Goal: Task Accomplishment & Management: Manage account settings

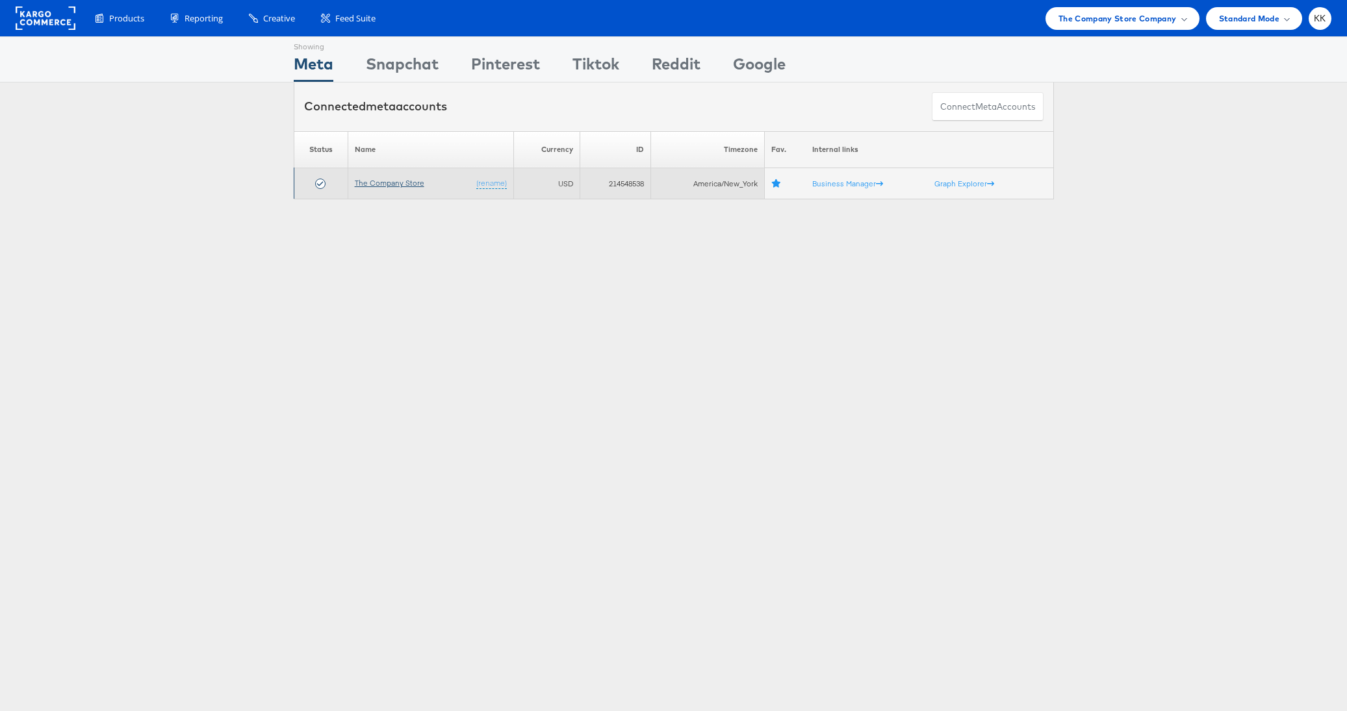
click at [382, 186] on link "The Company Store" at bounding box center [390, 183] width 70 height 10
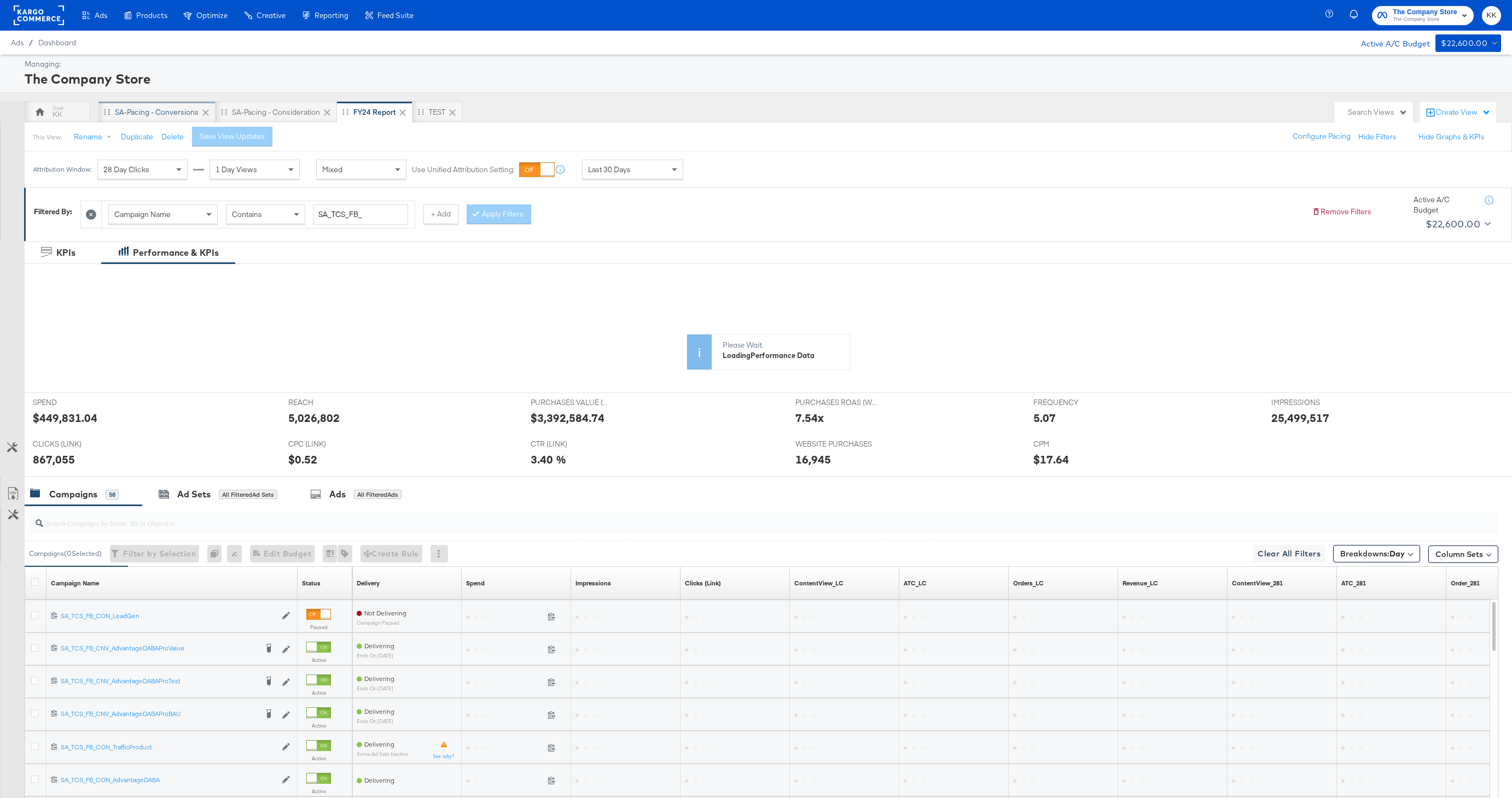
click at [163, 111] on div "SA-Pacing - Conversions" at bounding box center [156, 112] width 83 height 10
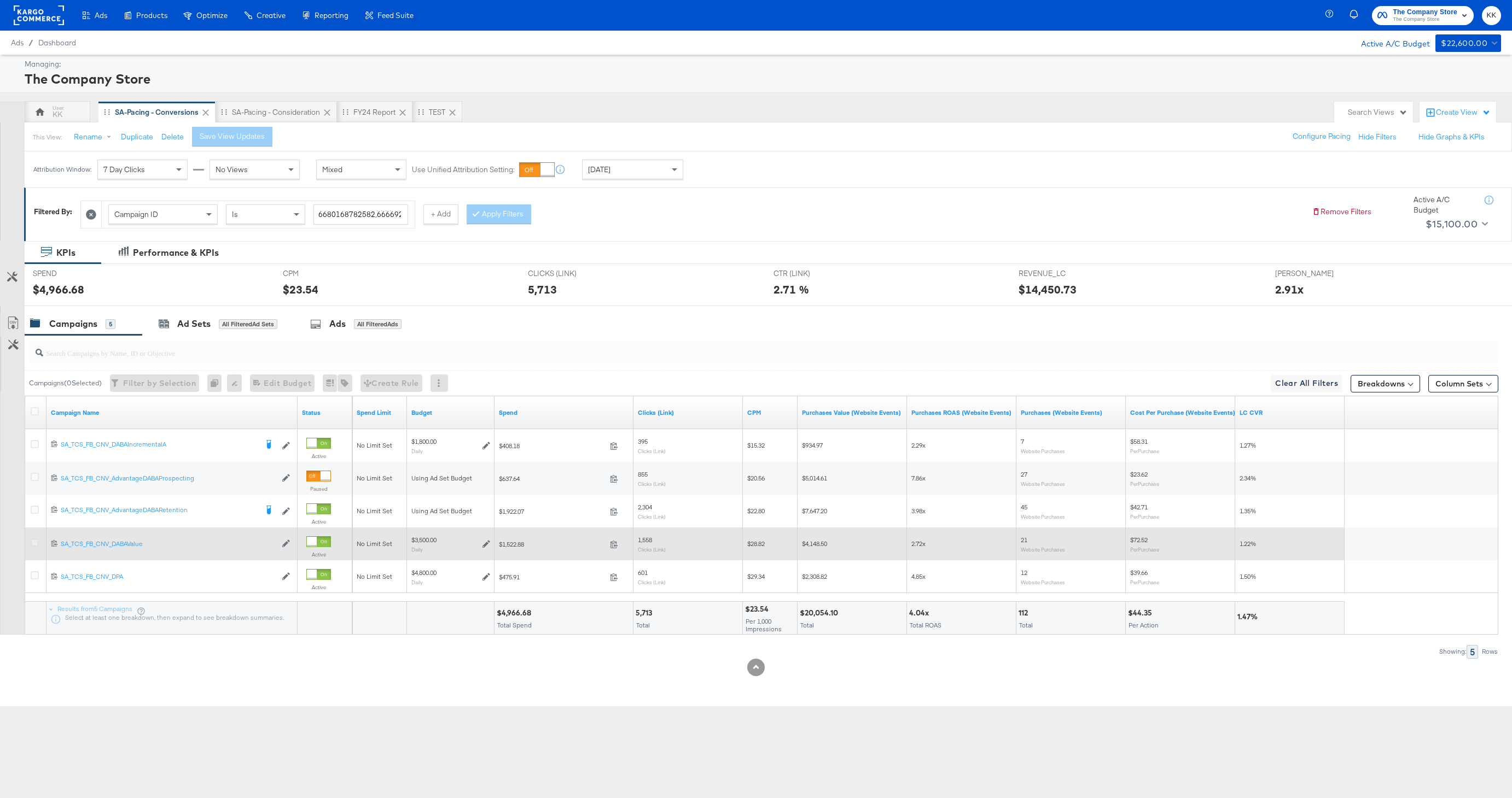
click at [32, 545] on icon at bounding box center [35, 543] width 8 height 8
click at [0, 0] on input "checkbox" at bounding box center [0, 0] width 0 height 0
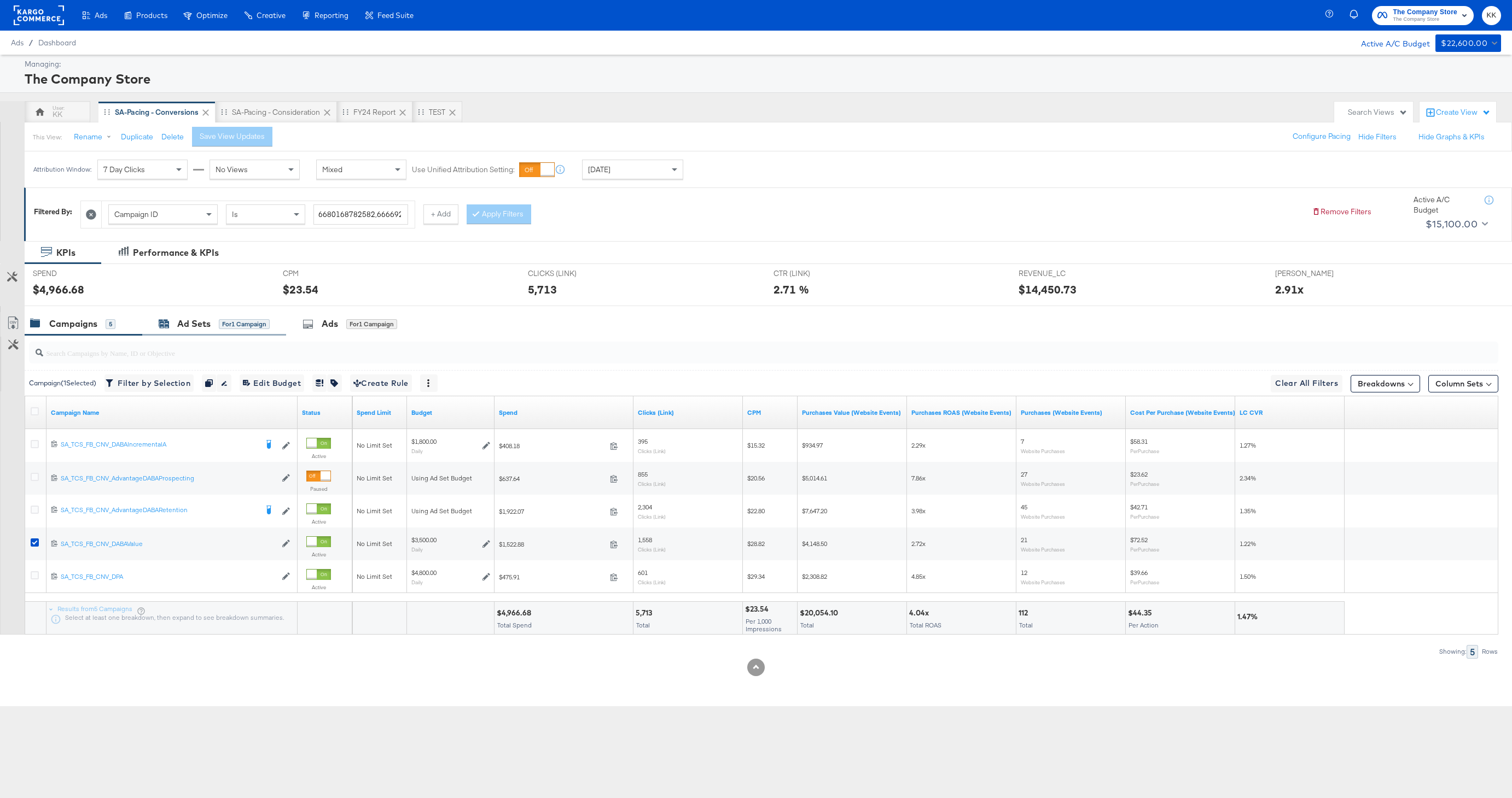
click at [193, 327] on div "Ad Sets" at bounding box center [194, 323] width 34 height 13
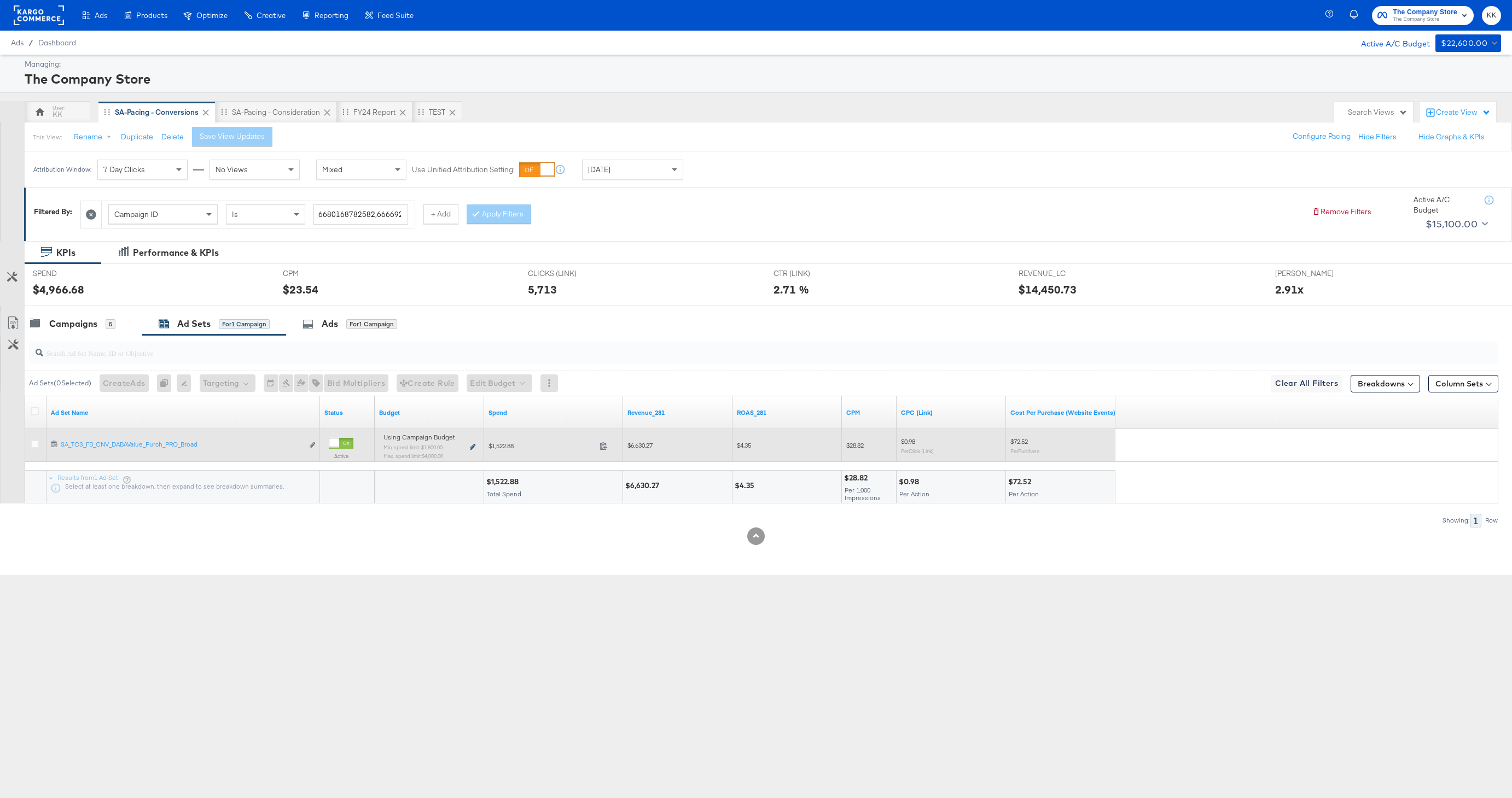
click at [472, 444] on icon at bounding box center [472, 447] width 5 height 6
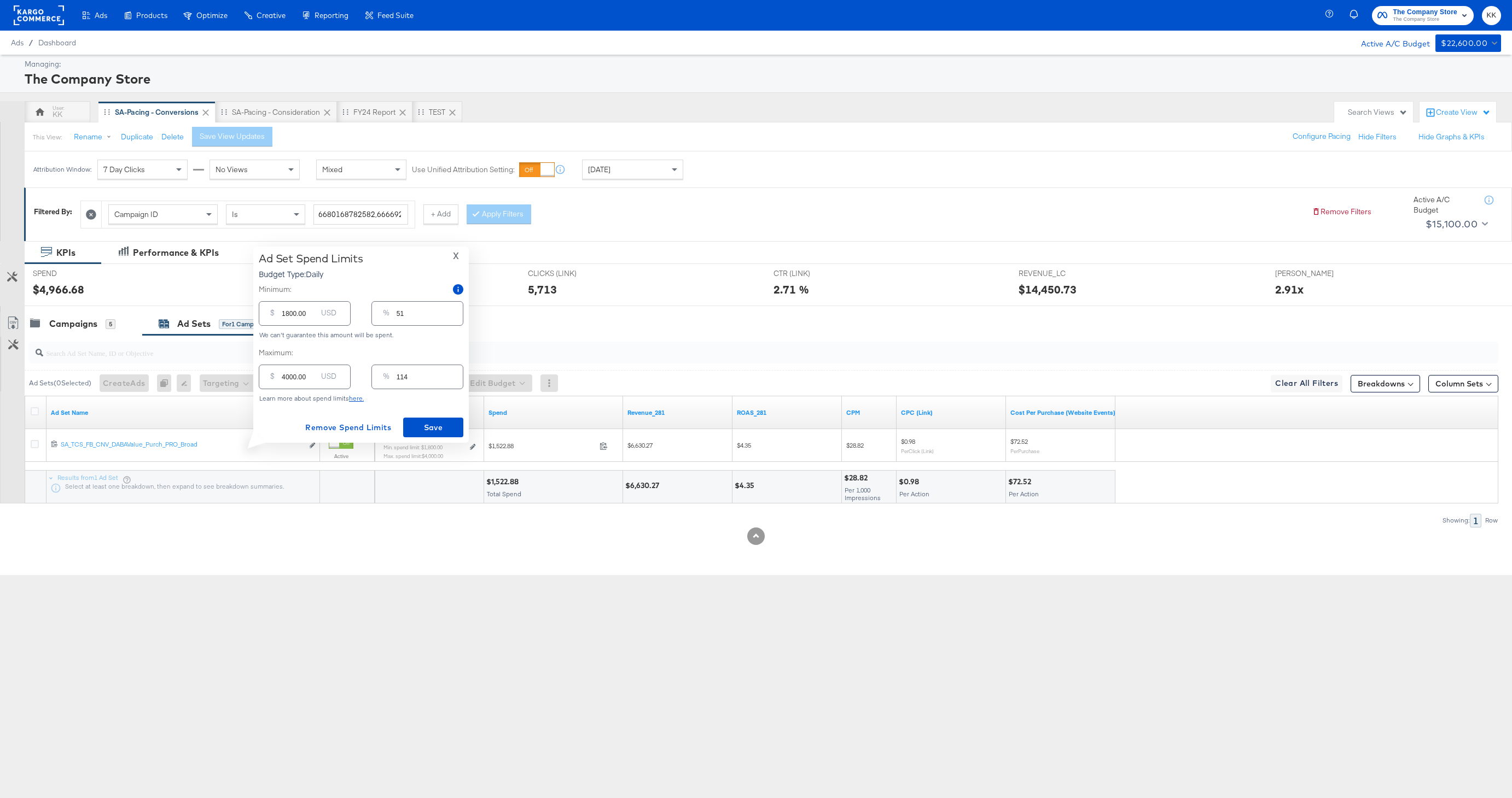
click at [288, 314] on input "1800.00" at bounding box center [300, 309] width 35 height 24
type input "100.00"
type input "3"
type input "00.00"
type input "0"
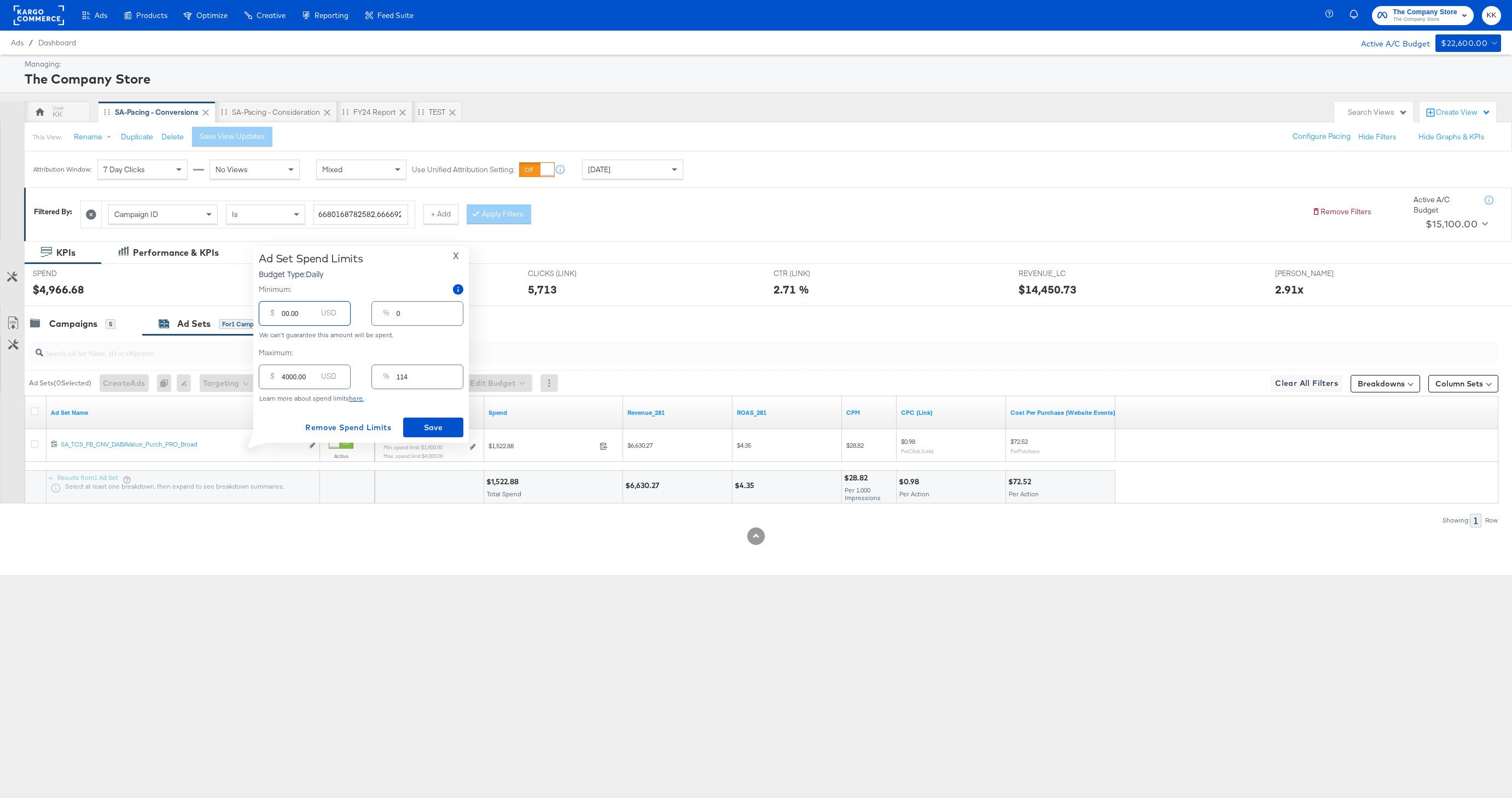
type input "200.00"
type input "6"
type input "200.00"
drag, startPoint x: 286, startPoint y: 375, endPoint x: 280, endPoint y: 375, distance: 6.0
click at [280, 375] on div "$ 4000.00 USD" at bounding box center [304, 376] width 92 height 24
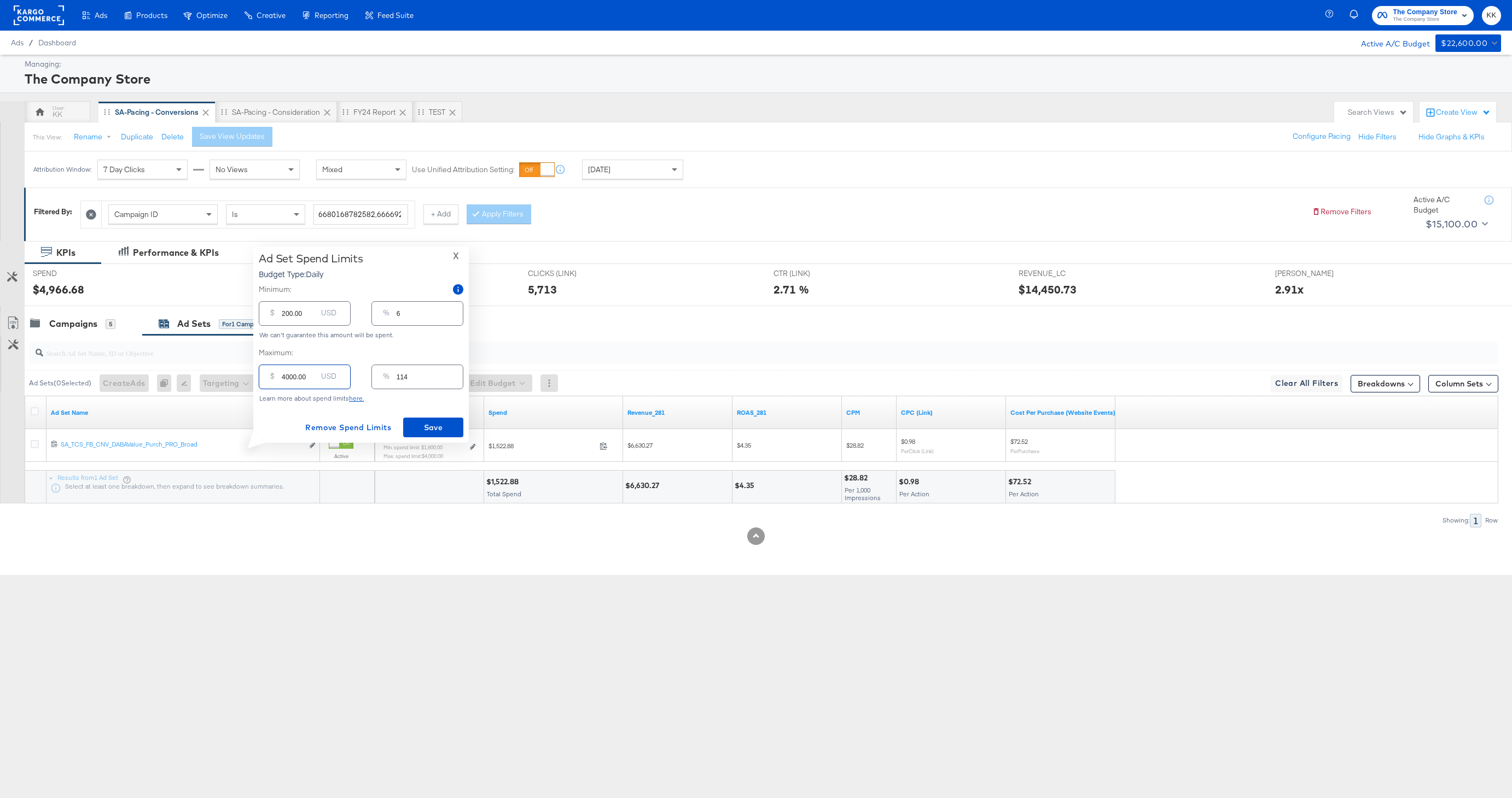
type input "000.00"
type input "0"
type input "2000.00"
type input "57"
type input "2000.00"
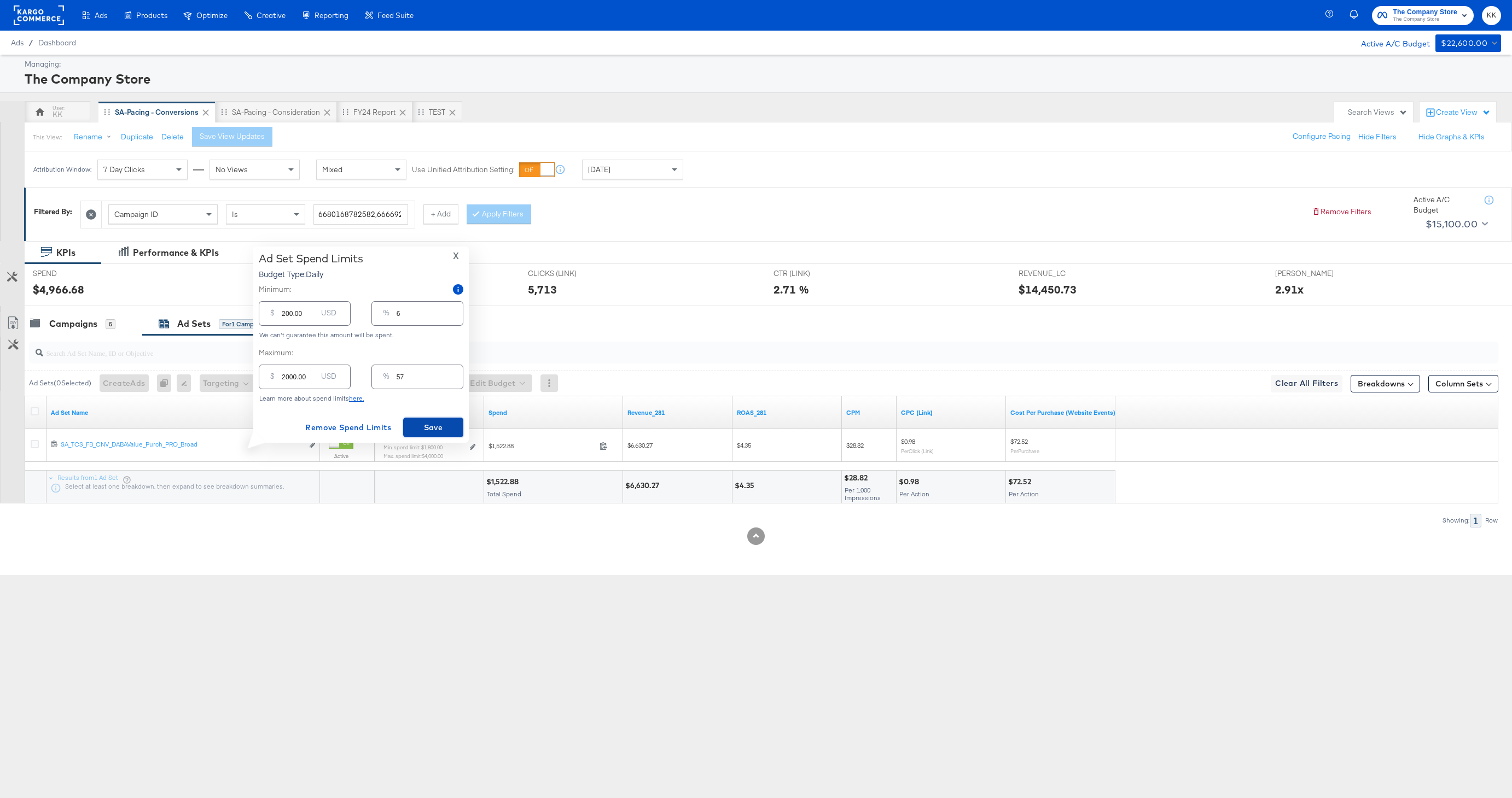
click at [450, 428] on span "Save" at bounding box center [433, 428] width 51 height 13
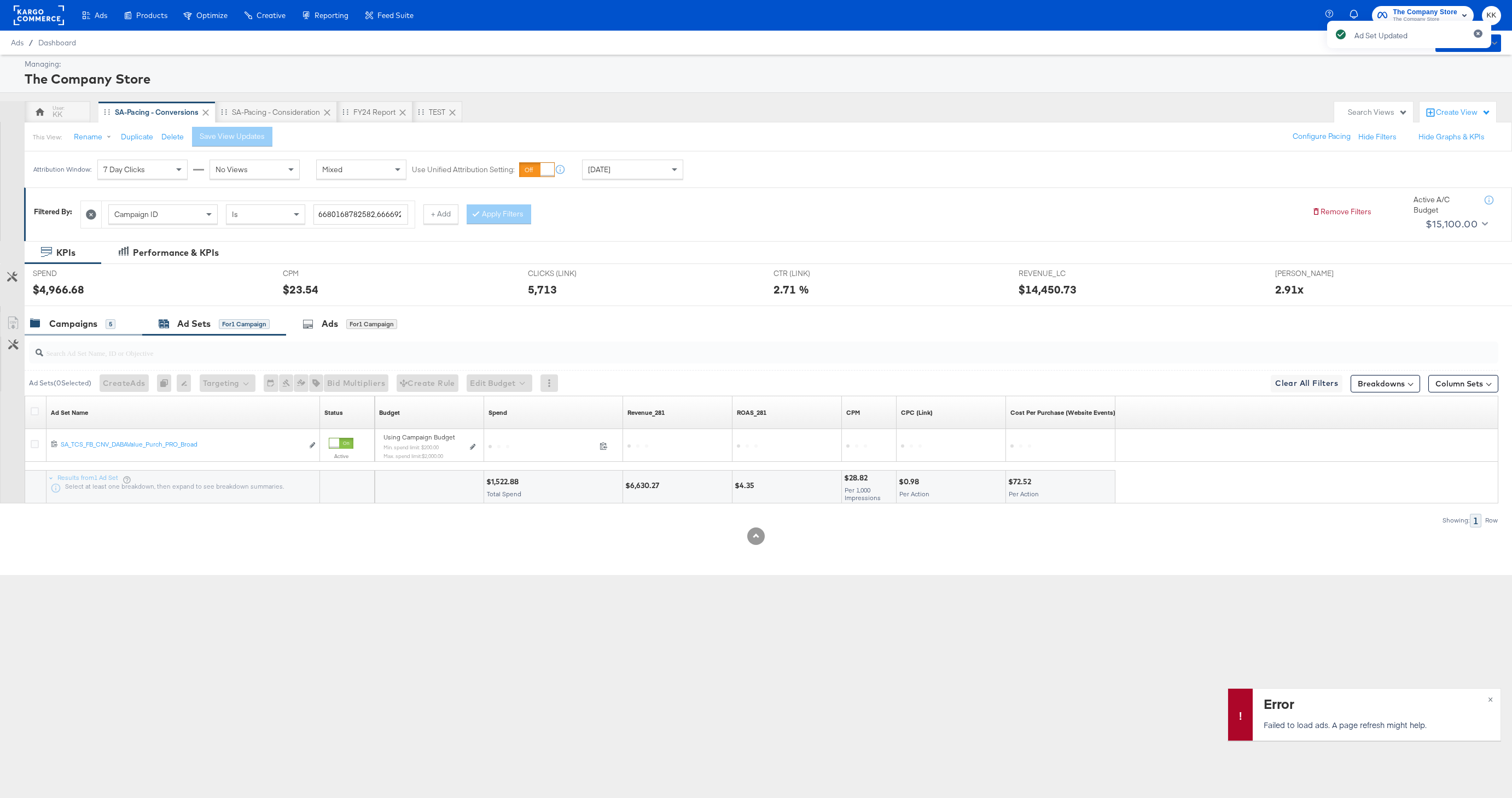
click at [72, 316] on div "Campaigns 5" at bounding box center [83, 324] width 118 height 24
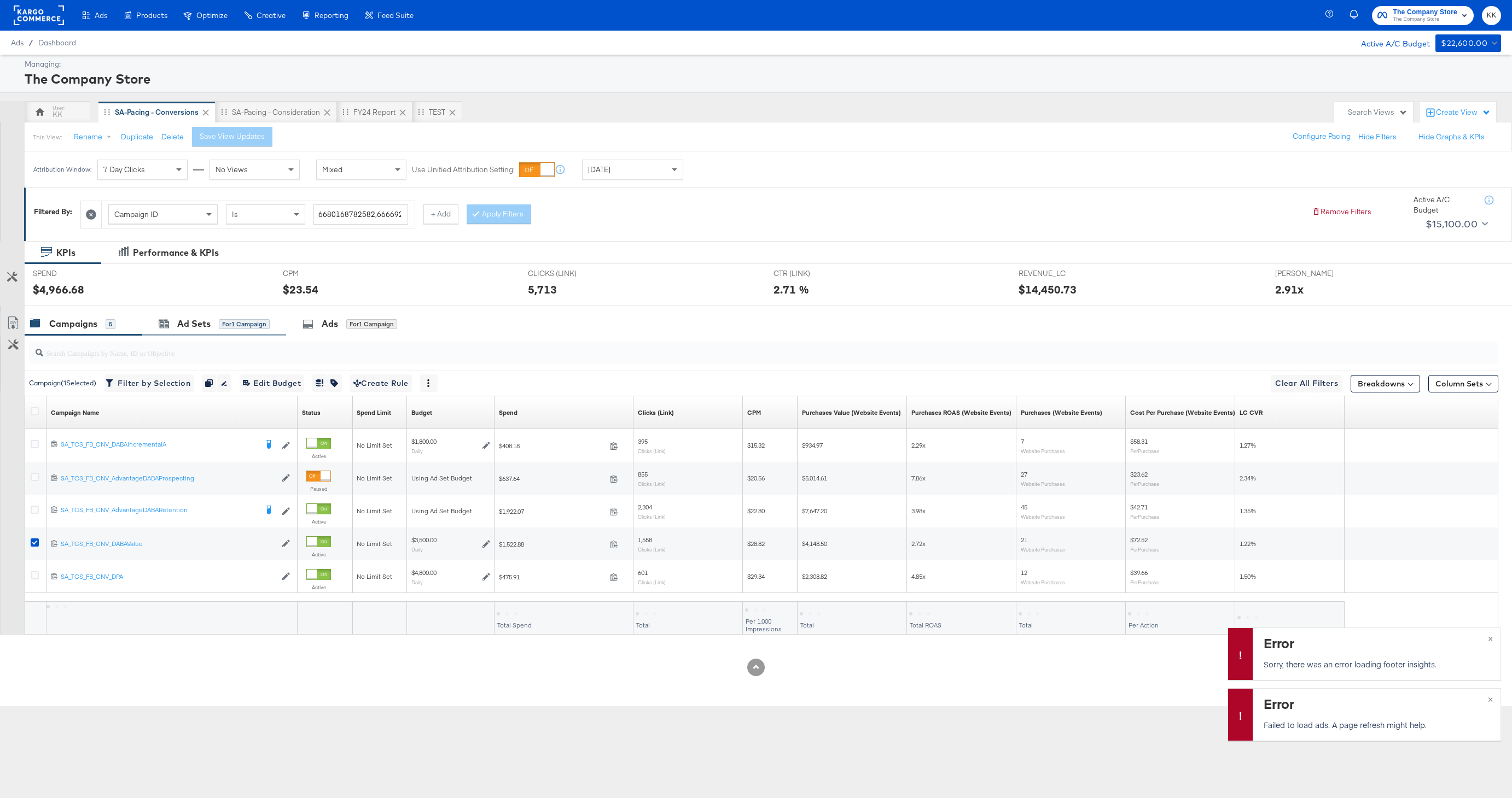
click at [199, 316] on div "Ad Sets for 1 Campaign" at bounding box center [214, 324] width 144 height 24
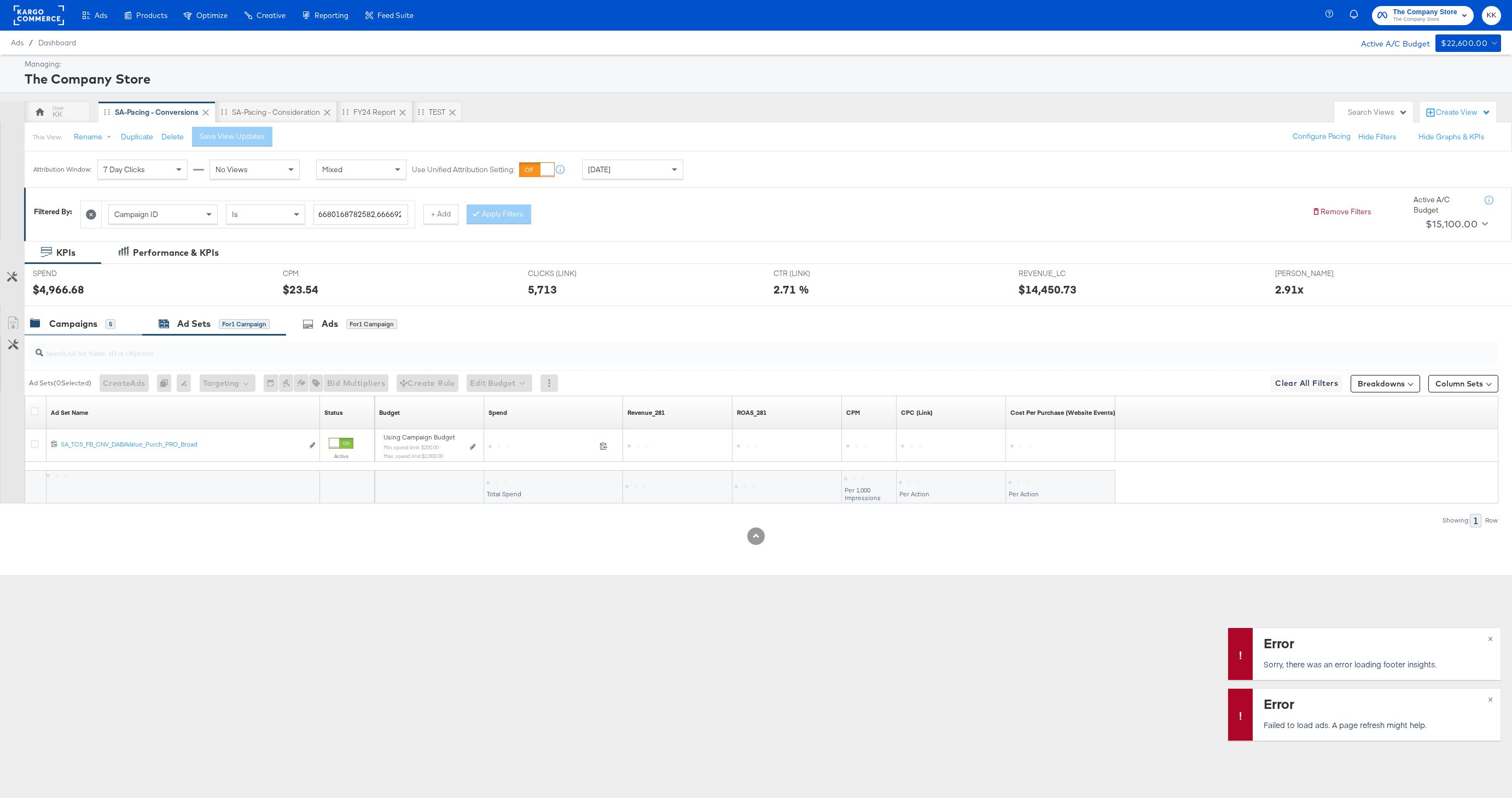
click at [125, 315] on div "Campaigns 5" at bounding box center [83, 324] width 118 height 24
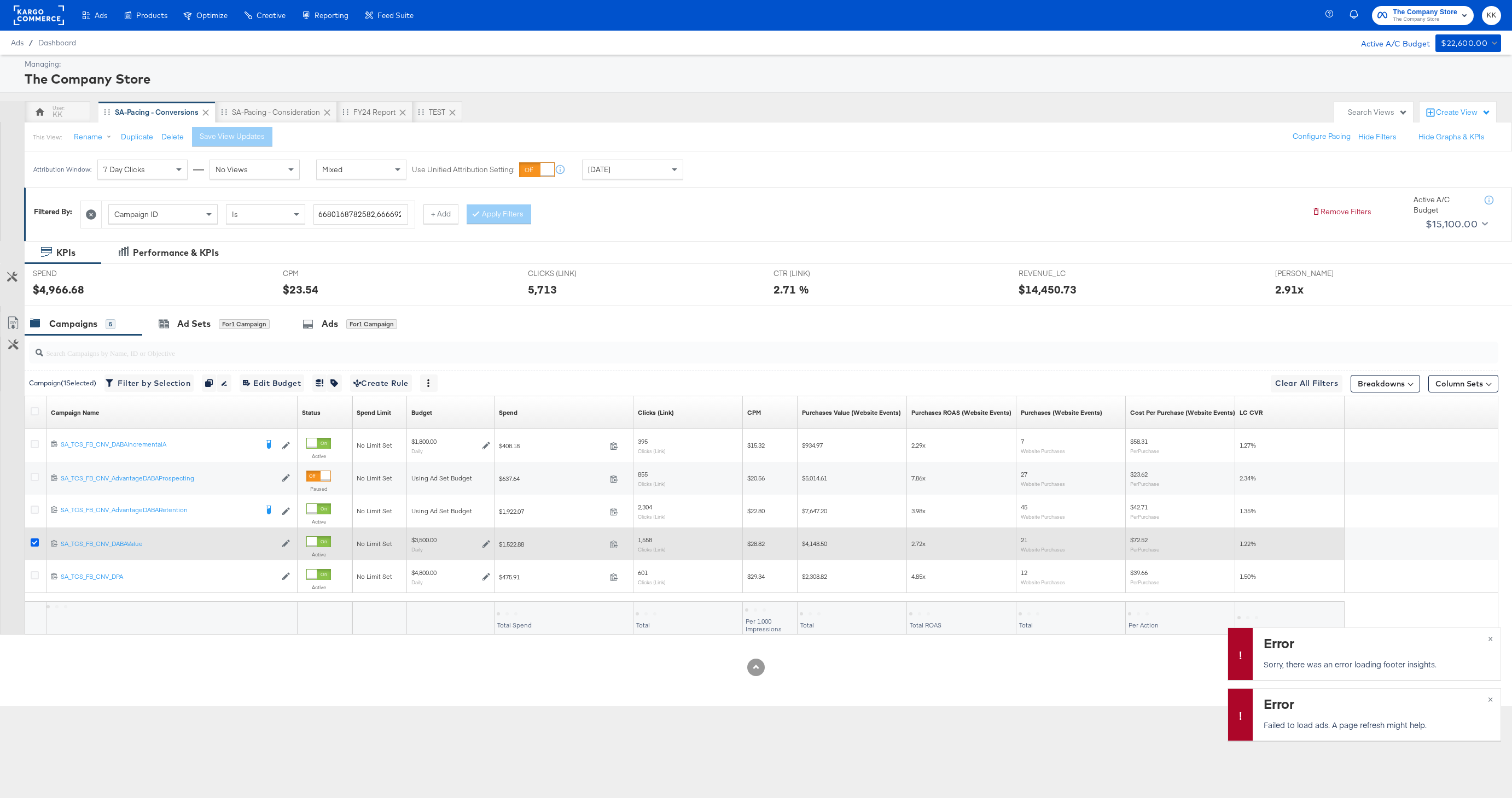
click at [34, 543] on icon at bounding box center [35, 543] width 8 height 8
click at [0, 0] on input "checkbox" at bounding box center [0, 0] width 0 height 0
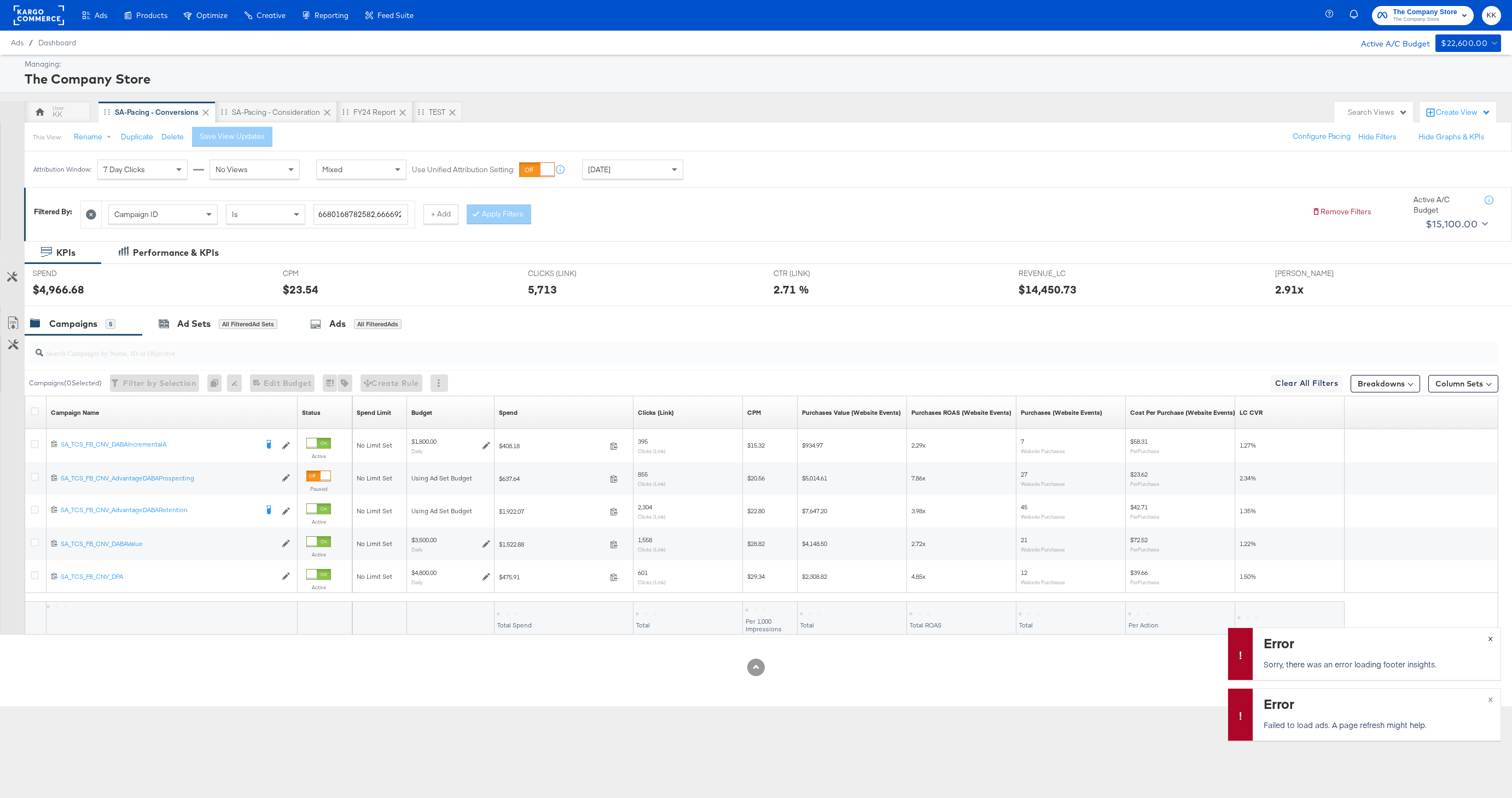
click at [1487, 641] on button "×" at bounding box center [1490, 637] width 20 height 19
click at [1492, 702] on span "×" at bounding box center [1490, 698] width 5 height 13
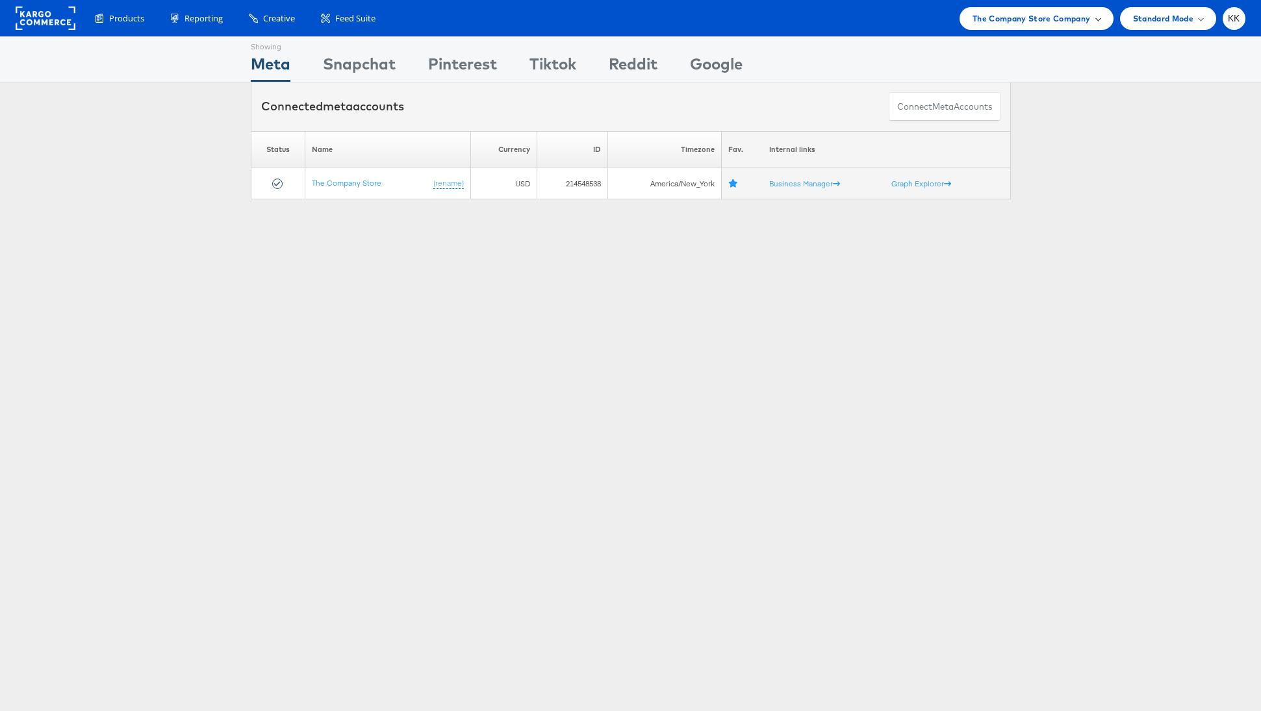
click at [1052, 28] on div "The Company Store Company" at bounding box center [1037, 18] width 154 height 23
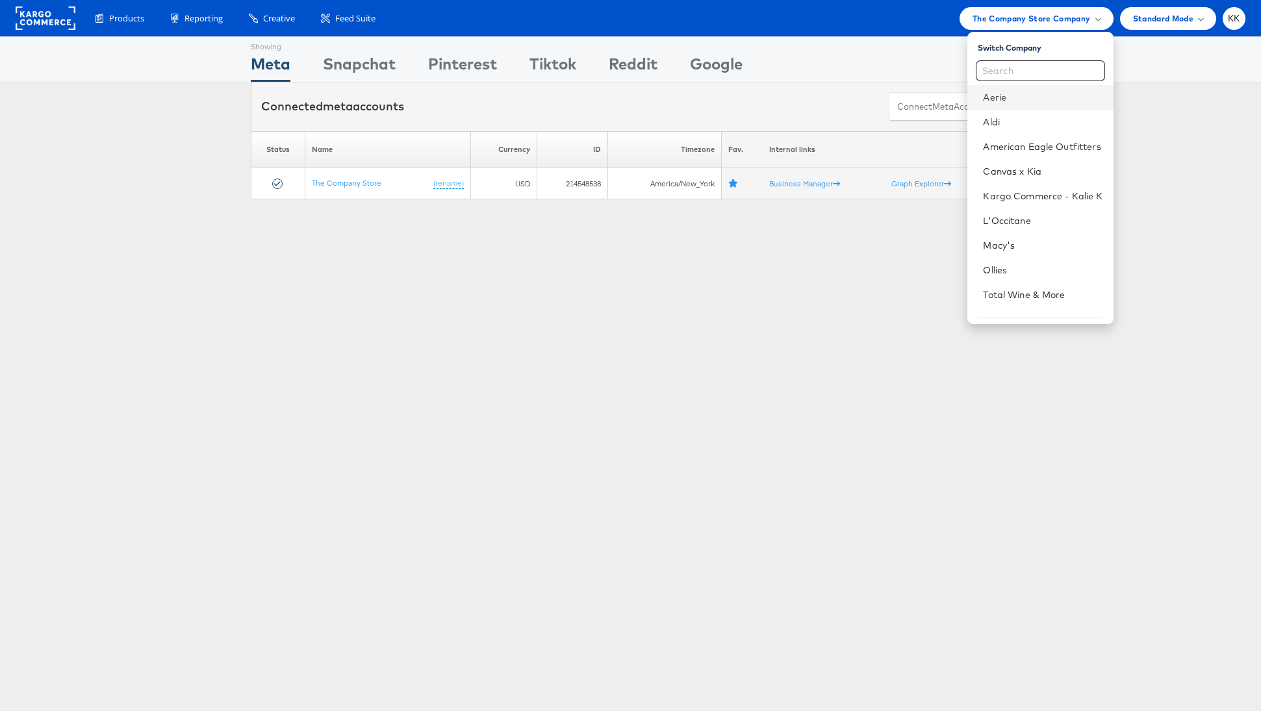
click at [987, 88] on li "Aerie" at bounding box center [1040, 97] width 146 height 25
click at [1000, 92] on link "Aerie" at bounding box center [1043, 97] width 120 height 13
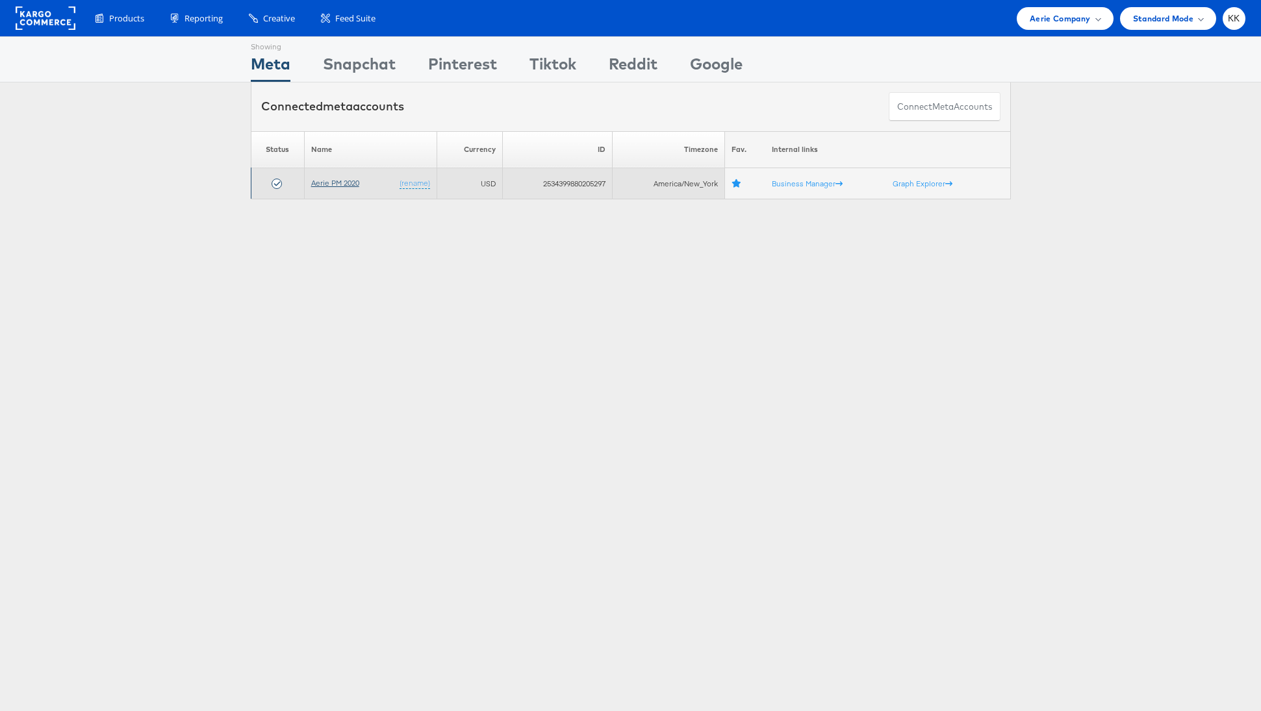
click at [331, 178] on link "Aerie PM 2020" at bounding box center [335, 183] width 48 height 10
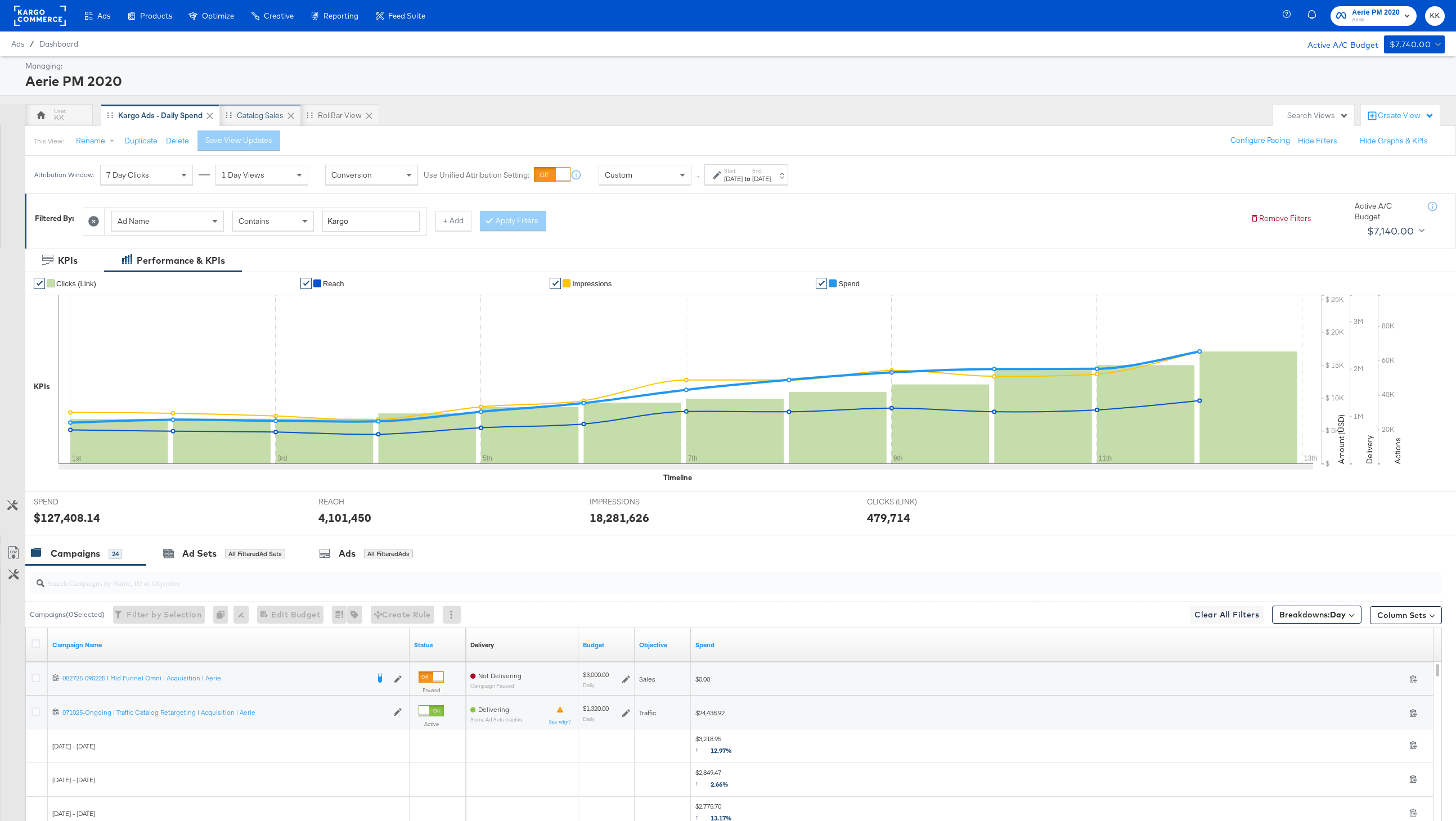
click at [256, 120] on div "Catalog Sales" at bounding box center [261, 115] width 47 height 10
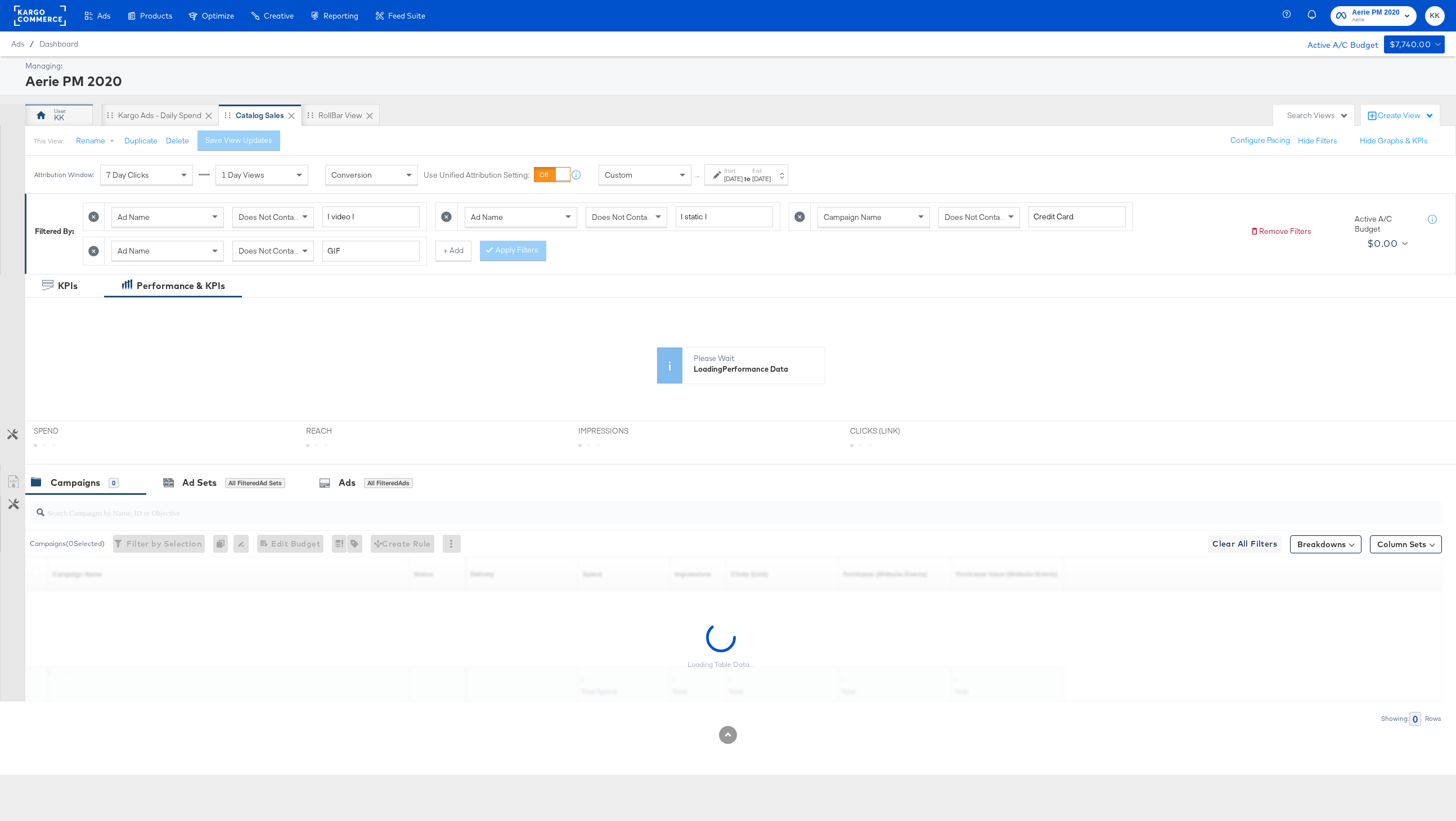
click at [74, 108] on div "KK" at bounding box center [59, 115] width 68 height 23
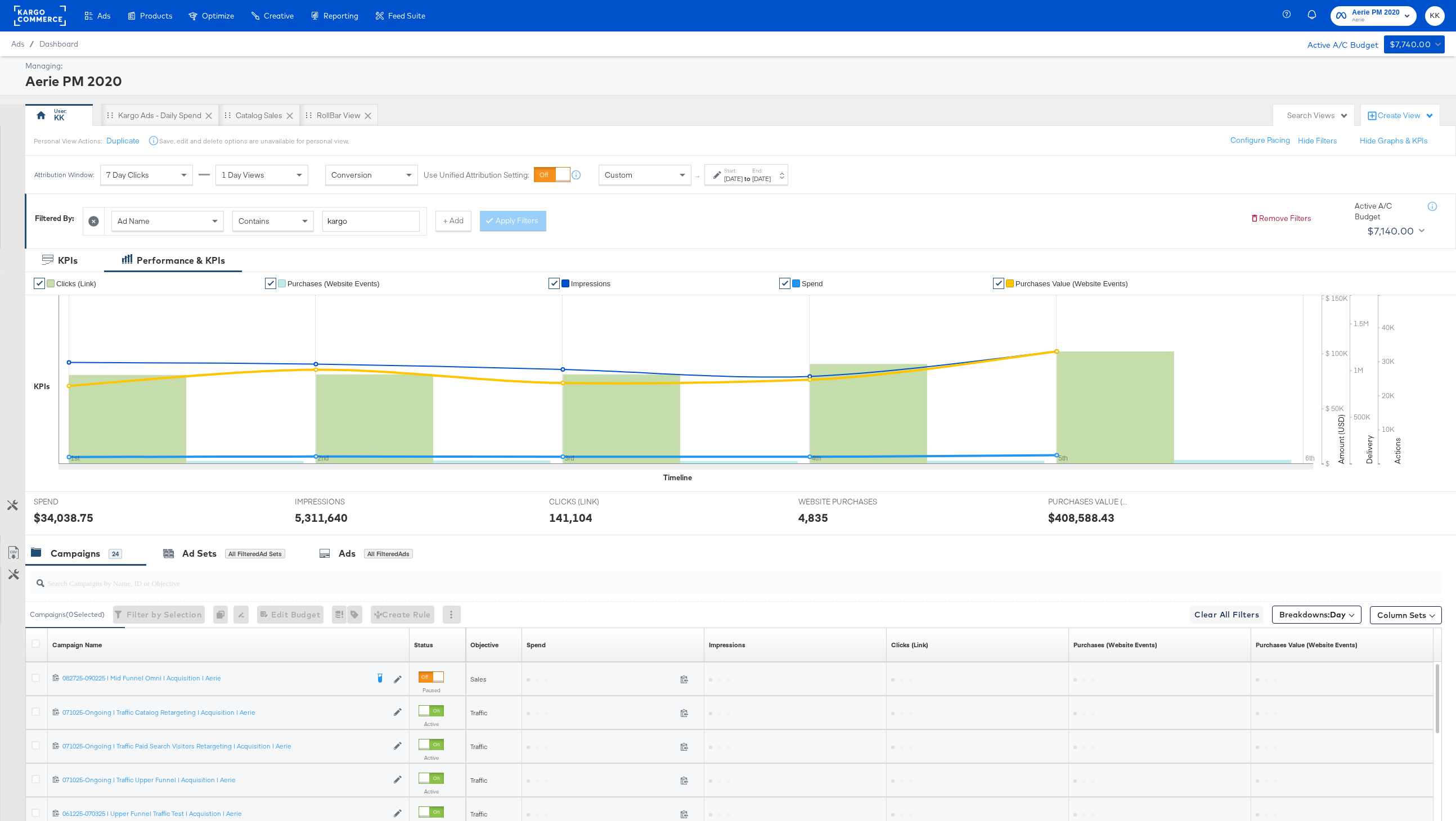
click at [743, 181] on div "Oct 1st 2025" at bounding box center [733, 178] width 18 height 9
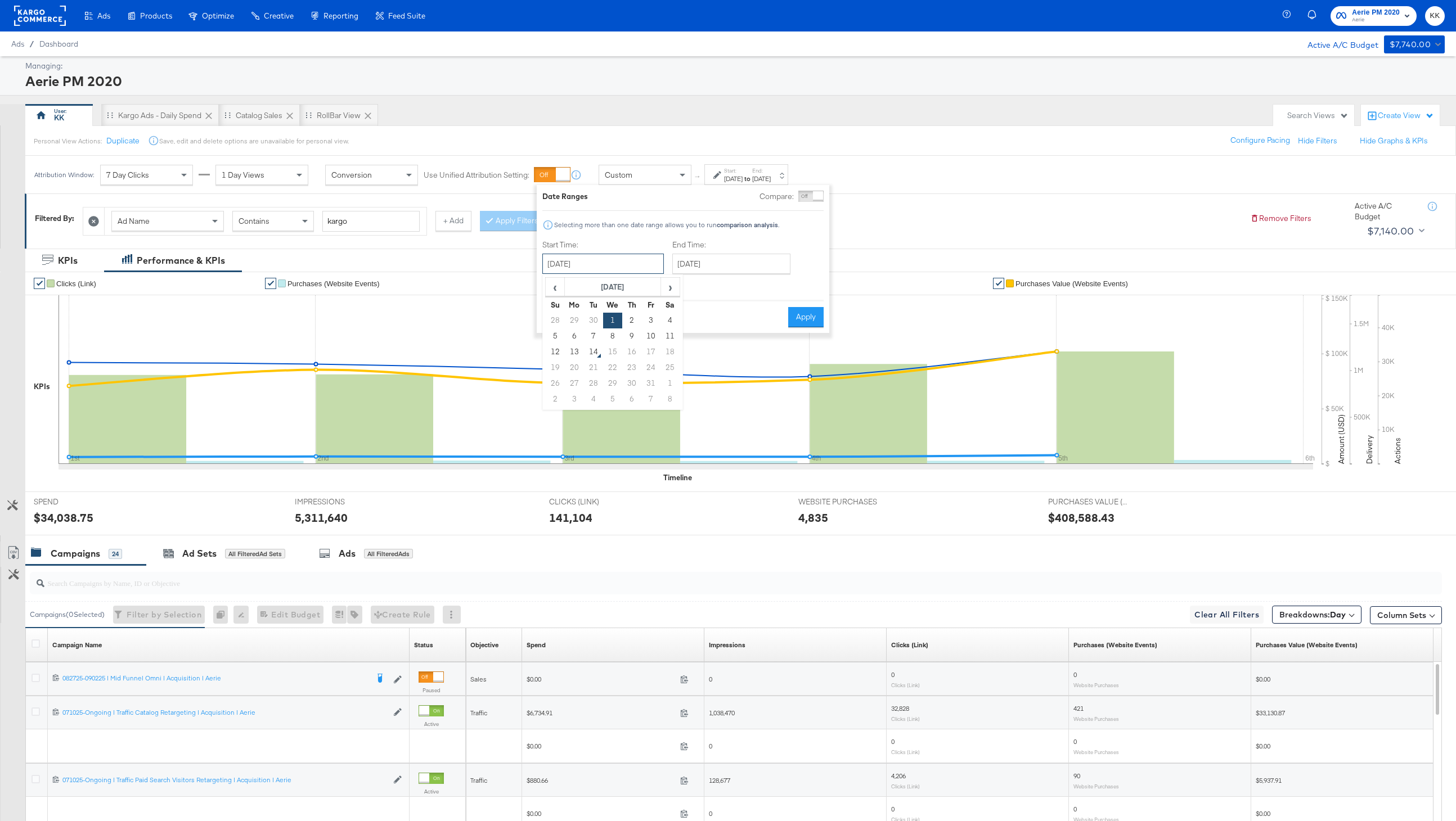
click at [614, 257] on input "October 1st 2025" at bounding box center [603, 263] width 121 height 20
click at [576, 314] on td "29" at bounding box center [574, 320] width 19 height 16
type input "September 29th 2025"
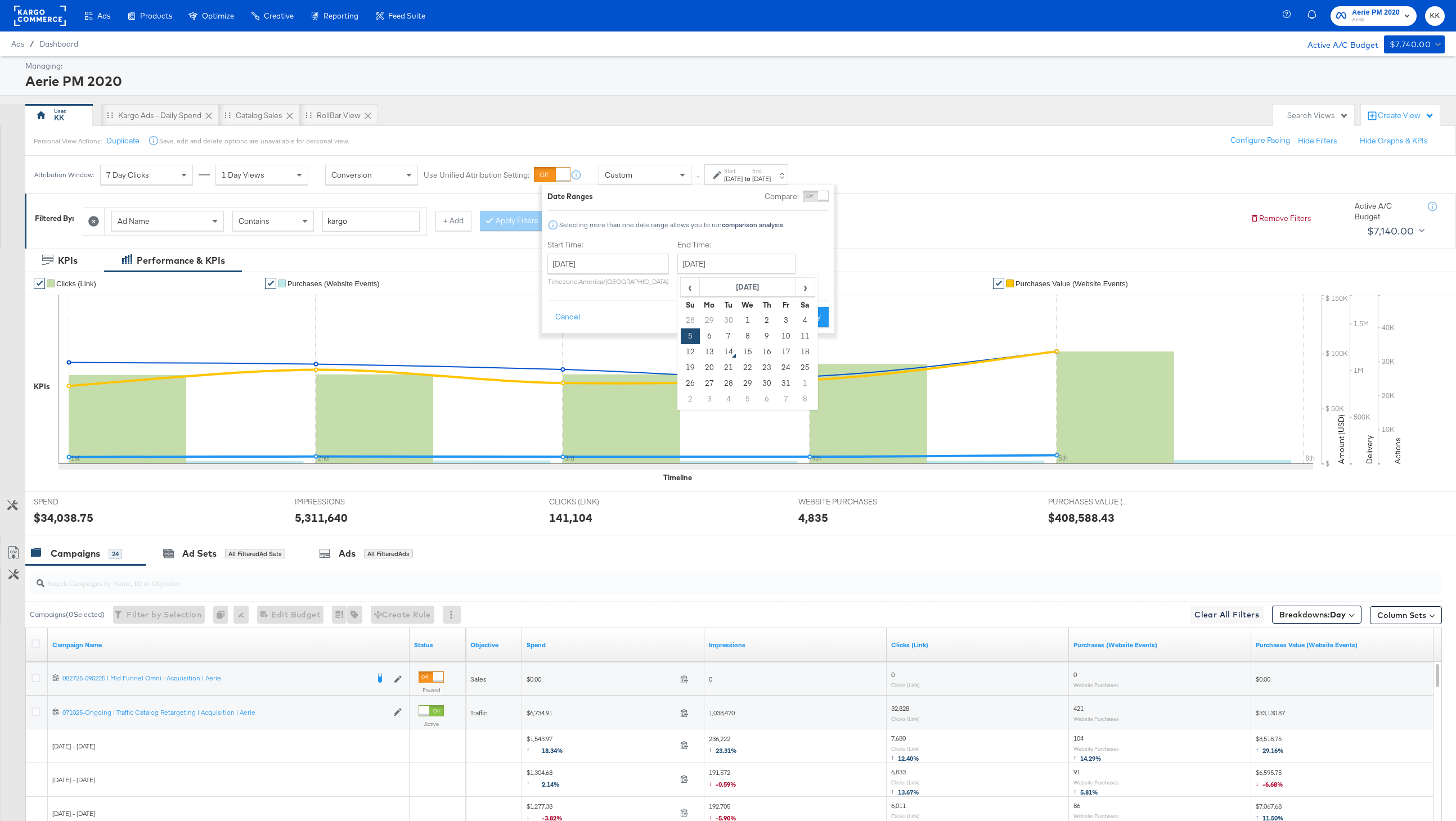
click at [728, 264] on input "October 5th 2025" at bounding box center [736, 263] width 118 height 20
click at [689, 351] on td "12" at bounding box center [690, 352] width 19 height 16
type input "October 12th 2025"
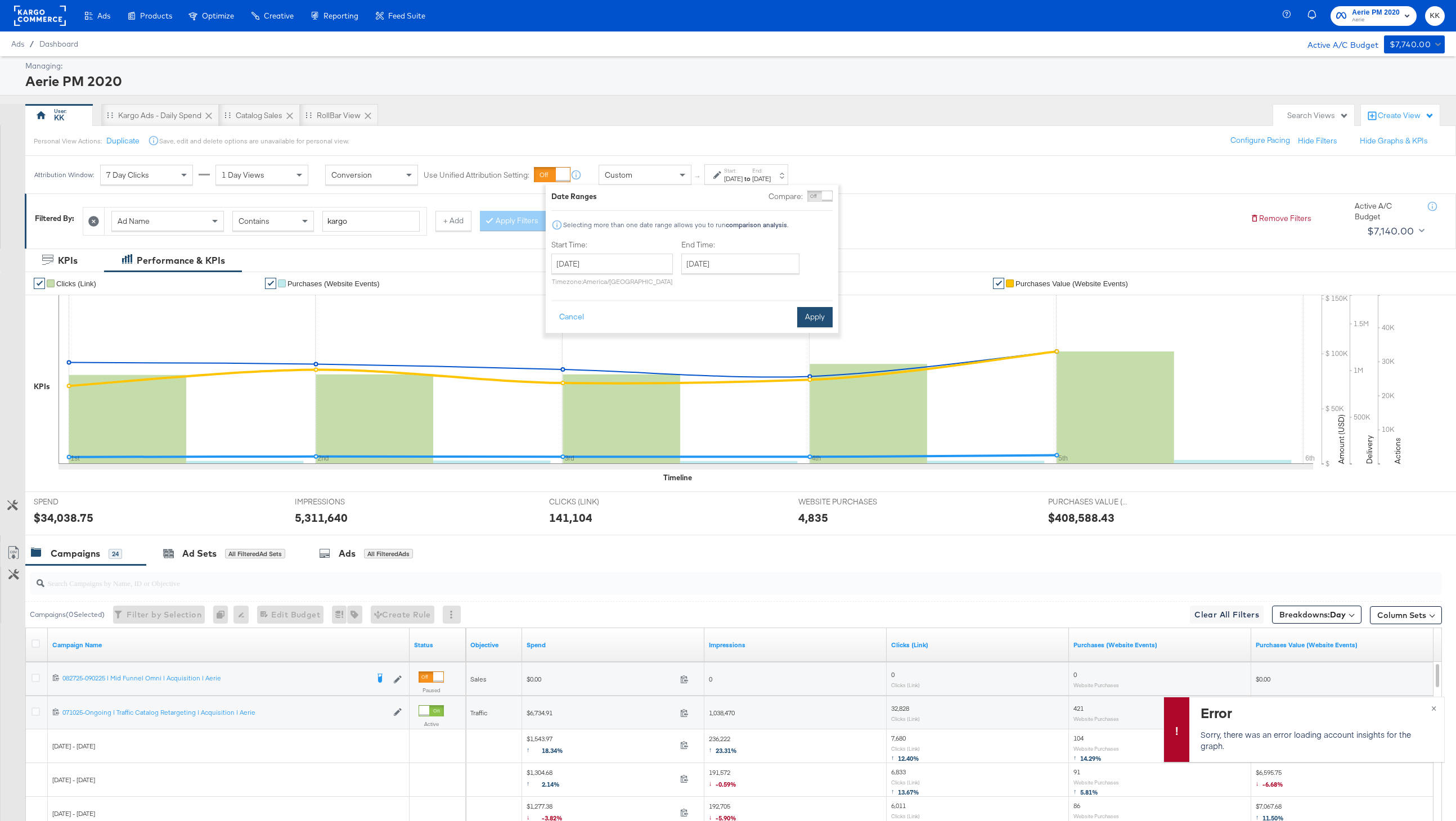
click at [812, 317] on button "Apply" at bounding box center [815, 317] width 36 height 20
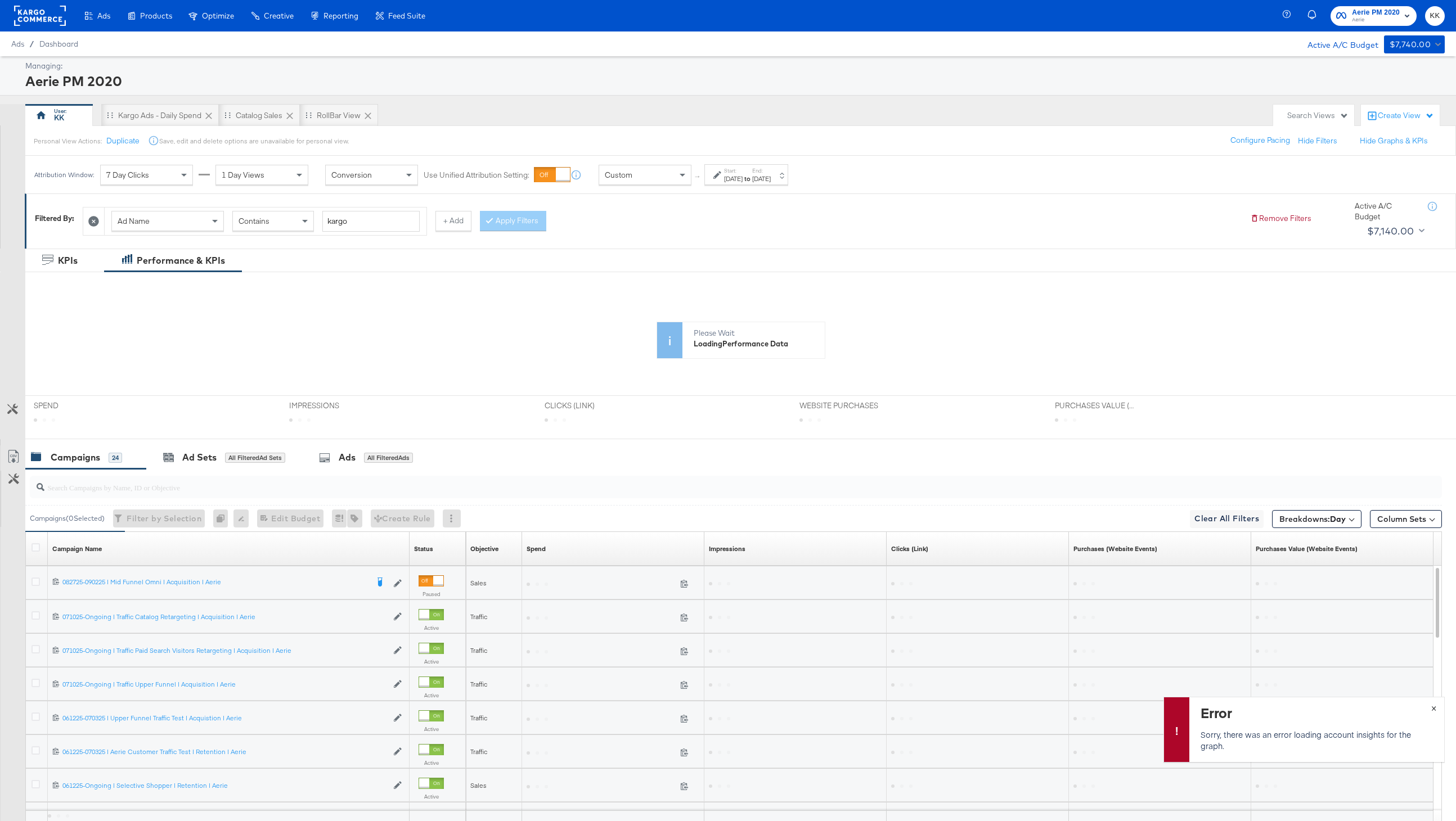
click at [1431, 702] on button "×" at bounding box center [1434, 708] width 21 height 20
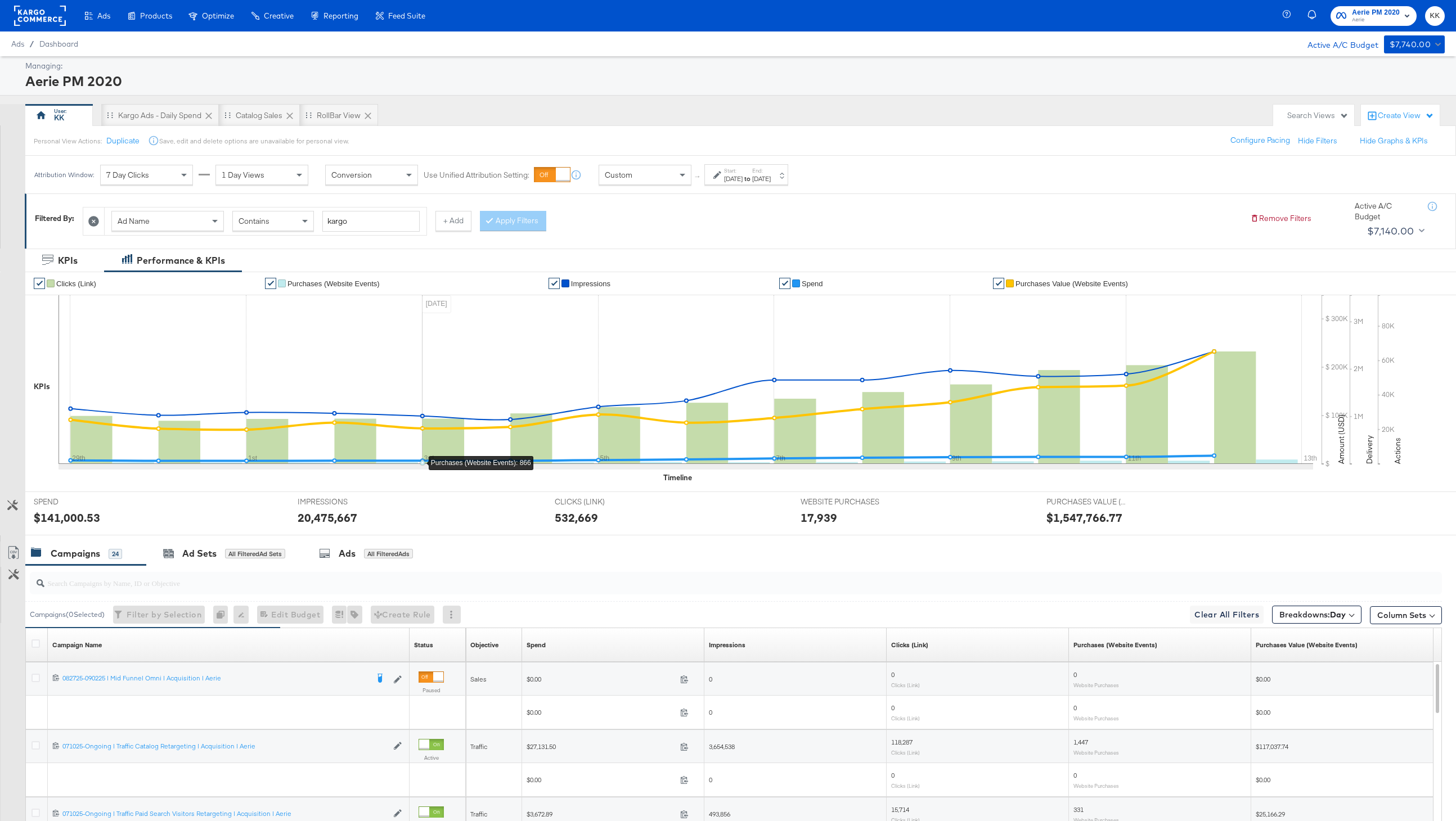
click at [402, 462] on icon at bounding box center [686, 379] width 1255 height 169
click at [379, 552] on div "All Filtered Ads" at bounding box center [388, 554] width 49 height 10
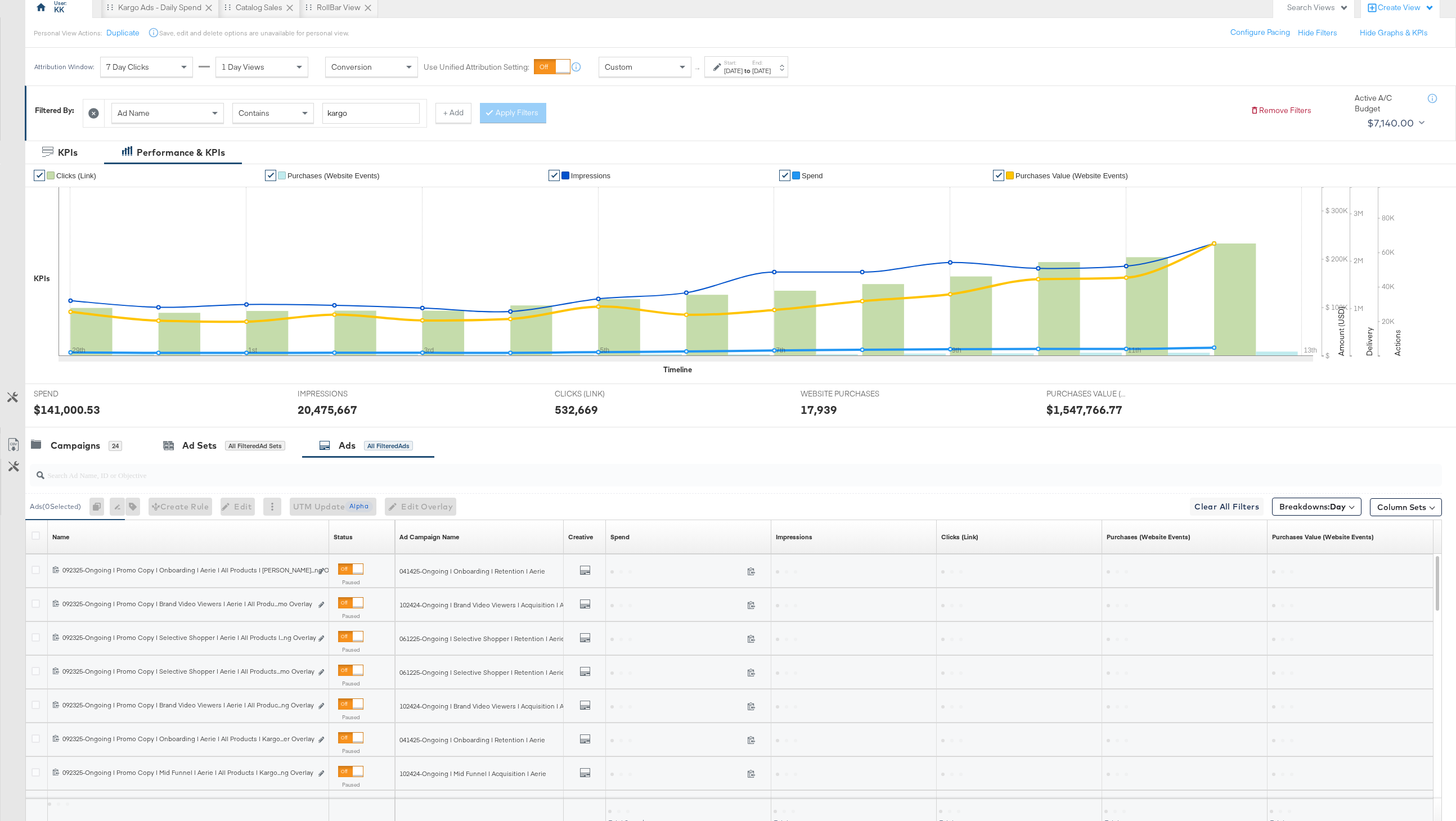
scroll to position [193, 0]
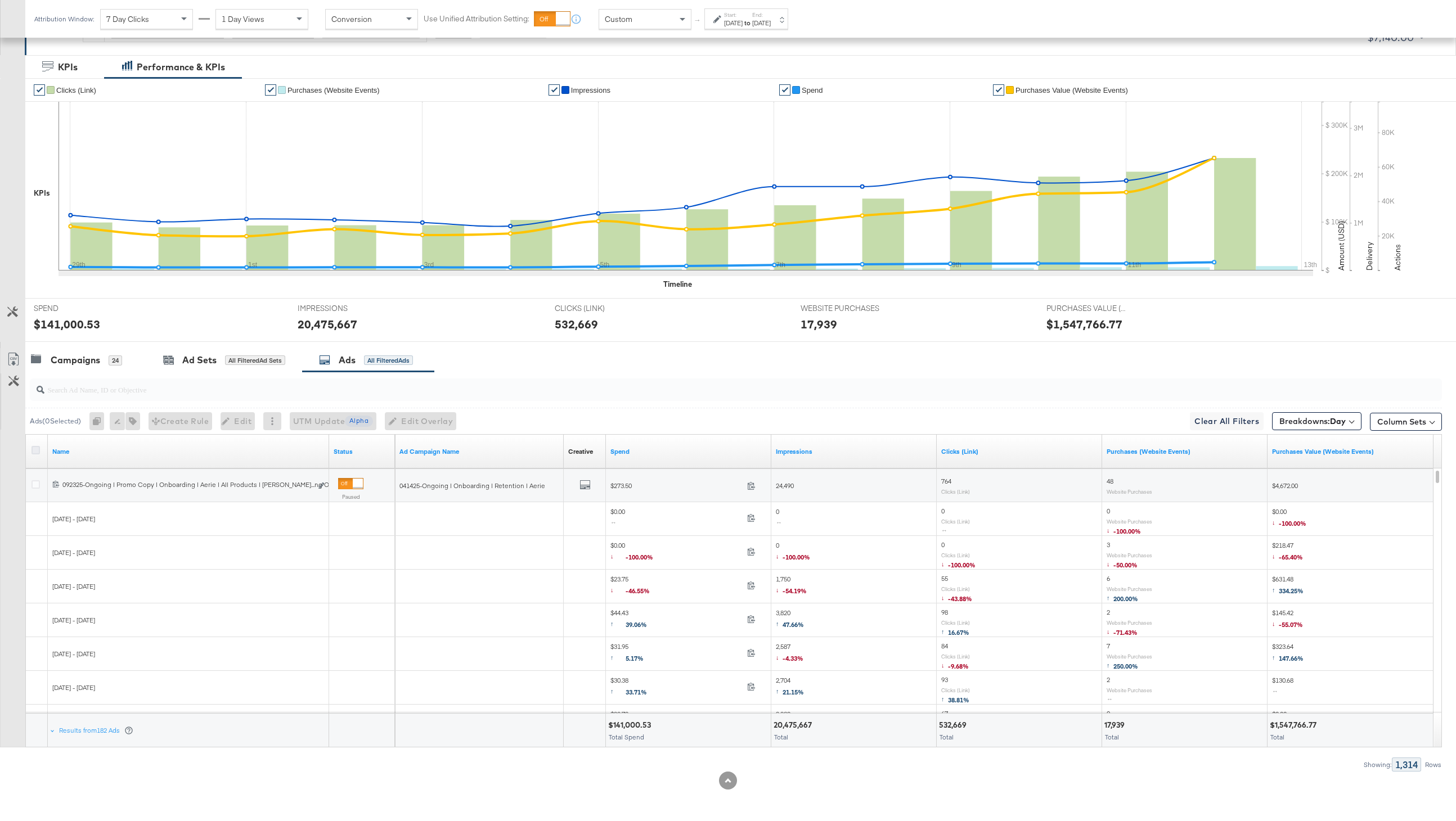
click at [32, 450] on icon at bounding box center [36, 450] width 9 height 9
click at [0, 0] on input "checkbox" at bounding box center [0, 0] width 0 height 0
click at [13, 365] on icon at bounding box center [14, 359] width 14 height 14
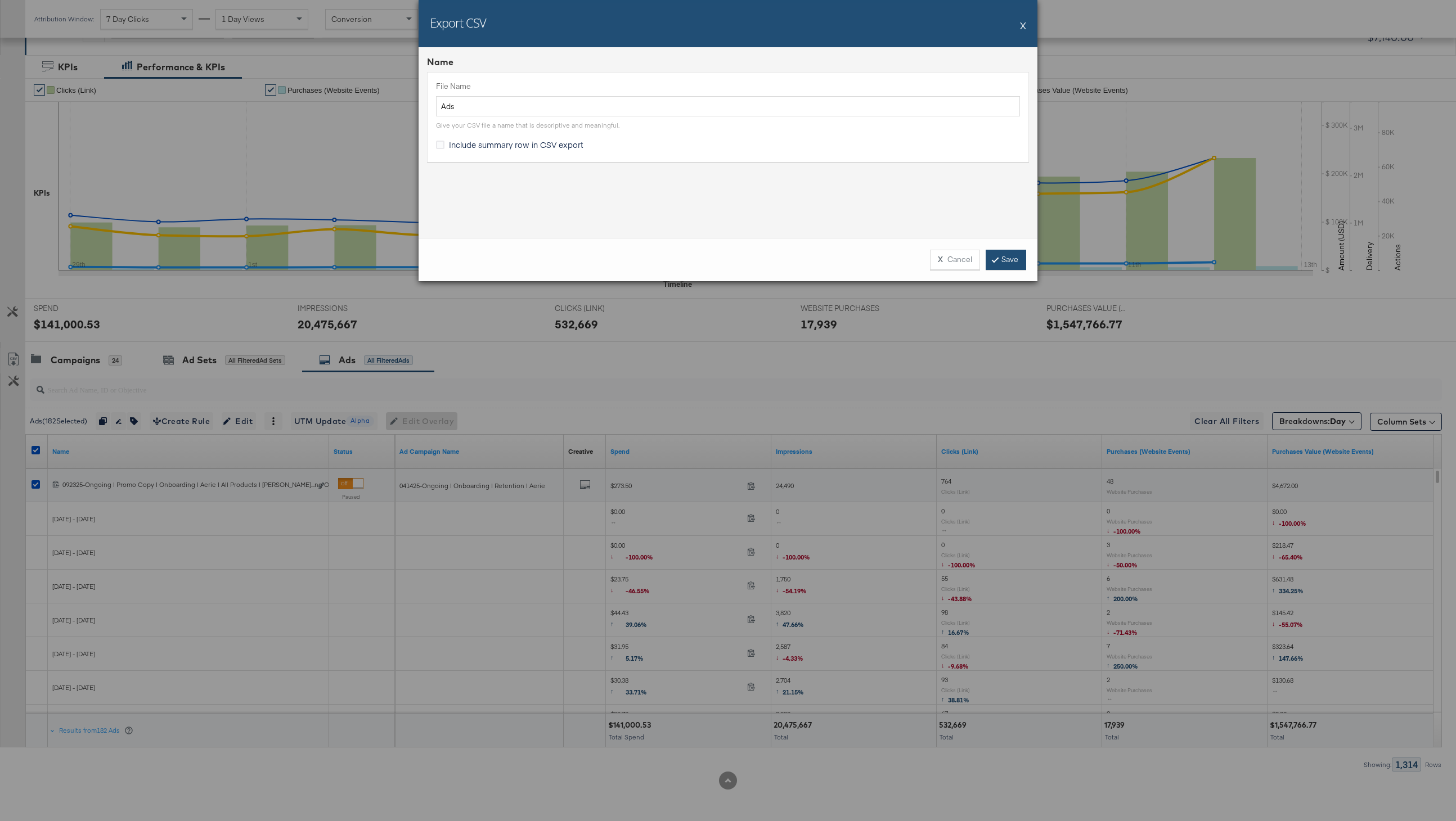
click at [1020, 262] on link "Save" at bounding box center [1006, 259] width 41 height 20
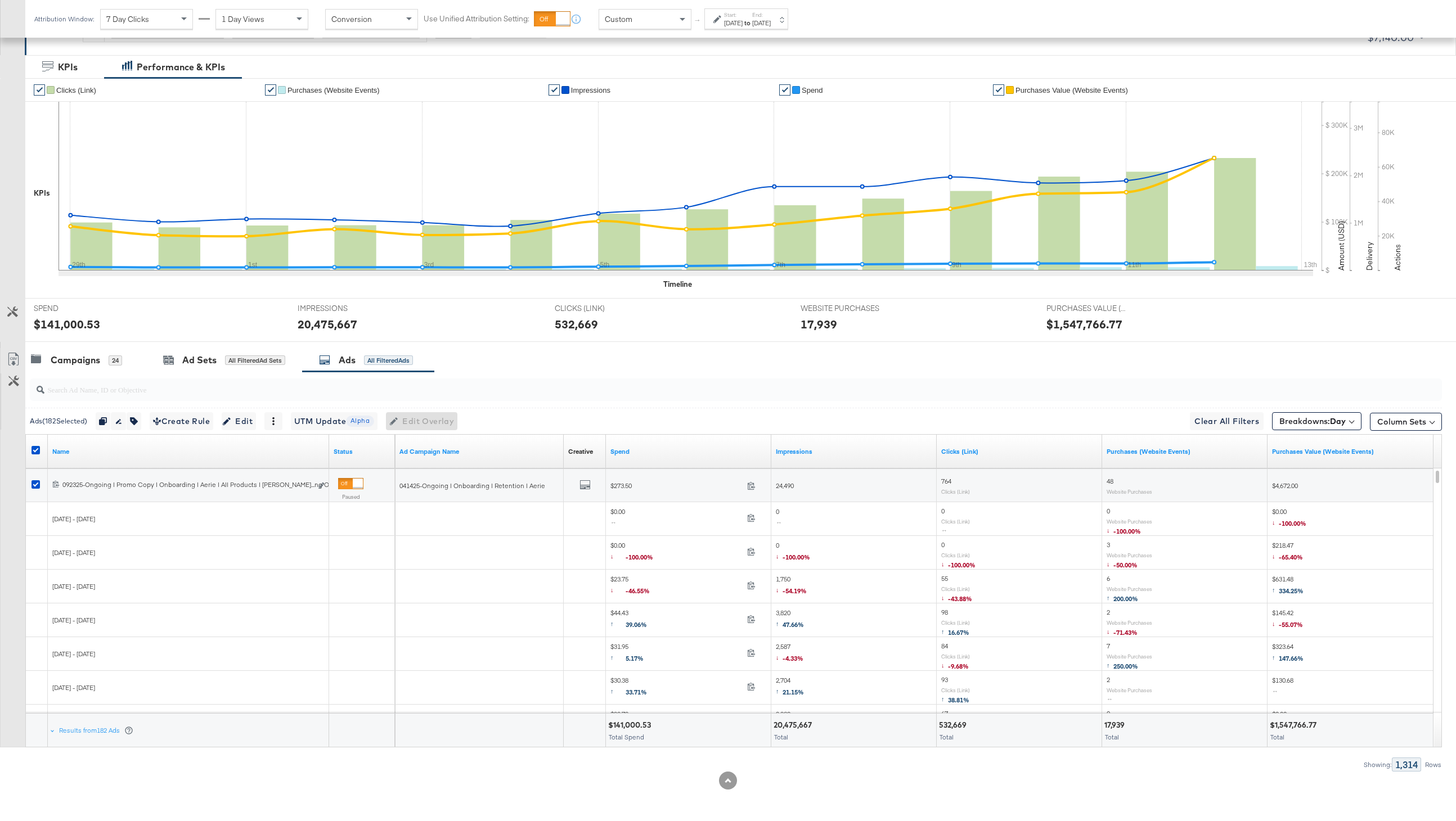
click at [736, 22] on div "Sep 29th 2025" at bounding box center [733, 23] width 18 height 9
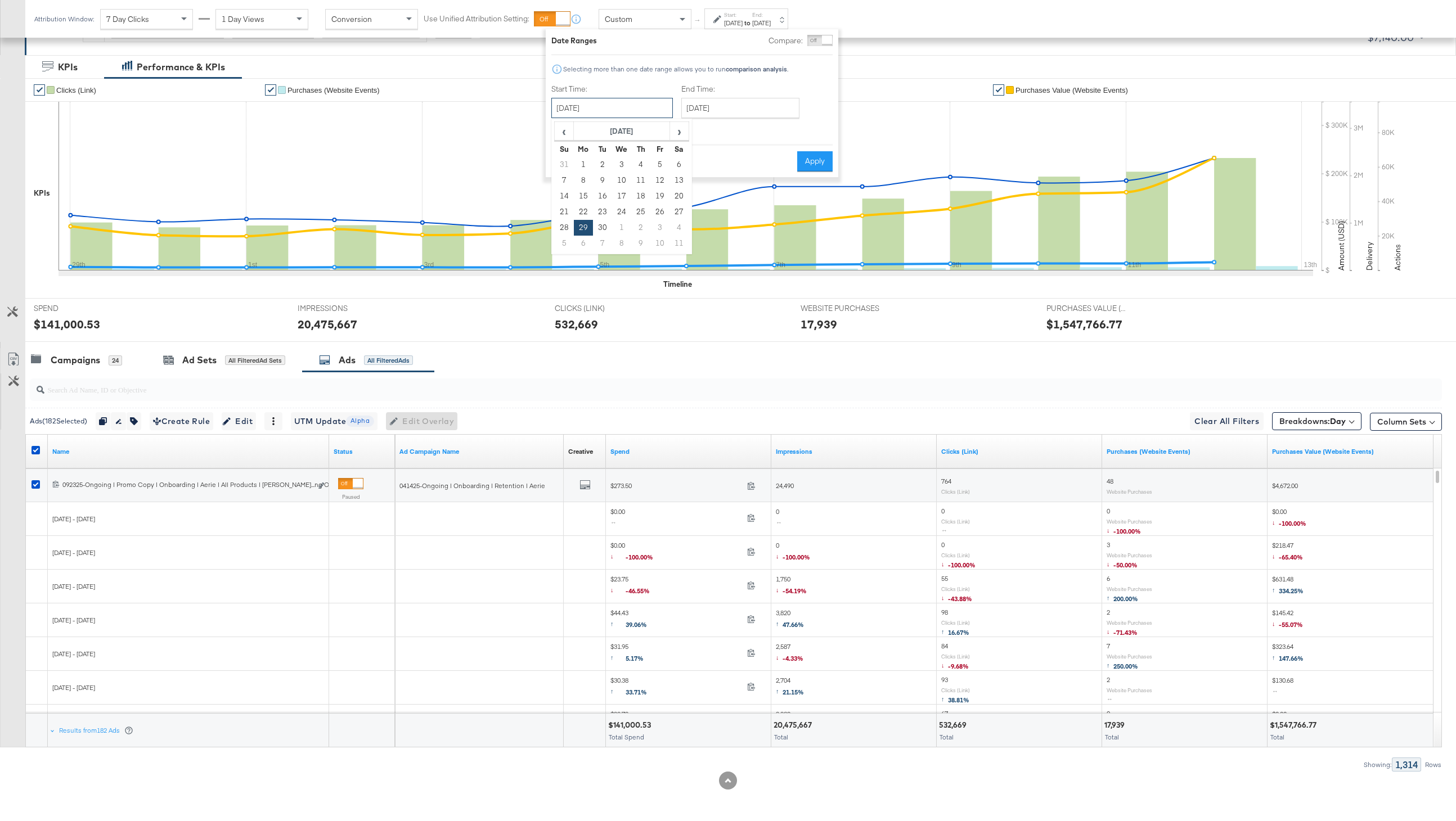
click at [592, 113] on input "September 29th 2025" at bounding box center [612, 107] width 121 height 20
click at [586, 199] on td "15" at bounding box center [584, 197] width 19 height 16
click at [612, 100] on input "[DATE]" at bounding box center [612, 107] width 121 height 20
click at [586, 155] on th "Mo" at bounding box center [584, 149] width 19 height 16
click at [586, 158] on td "1" at bounding box center [584, 165] width 19 height 16
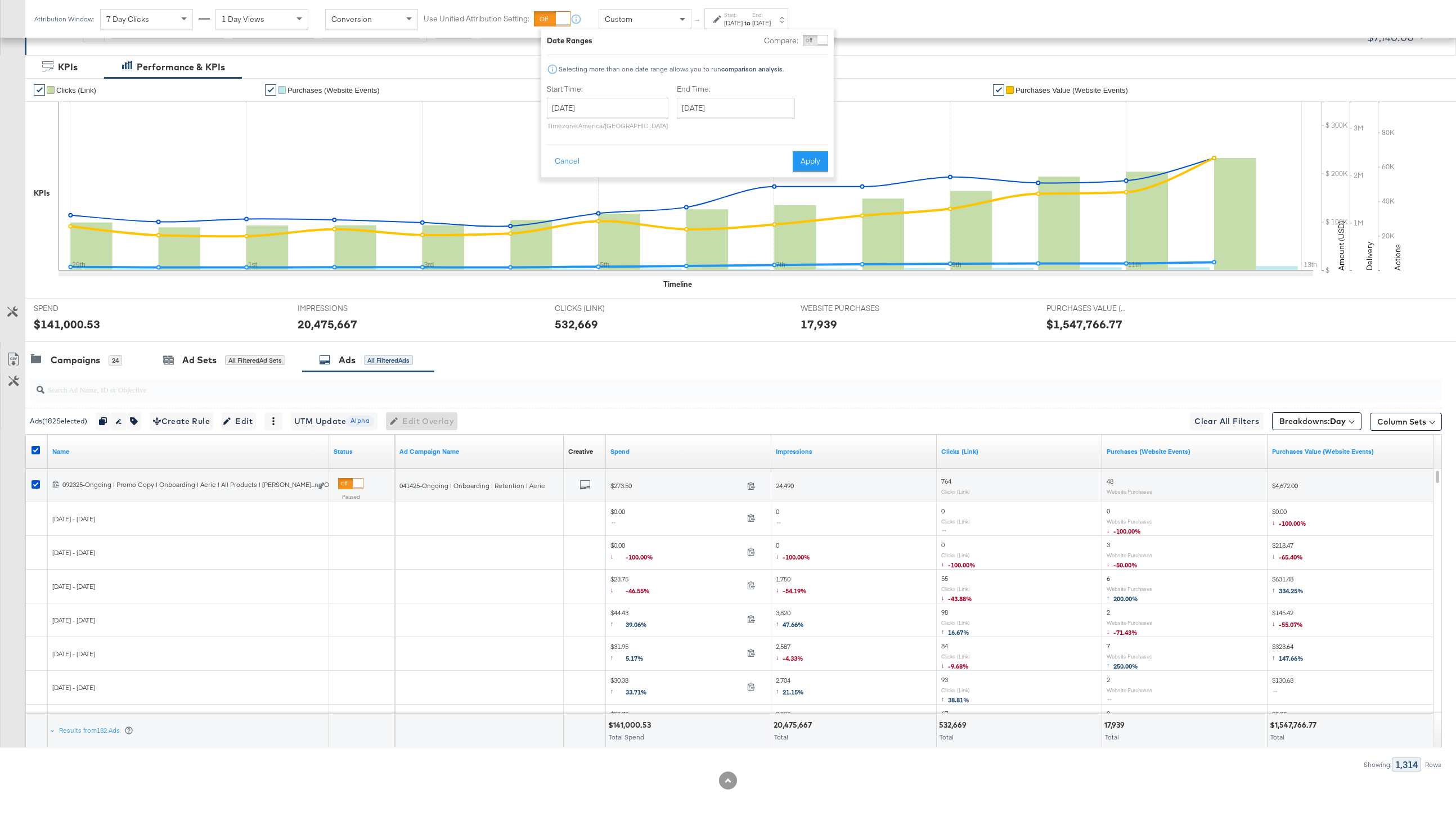
type input "[DATE]"
click at [802, 160] on button "Apply" at bounding box center [810, 161] width 36 height 20
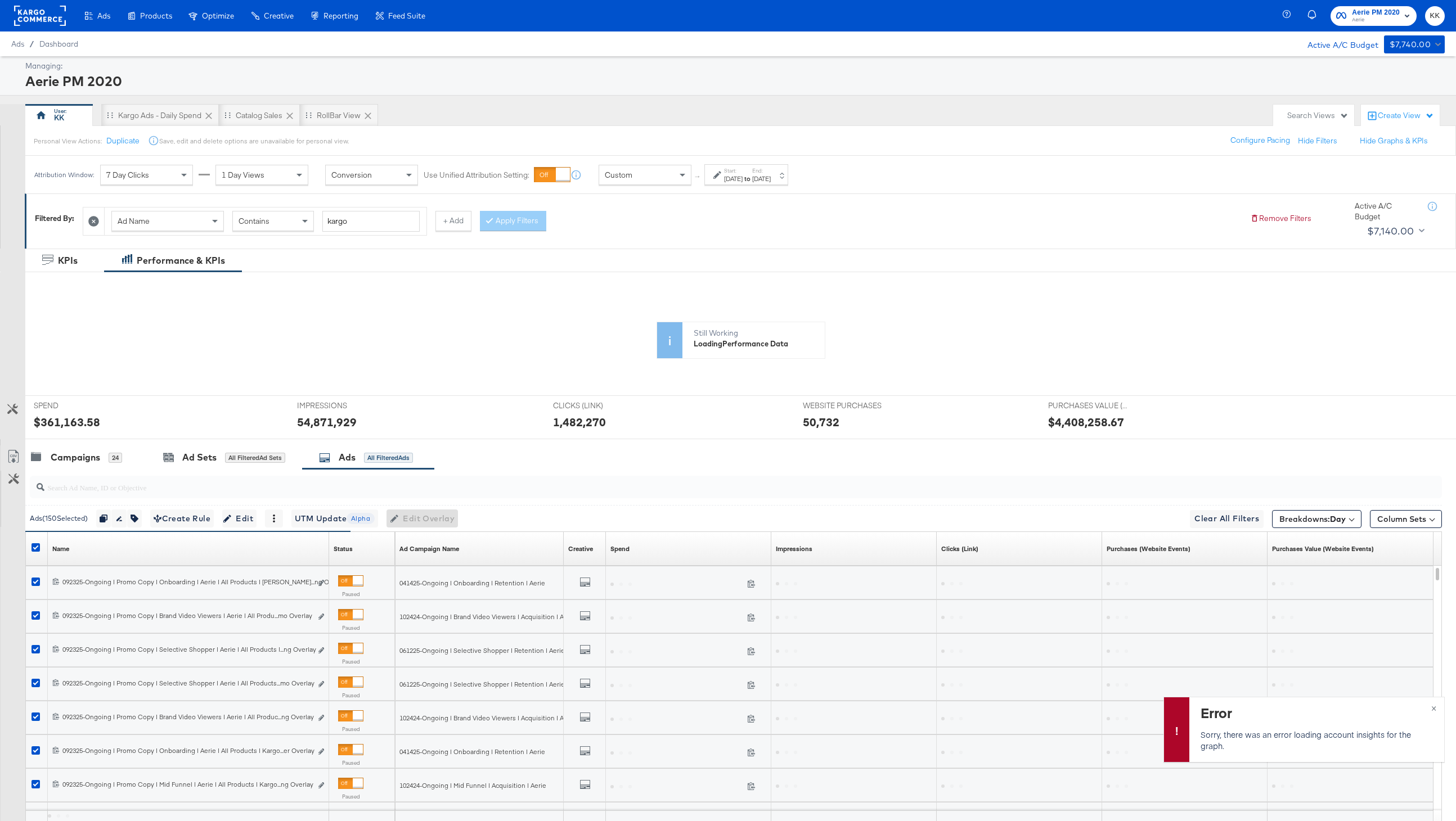
scroll to position [97, 0]
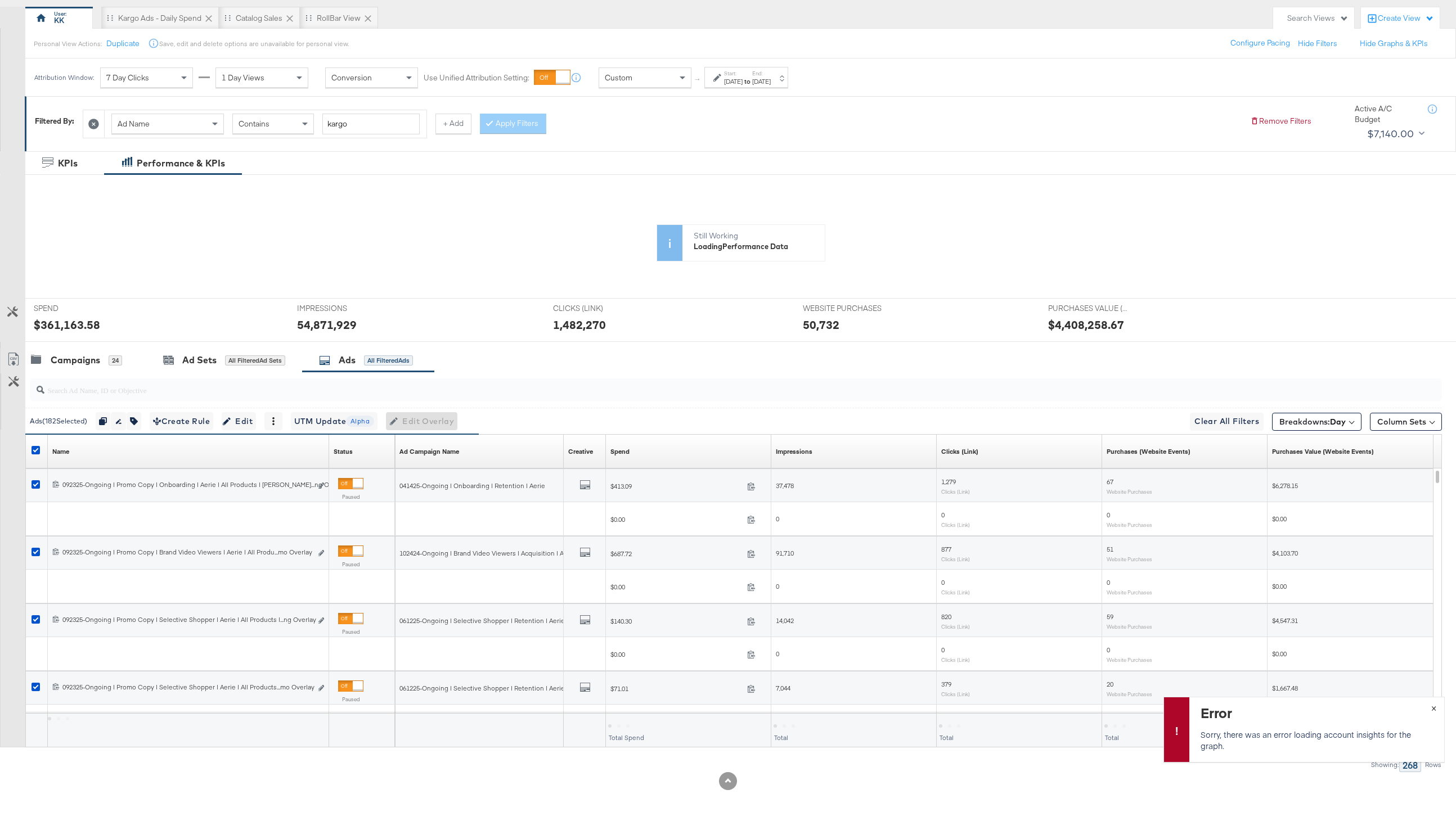
click at [1432, 714] on button "×" at bounding box center [1434, 708] width 21 height 20
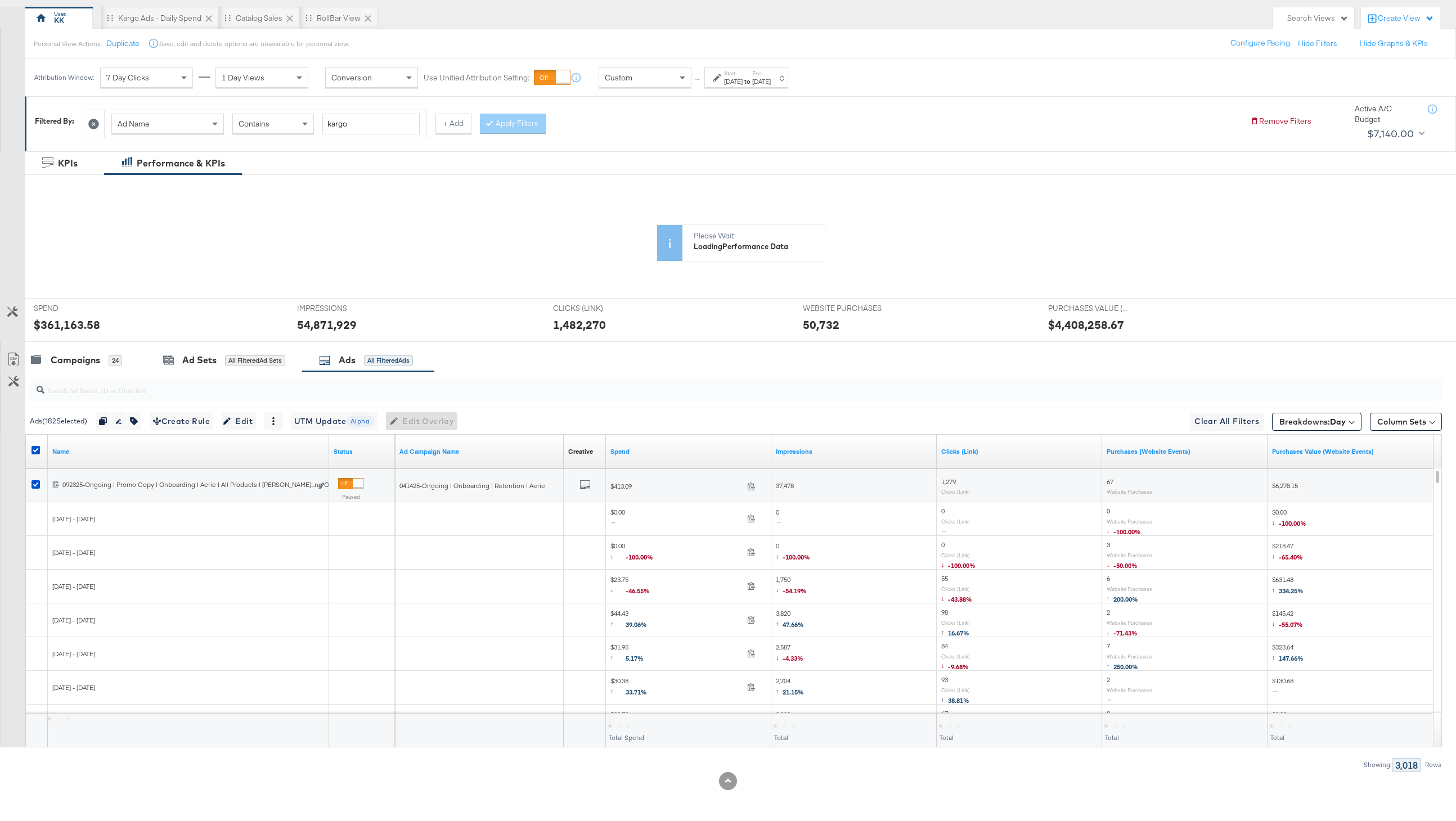
click at [16, 346] on div at bounding box center [12, 346] width 25 height 9
click at [16, 359] on icon at bounding box center [14, 359] width 14 height 14
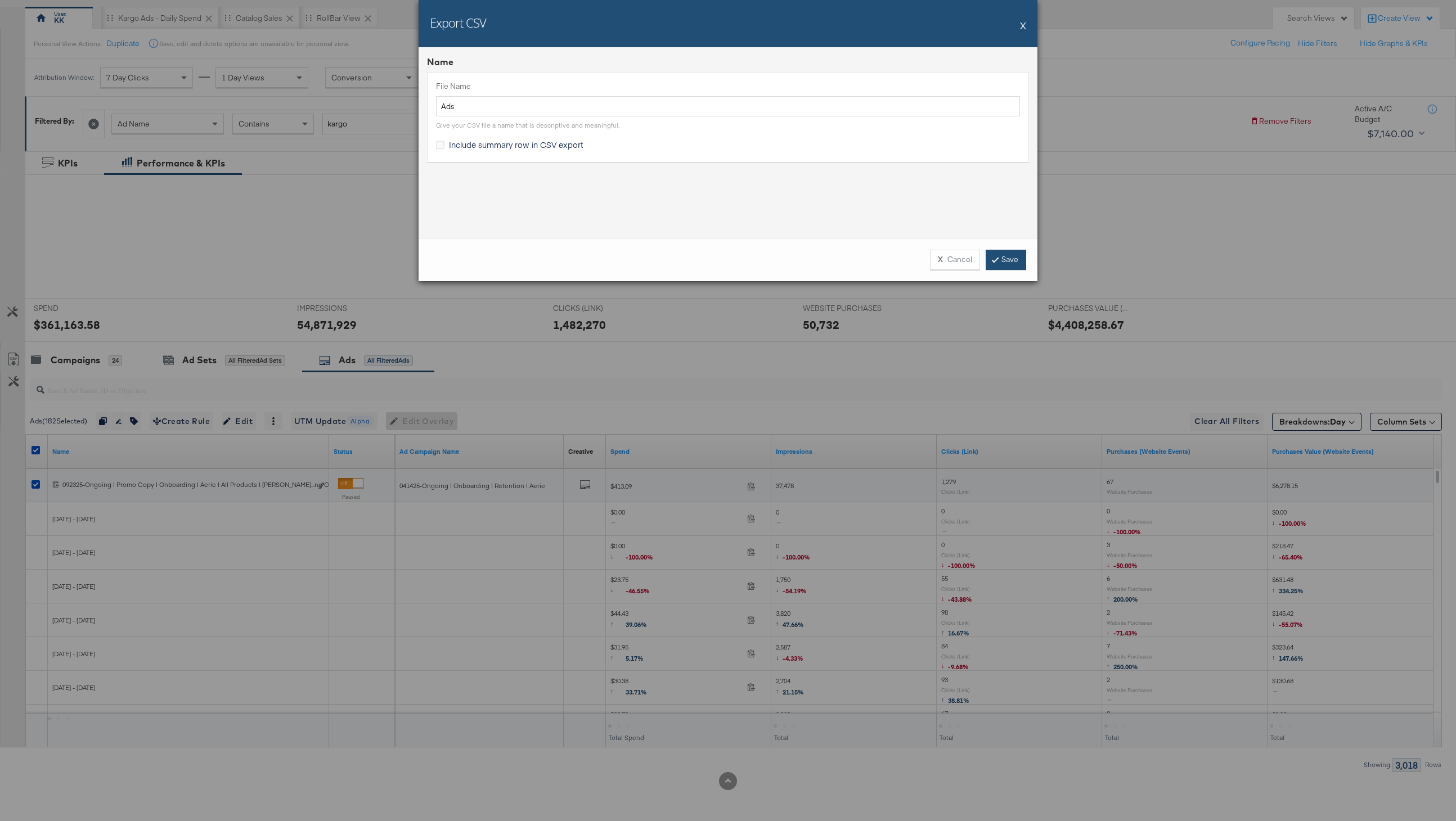
click at [1020, 255] on link "Save" at bounding box center [1006, 259] width 41 height 20
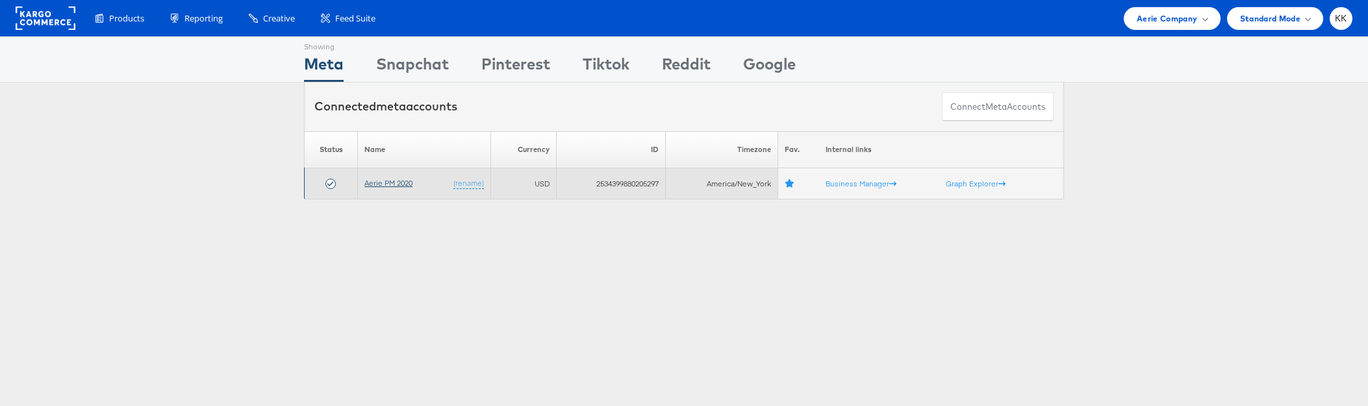
click at [382, 183] on link "Aerie PM 2020" at bounding box center [388, 183] width 48 height 10
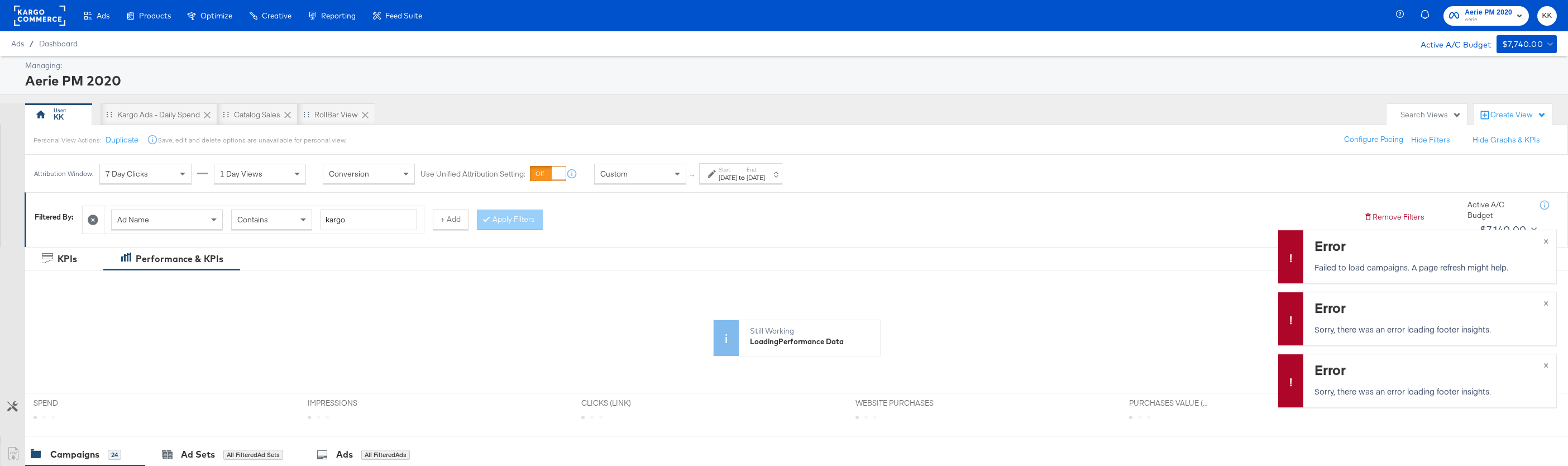
click at [736, 176] on div "Sep 1st 2025" at bounding box center [727, 177] width 18 height 9
click at [607, 268] on input "September 1st 2025" at bounding box center [603, 261] width 120 height 20
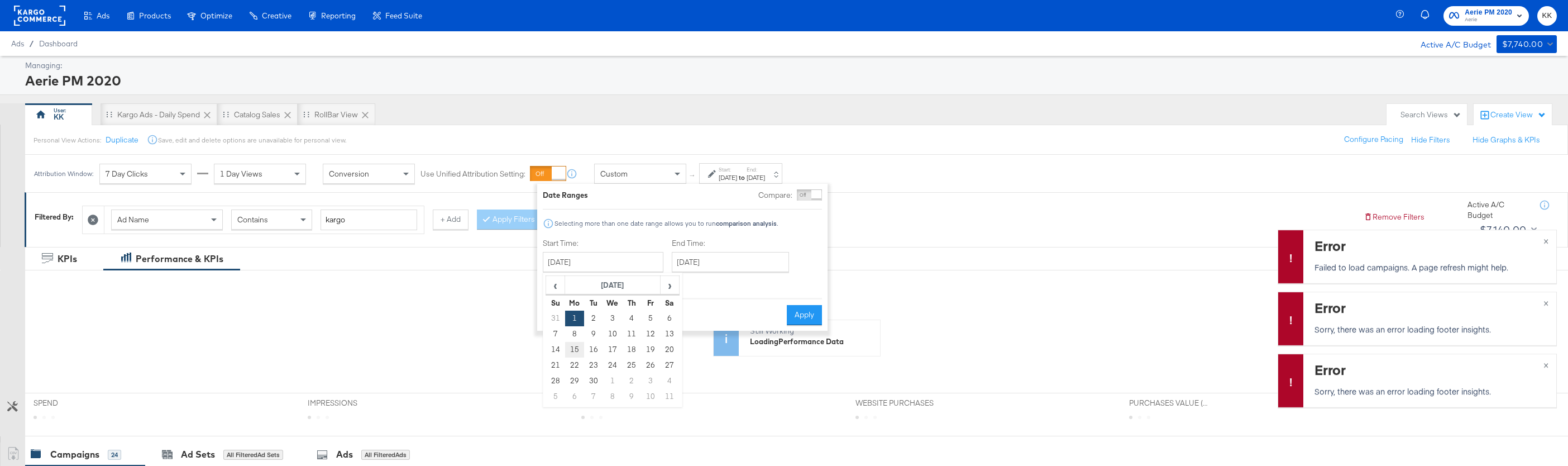
click at [573, 352] on td "15" at bounding box center [574, 350] width 19 height 15
type input "September 15th 2025"
click at [701, 272] on div "End Time: October 12th 2025 ‹ October 2025 › Su Mo Tu We Th Fr Sa 28 29 30 1 2 …" at bounding box center [738, 263] width 122 height 51
click at [701, 262] on input "October 12th 2025" at bounding box center [735, 261] width 117 height 20
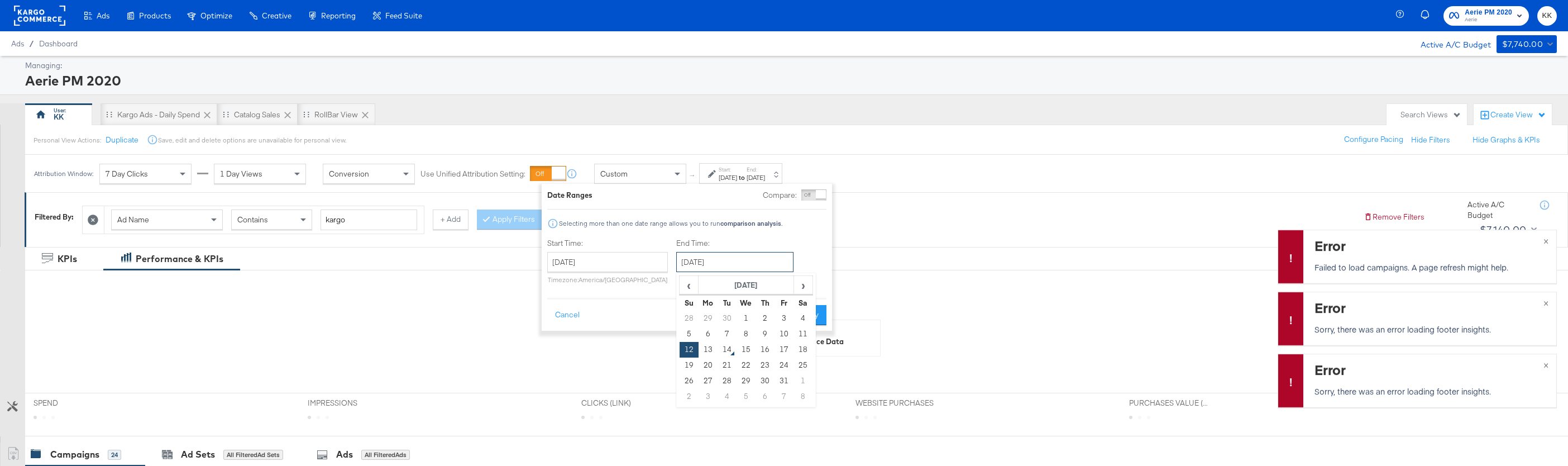
click at [688, 270] on input "October 12th 2025" at bounding box center [735, 261] width 117 height 20
click at [688, 275] on div "‹ October 2025 › Su Mo Tu We Th Fr Sa 28 29 30 1 2 3 4 5 6 7 8 9 10 11 12 13 14…" at bounding box center [746, 340] width 139 height 135
click at [688, 279] on span "‹" at bounding box center [689, 285] width 17 height 16
click at [686, 363] on td "21" at bounding box center [689, 365] width 19 height 15
type input "September 21st 2025"
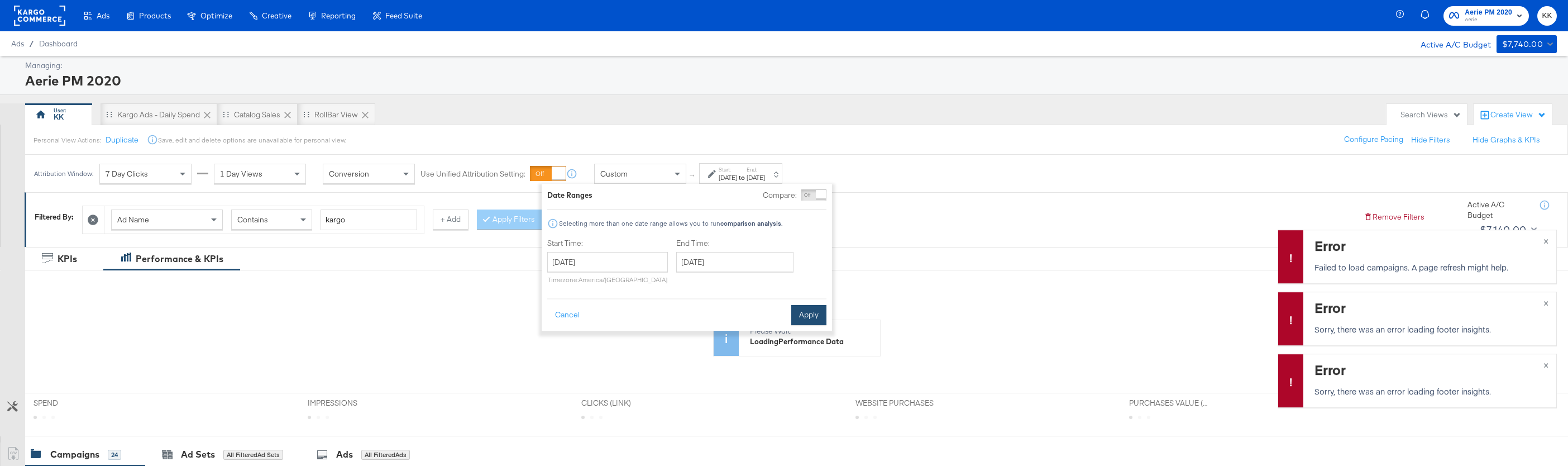
click at [807, 313] on button "Apply" at bounding box center [809, 315] width 35 height 20
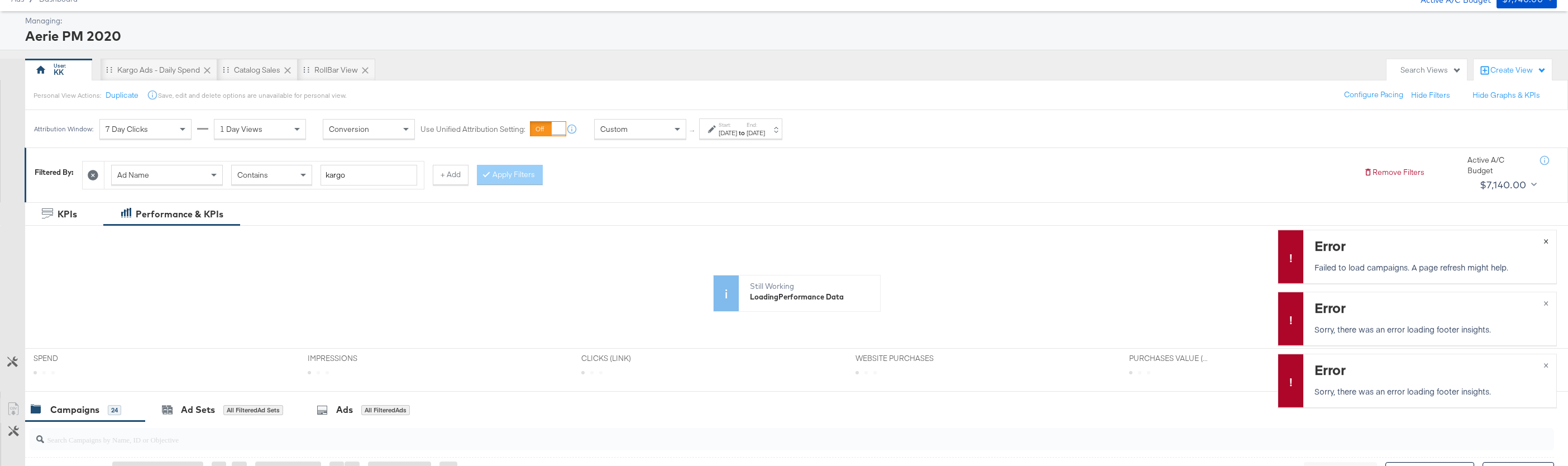
click at [1547, 245] on span "×" at bounding box center [1547, 240] width 5 height 13
click at [1545, 301] on span "×" at bounding box center [1547, 302] width 5 height 13
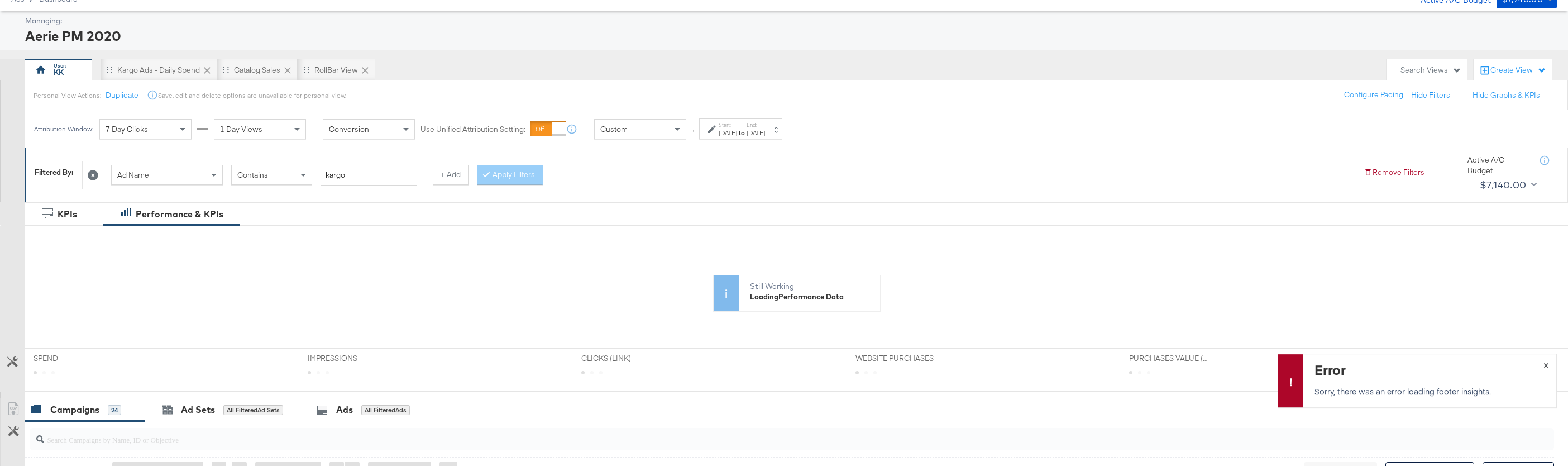
click at [1546, 360] on span "×" at bounding box center [1547, 364] width 5 height 13
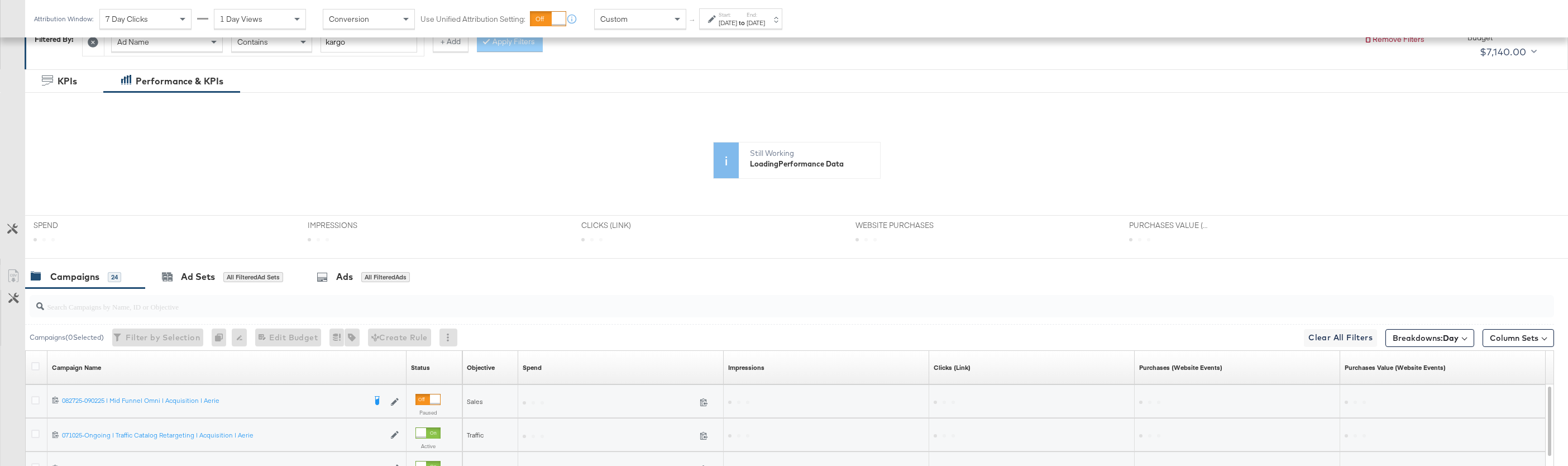
scroll to position [277, 0]
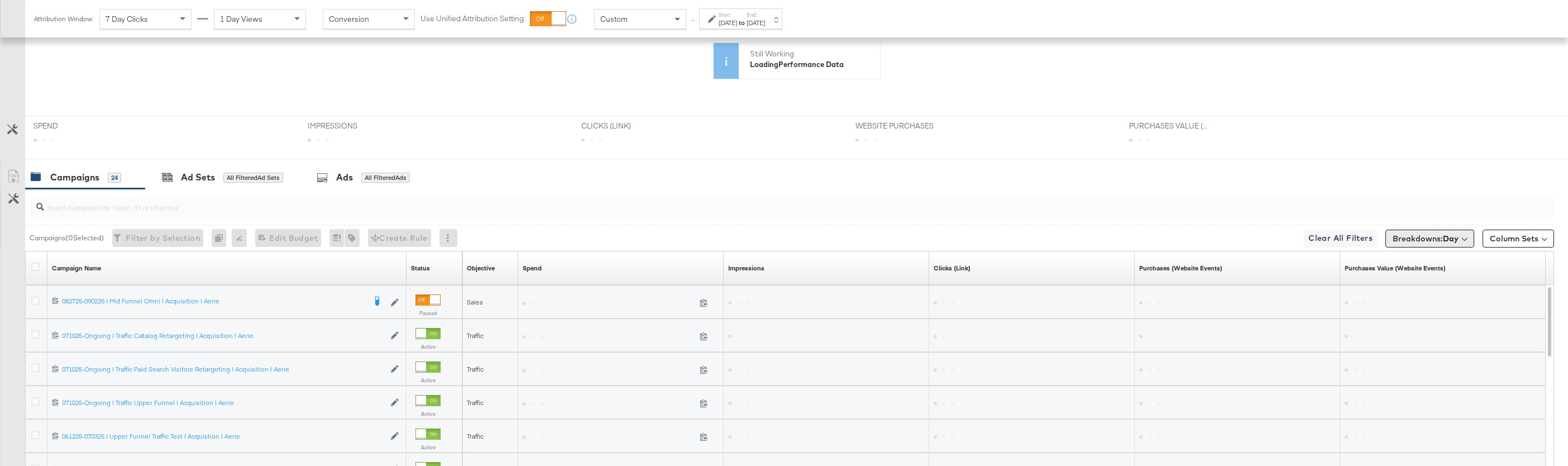
click at [1450, 242] on b "Day" at bounding box center [1451, 239] width 15 height 10
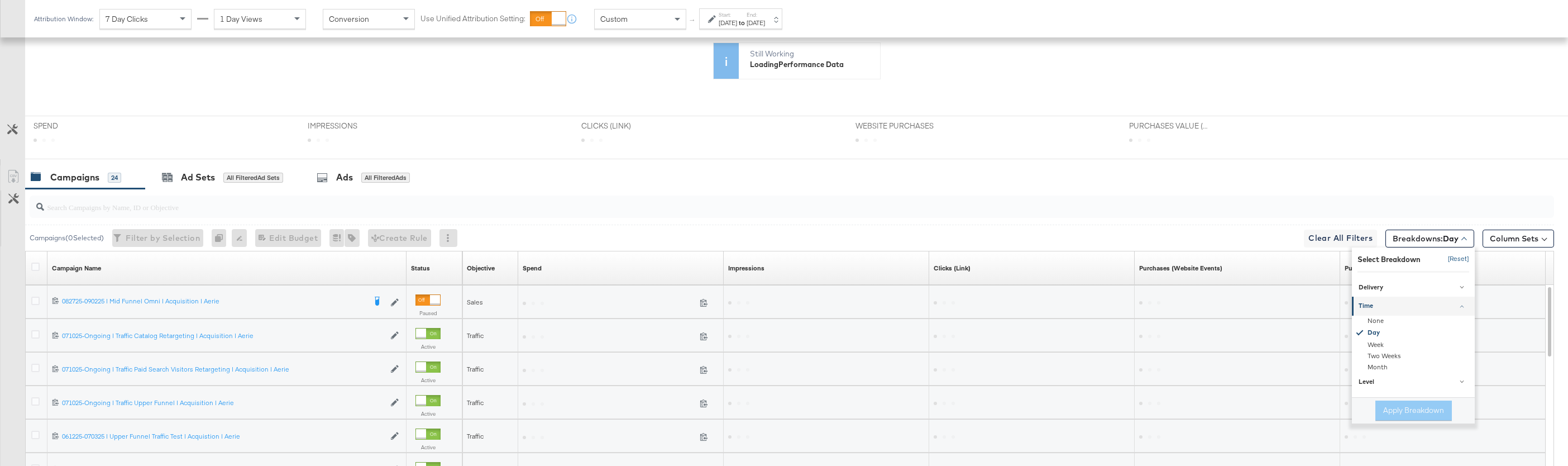
click at [1467, 261] on button "[Reset]" at bounding box center [1455, 259] width 28 height 18
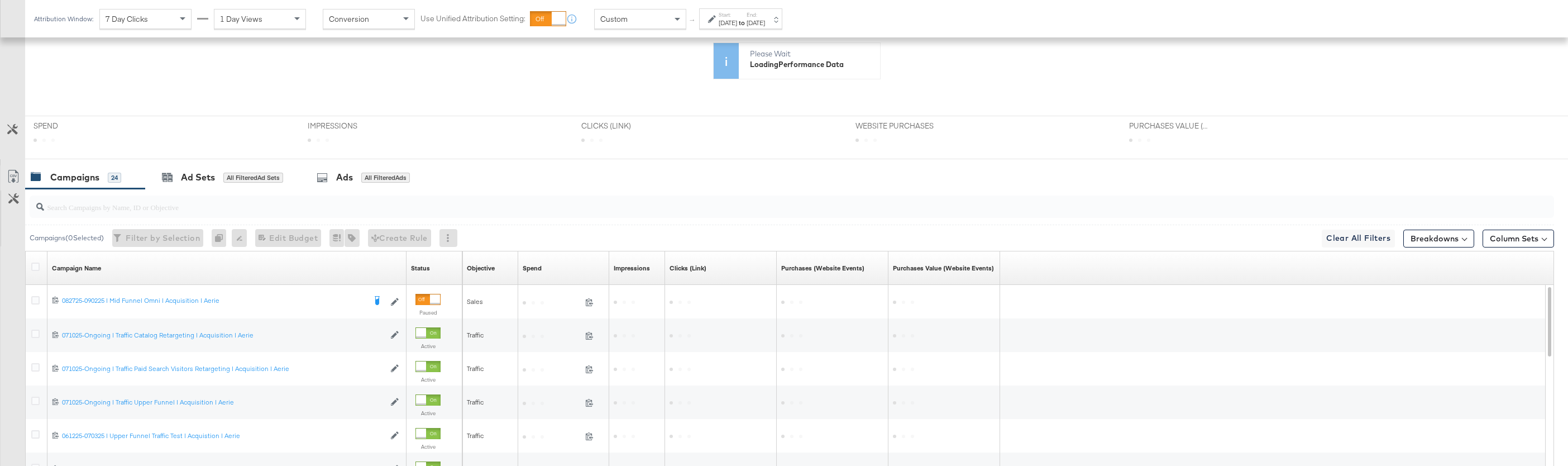
click at [775, 149] on icon at bounding box center [743, 100] width 1369 height 168
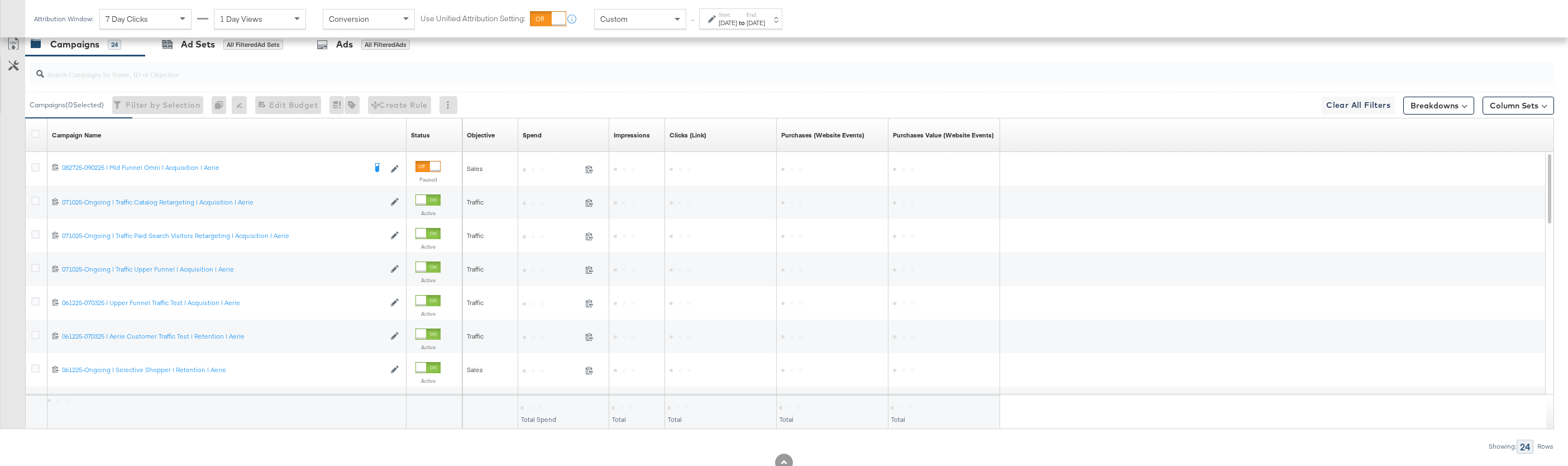
scroll to position [446, 0]
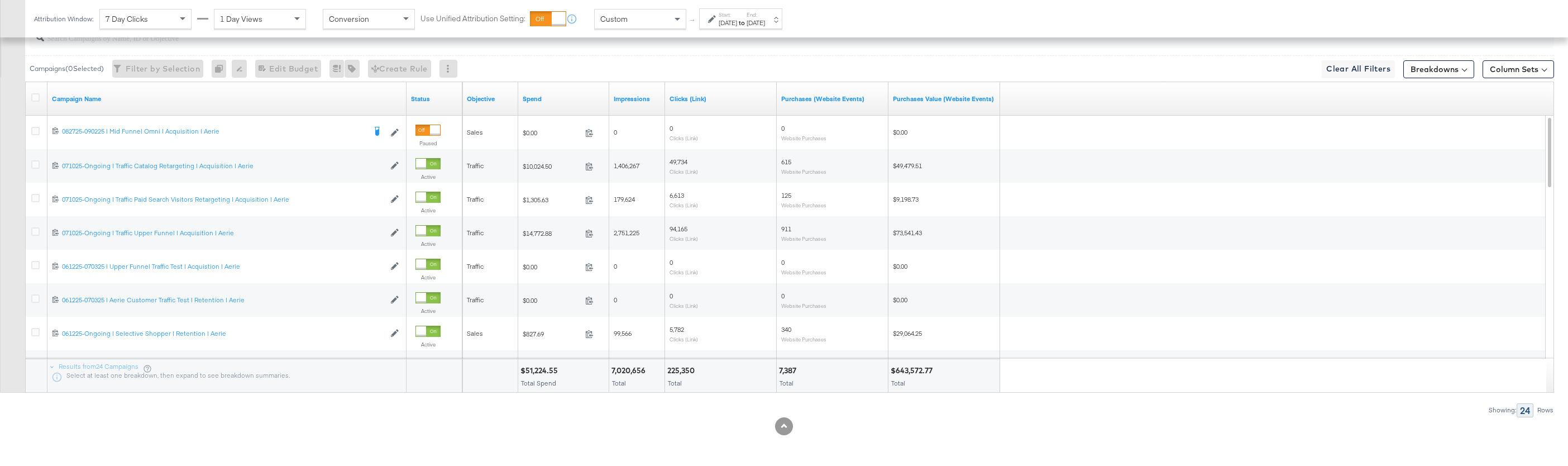
click at [689, 366] on div "225,350" at bounding box center [683, 371] width 31 height 10
copy div "225,350"
click at [738, 26] on div "Sep 15th 2025" at bounding box center [727, 22] width 18 height 9
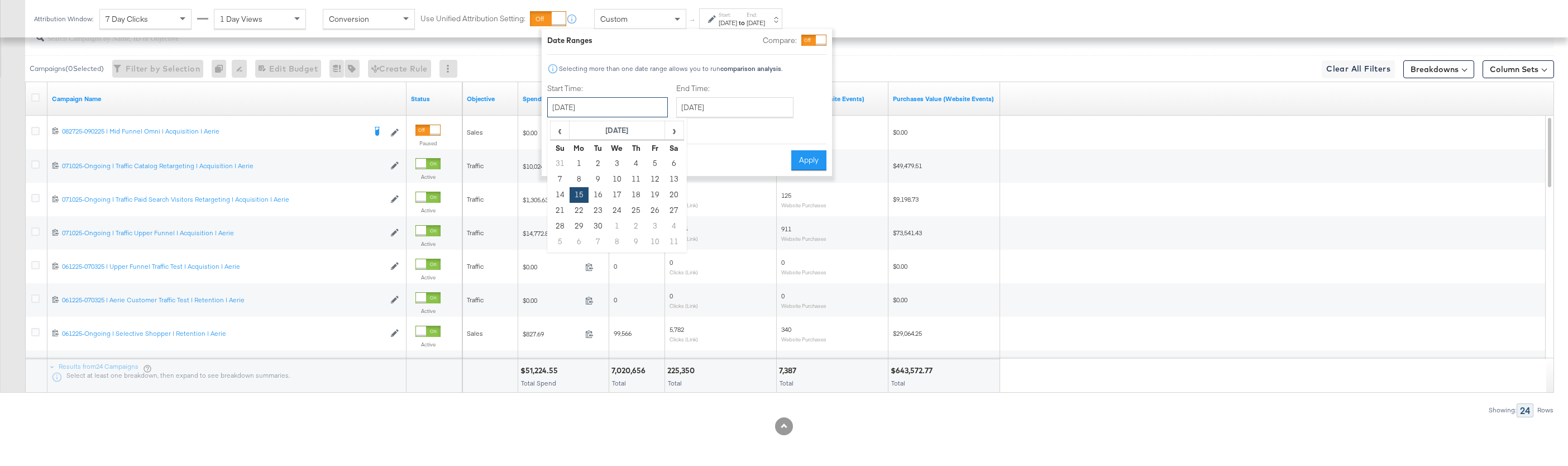
click at [626, 102] on input "September 15th 2025" at bounding box center [608, 107] width 120 height 20
click at [580, 206] on td "22" at bounding box center [579, 211] width 19 height 15
type input "September 22nd 2025"
click at [710, 112] on input "September 22nd 2025" at bounding box center [739, 107] width 117 height 20
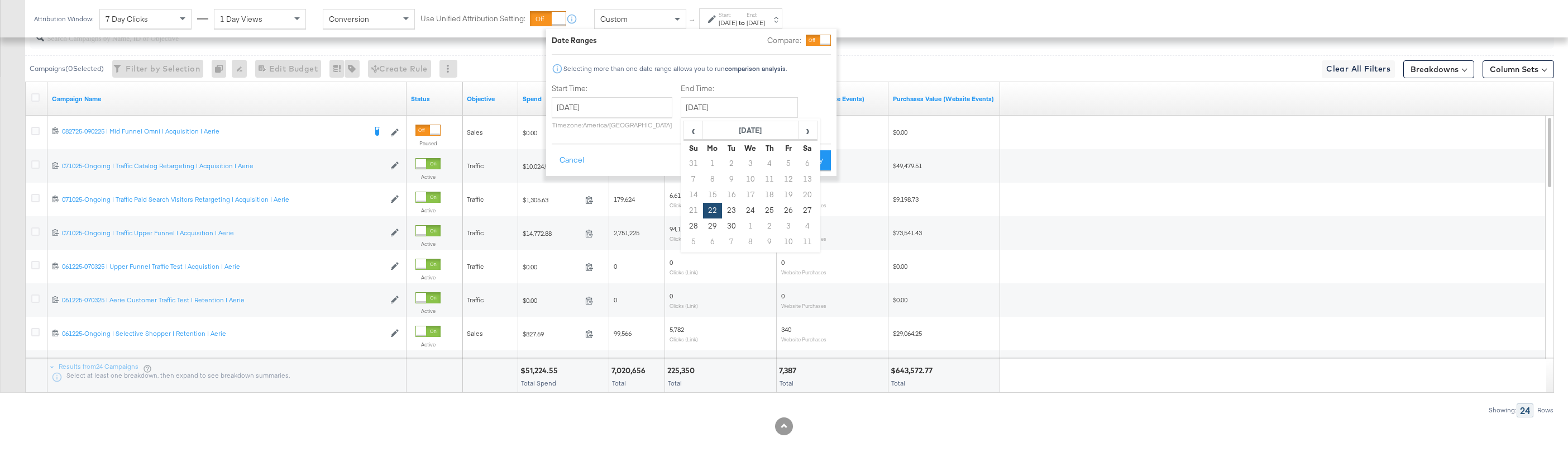
click at [692, 216] on td "21" at bounding box center [694, 211] width 19 height 15
click at [692, 221] on td "28" at bounding box center [694, 226] width 19 height 15
type input "September 28th 2025"
click at [793, 170] on div "Date Ranges Compare: Selecting more than one date range allows you to run compa…" at bounding box center [689, 102] width 291 height 147
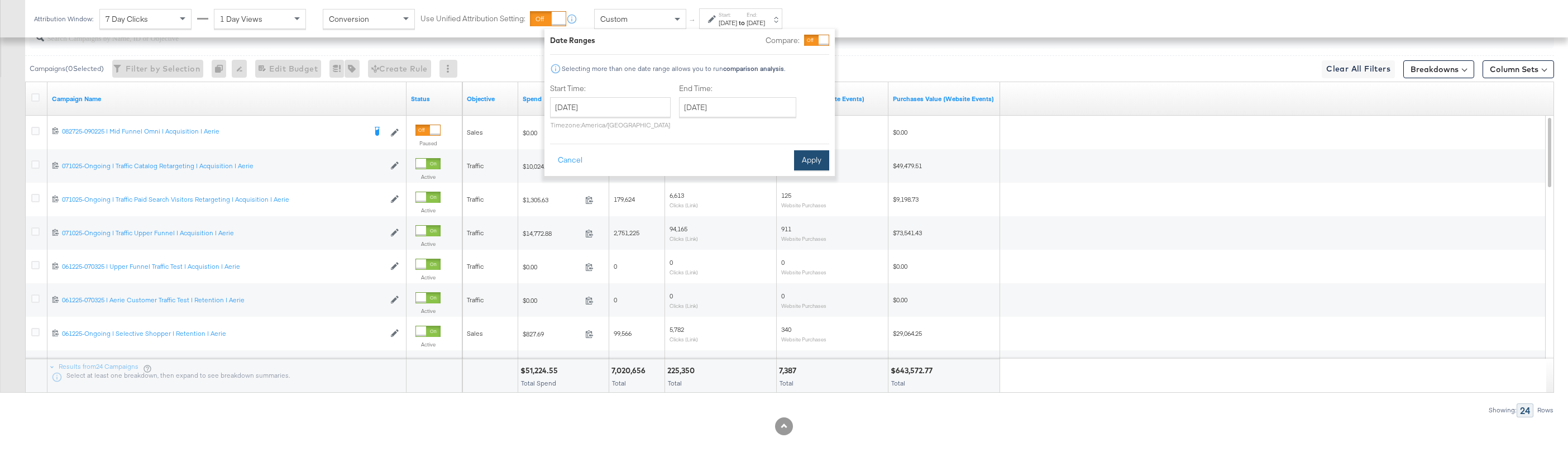
click at [816, 168] on button "Apply" at bounding box center [812, 160] width 35 height 20
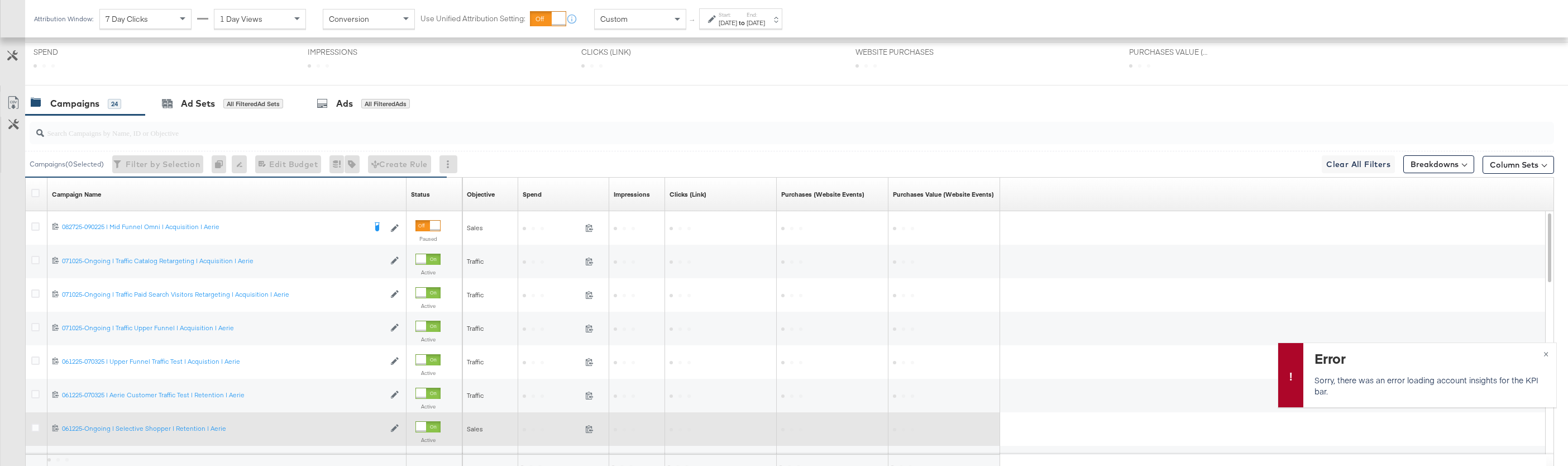
scroll to position [542, 0]
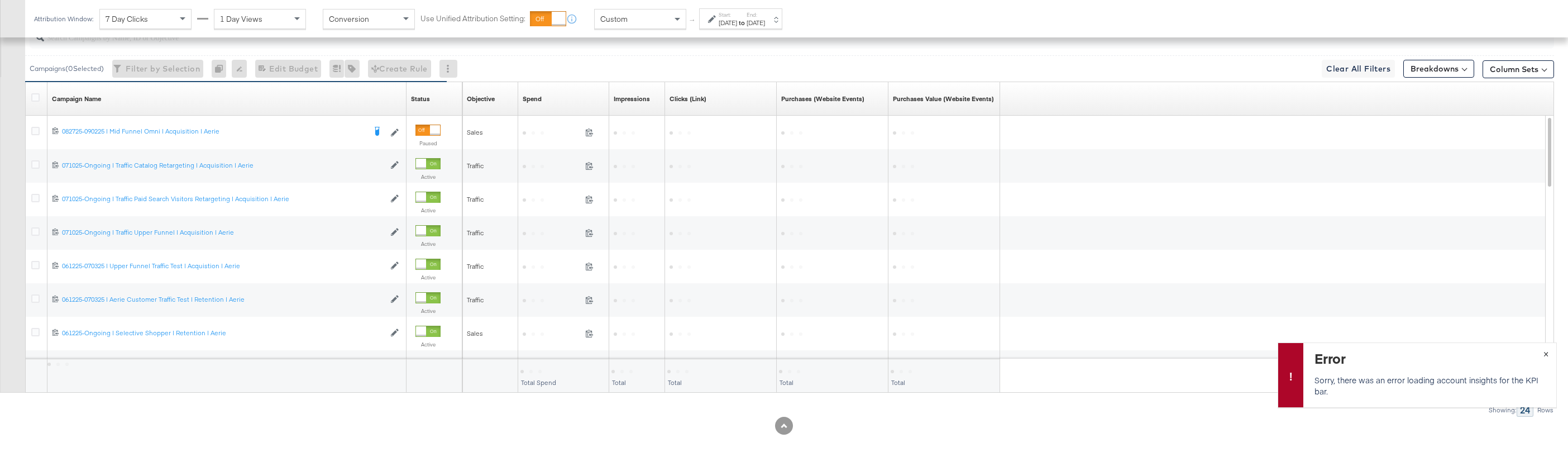
click at [1544, 359] on button "×" at bounding box center [1547, 353] width 21 height 20
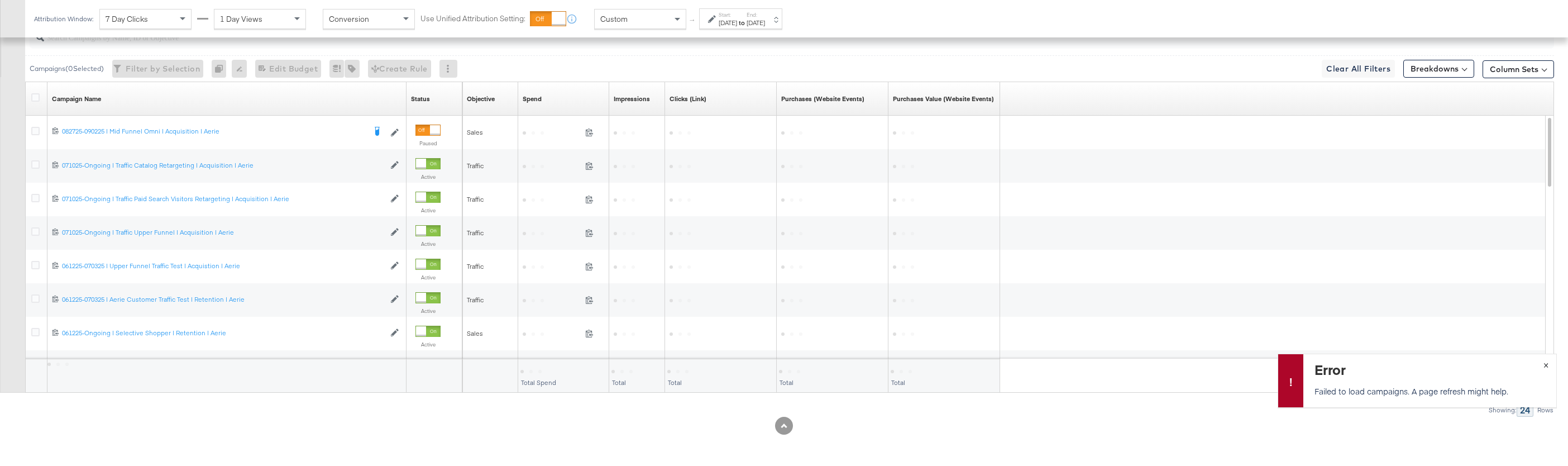
click at [1544, 366] on span "×" at bounding box center [1547, 364] width 5 height 13
click at [765, 23] on div "Sep 28th 2025" at bounding box center [756, 22] width 18 height 9
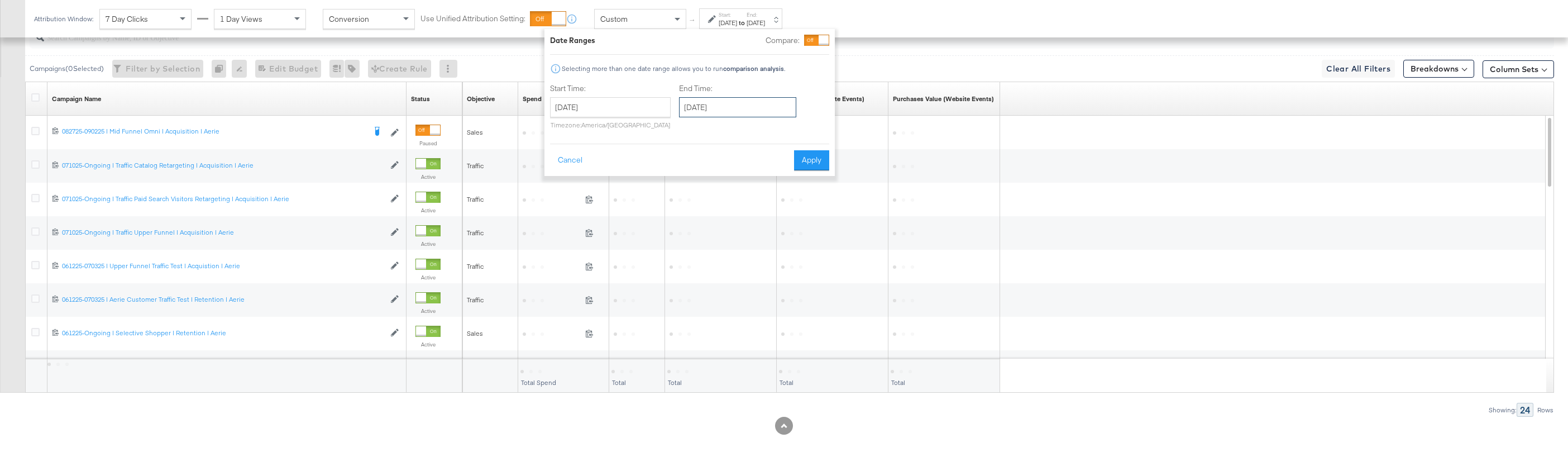
click at [738, 111] on input "September 28th 2025" at bounding box center [738, 107] width 117 height 20
click at [713, 213] on td "22" at bounding box center [711, 211] width 19 height 15
click at [738, 114] on input "September 22nd 2025" at bounding box center [739, 107] width 117 height 20
click at [695, 222] on td "28" at bounding box center [694, 226] width 19 height 15
type input "September 28th 2025"
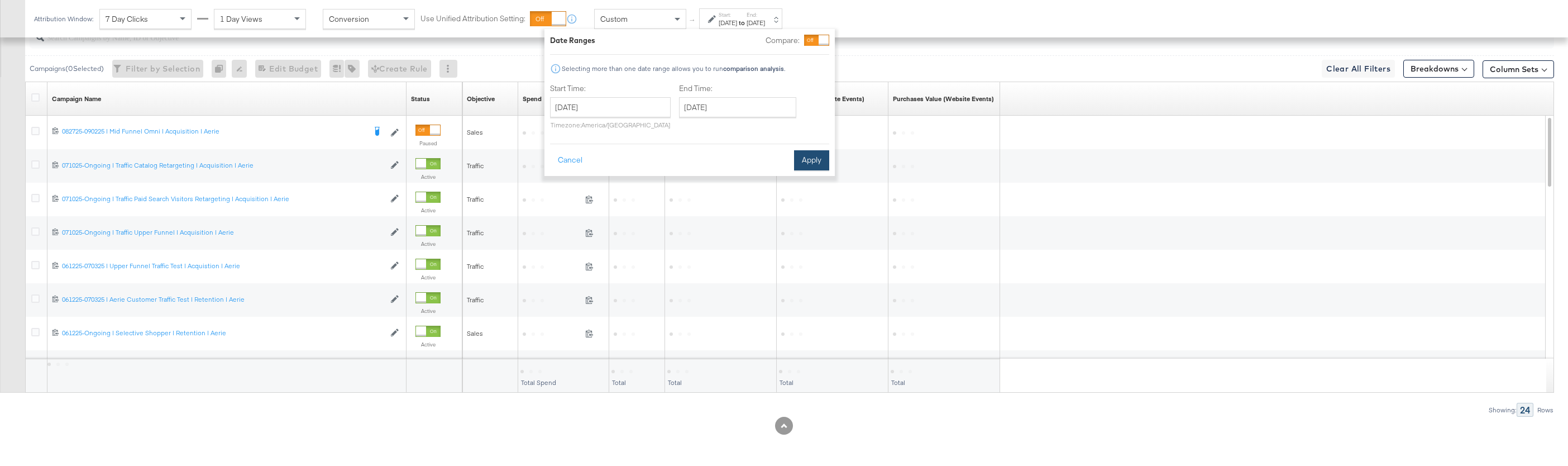
click at [817, 161] on button "Apply" at bounding box center [812, 160] width 35 height 20
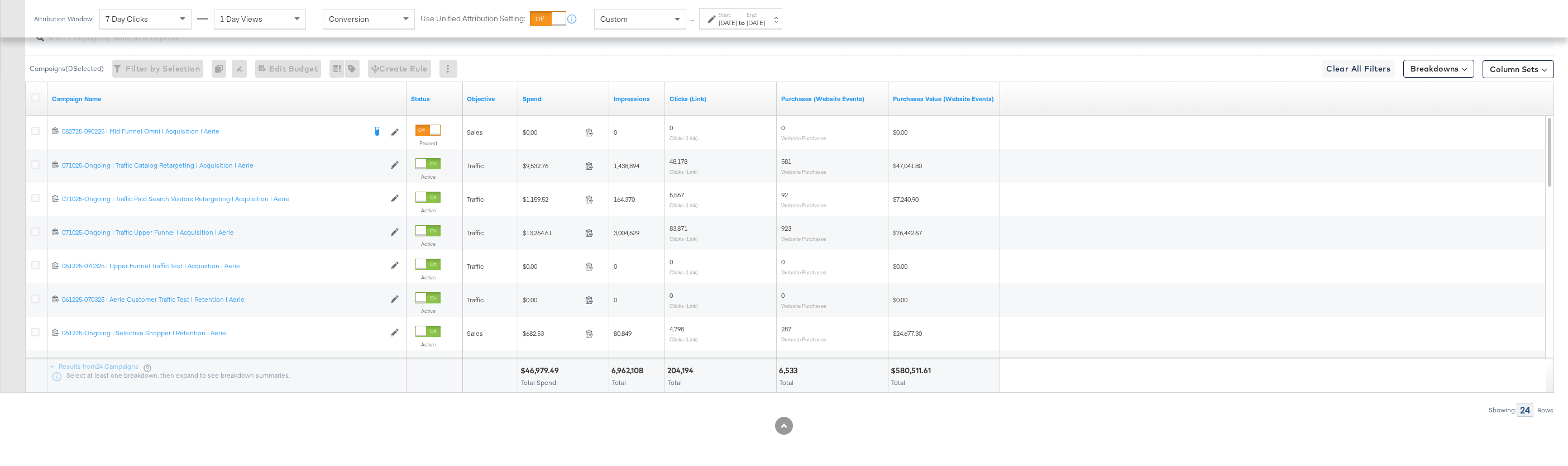
click at [628, 374] on div "6,962,108" at bounding box center [628, 371] width 35 height 10
copy div "6,962,108"
click at [684, 371] on div "204,194" at bounding box center [682, 371] width 29 height 10
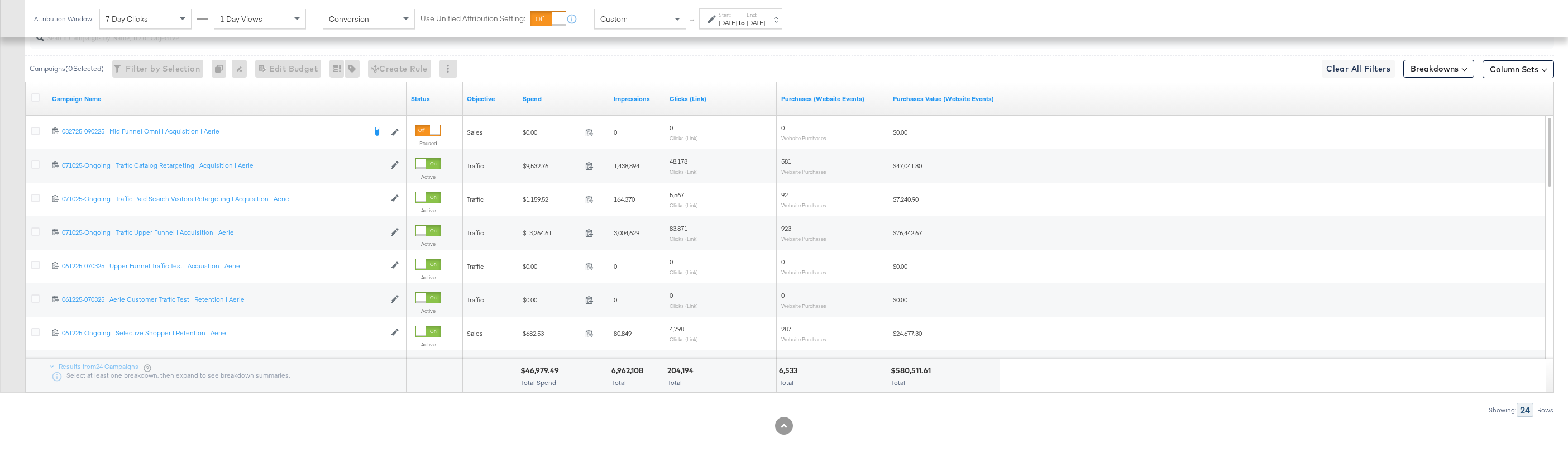
click at [902, 374] on div "$580,511.61" at bounding box center [912, 371] width 44 height 10
copy div "580,511.61"
click at [721, 31] on div "Attribution Window: 7 Day Clicks 1 Day Views Conversion Use Unified Attribution…" at bounding box center [410, 19] width 771 height 38
click at [718, 28] on div "Start: Sep 22nd 2025 to End: Sep 28th 2025" at bounding box center [740, 19] width 83 height 21
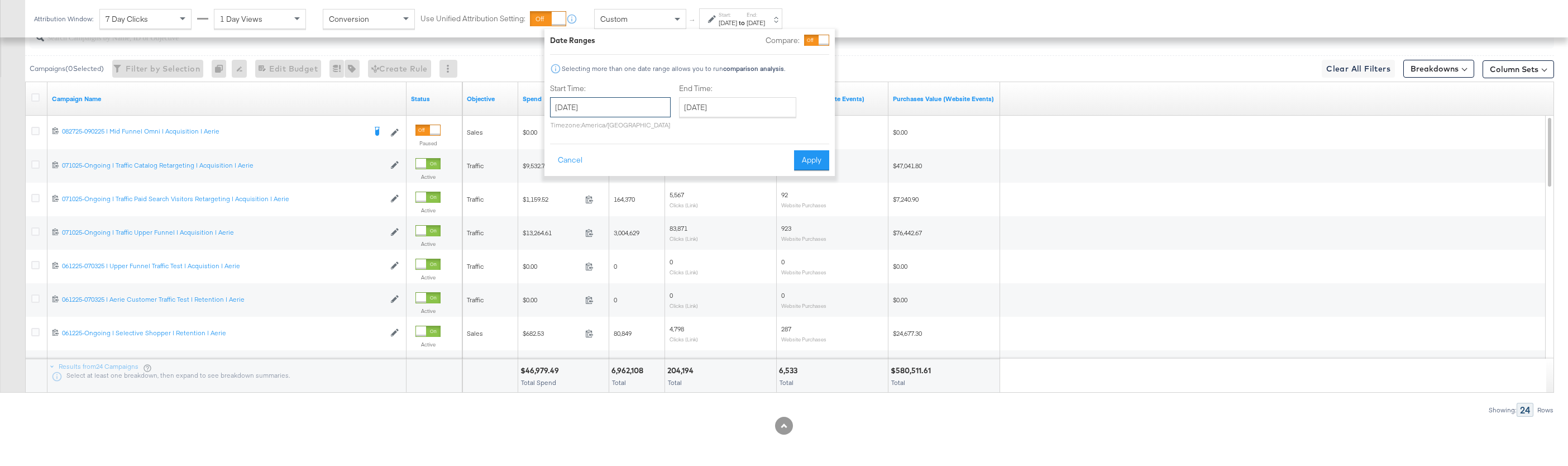
click at [634, 107] on input "September 22nd 2025" at bounding box center [610, 107] width 120 height 20
click at [581, 222] on td "29" at bounding box center [582, 226] width 19 height 15
type input "September 29th 2025"
click at [727, 115] on input "September 29th 2025" at bounding box center [735, 107] width 117 height 20
click at [683, 234] on td "5" at bounding box center [689, 242] width 19 height 15
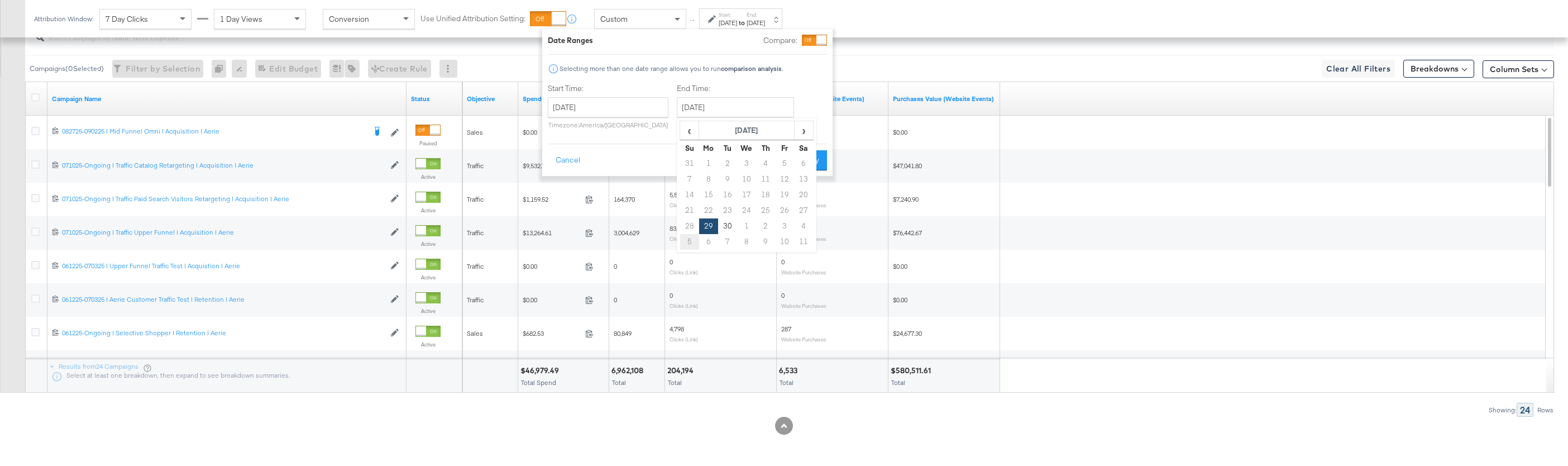
type input "October 5th 2025"
click at [796, 164] on button "Apply" at bounding box center [805, 160] width 35 height 20
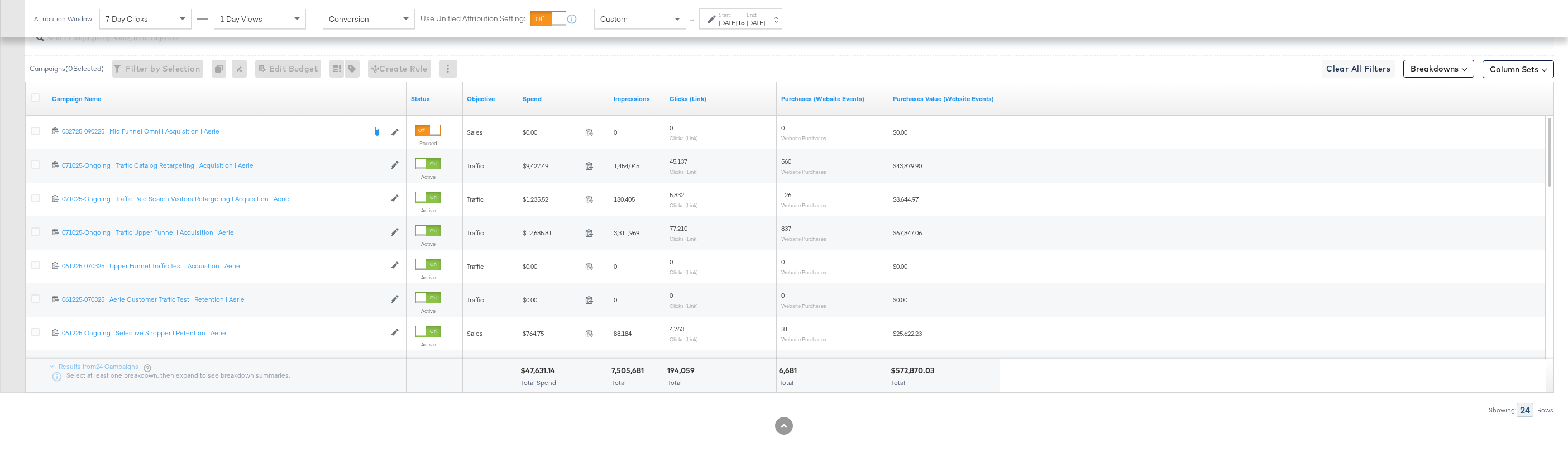
click at [537, 369] on div "$47,631.14" at bounding box center [539, 371] width 38 height 10
copy div "47,631.14"
click at [622, 366] on div "7,505,681" at bounding box center [629, 371] width 36 height 10
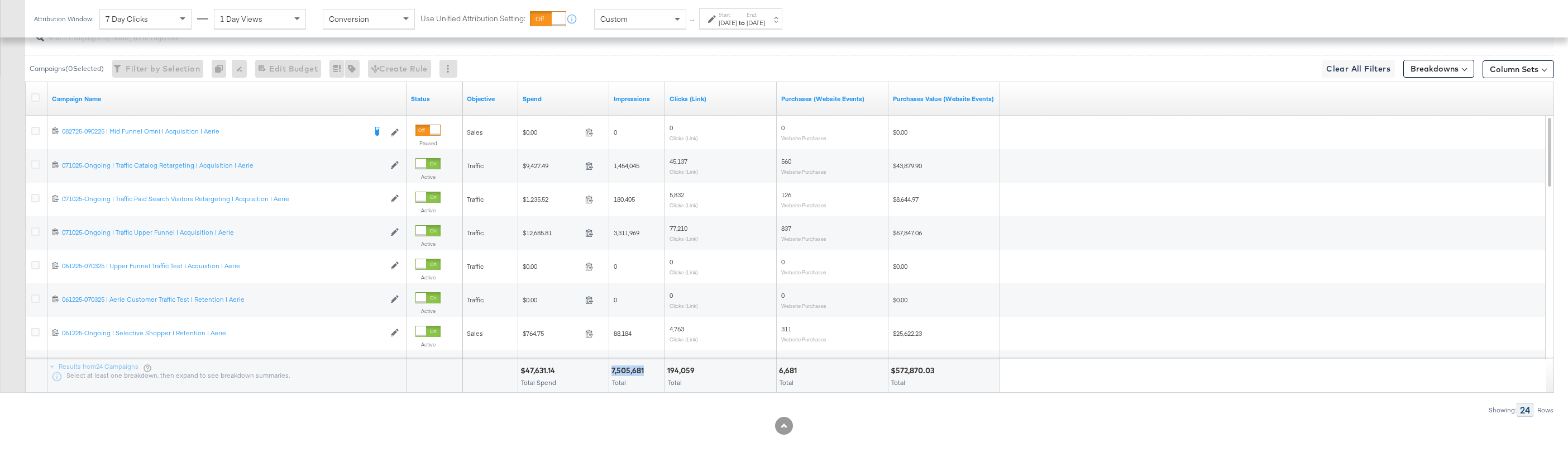
copy div "7,505,681"
click at [681, 374] on div "194,059" at bounding box center [683, 371] width 31 height 10
copy div "194,059"
click at [790, 373] on div "6,681" at bounding box center [789, 371] width 21 height 10
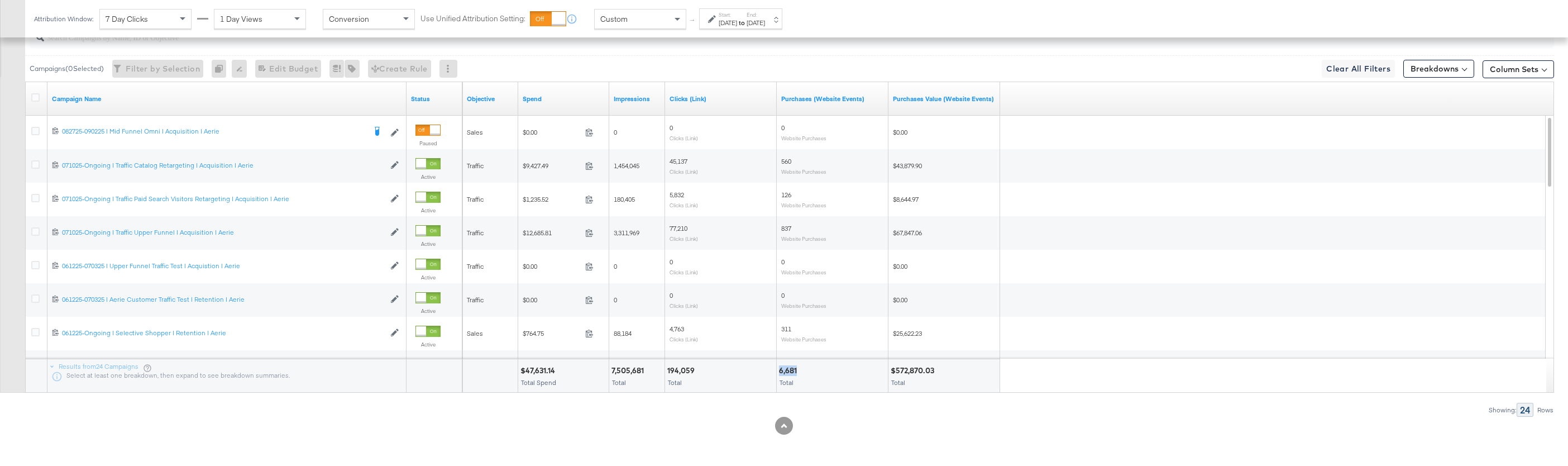
click at [790, 373] on div "6,681" at bounding box center [789, 371] width 21 height 10
copy div "6,681"
click at [919, 371] on div "$572,870.03" at bounding box center [914, 371] width 47 height 10
copy div "572,870.03"
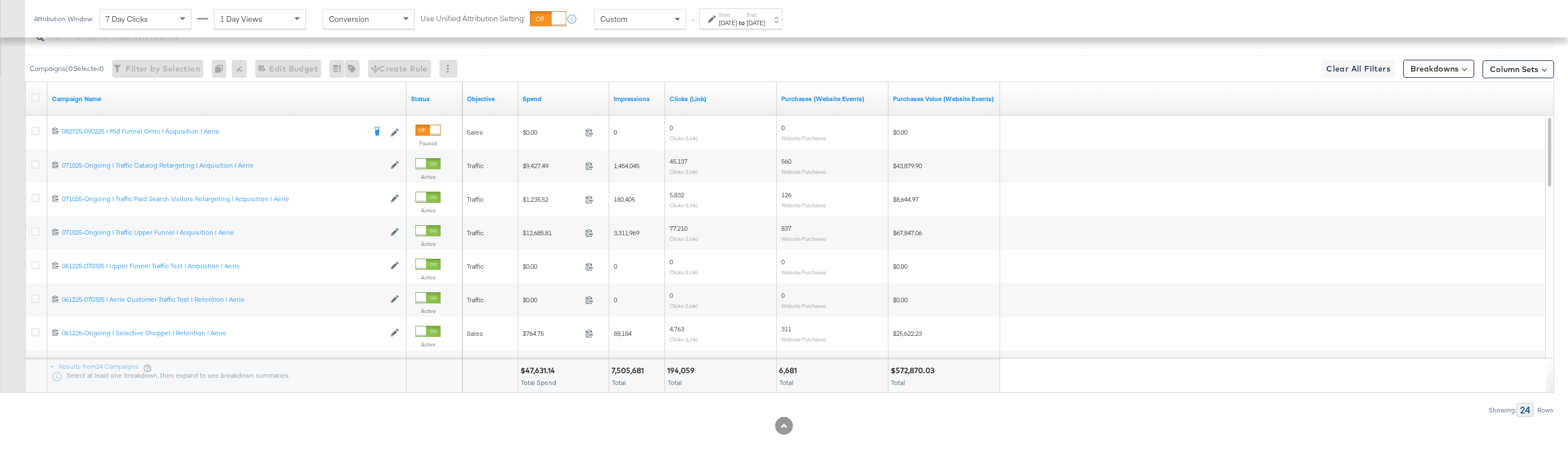
click at [726, 27] on div "Sep 29th 2025" at bounding box center [727, 22] width 18 height 9
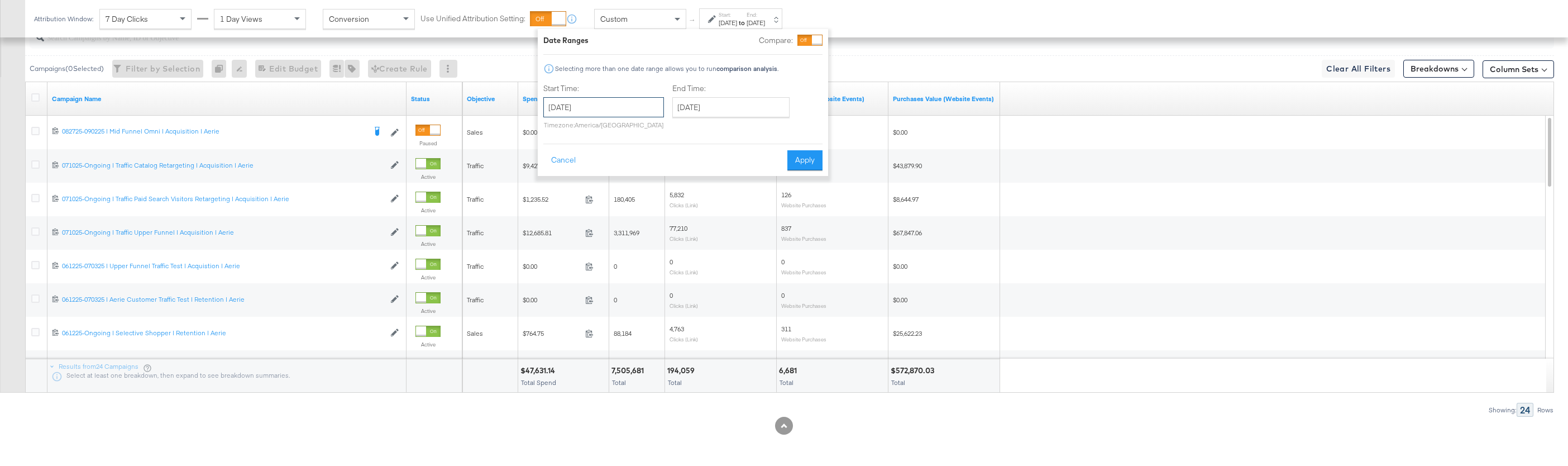
click at [616, 101] on input "September 29th 2025" at bounding box center [603, 107] width 120 height 20
click at [580, 242] on td "6" at bounding box center [575, 242] width 19 height 15
type input "October 6th 2025"
click at [723, 112] on input "October 6th 2025" at bounding box center [726, 107] width 117 height 20
click at [675, 197] on td "12" at bounding box center [681, 195] width 19 height 15
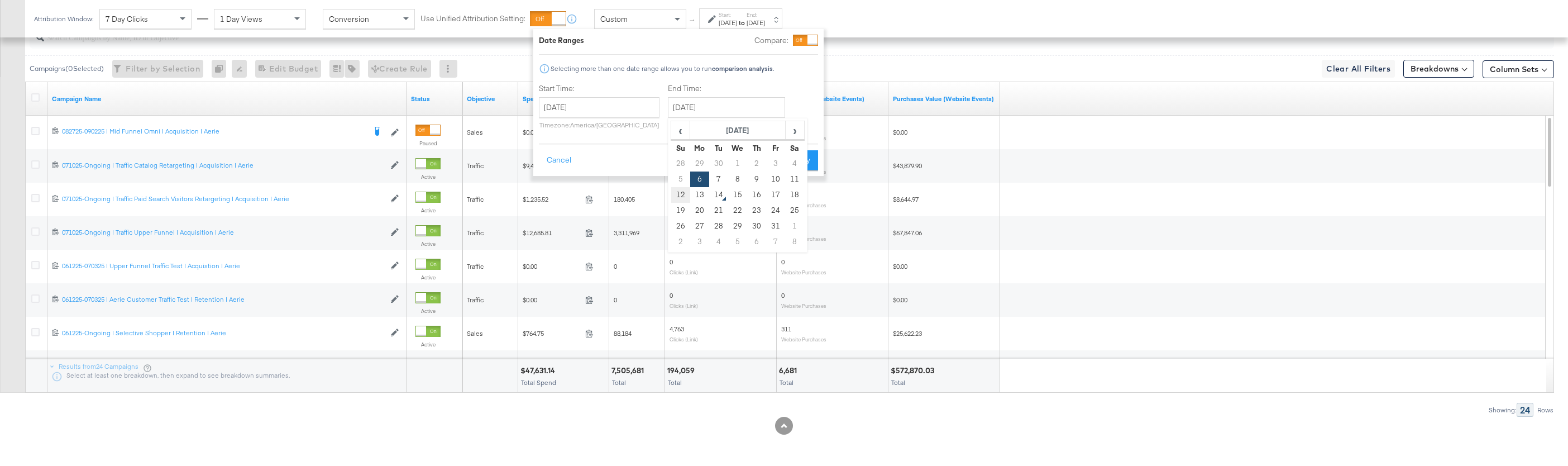
type input "[DATE]"
click at [804, 162] on button "Apply" at bounding box center [804, 160] width 35 height 20
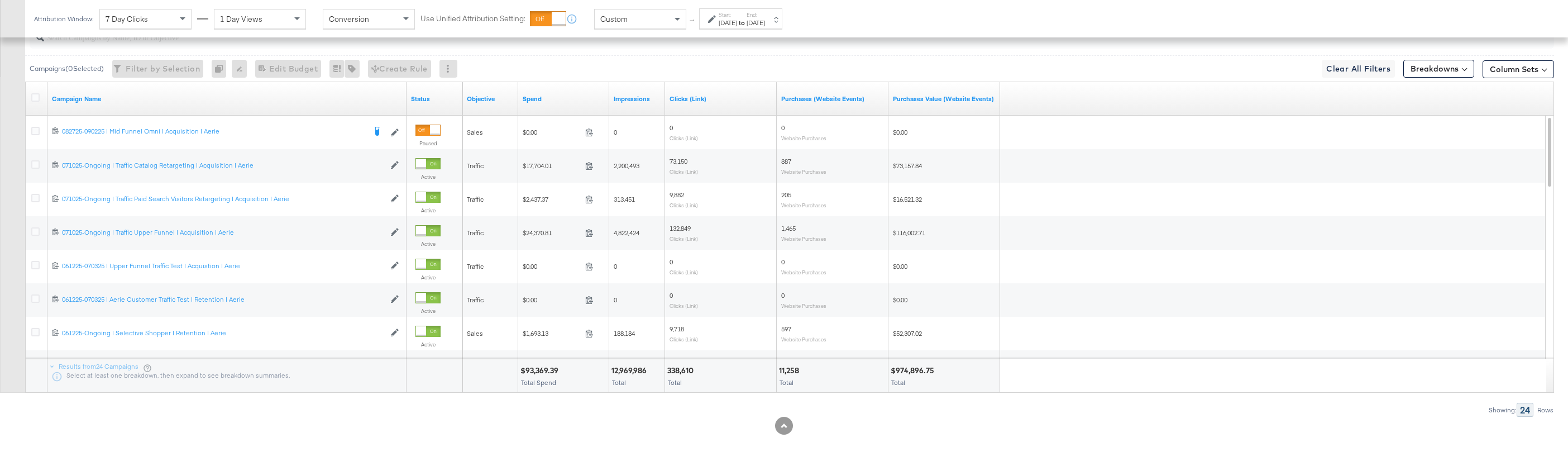
click at [546, 372] on div "$93,369.39" at bounding box center [541, 371] width 41 height 10
copy div "93,369.39"
click at [634, 370] on div "12,969,986" at bounding box center [630, 371] width 39 height 10
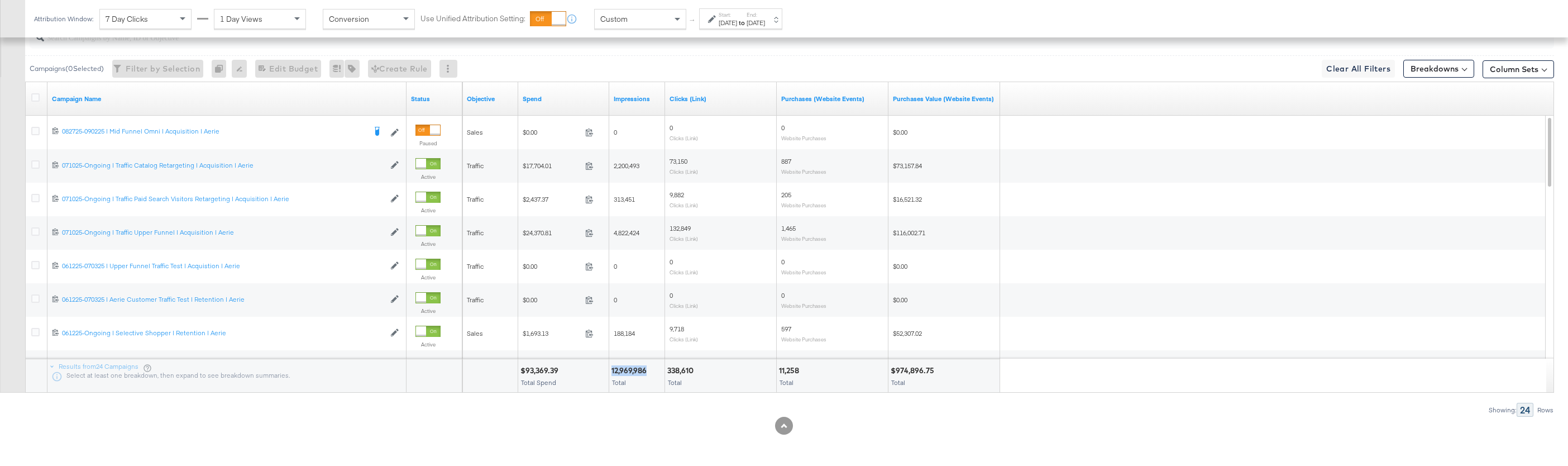
copy div "12,969,986"
click at [682, 371] on div "338,610" at bounding box center [682, 371] width 29 height 10
click at [793, 371] on div "11,258" at bounding box center [790, 371] width 23 height 10
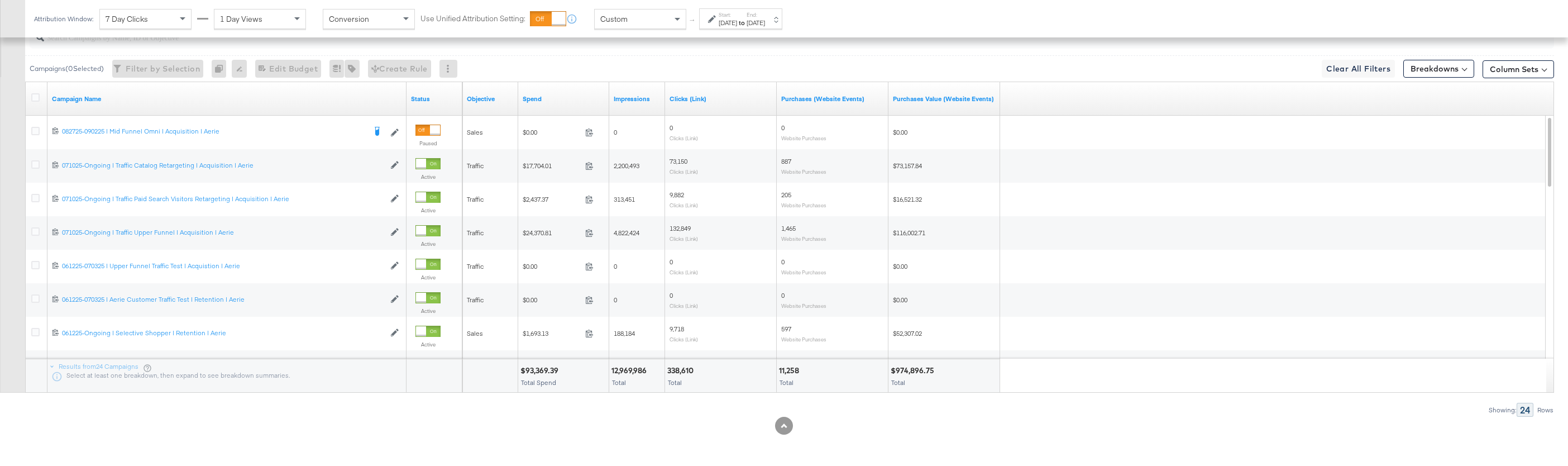
click at [918, 371] on div "$974,896.75" at bounding box center [914, 371] width 47 height 10
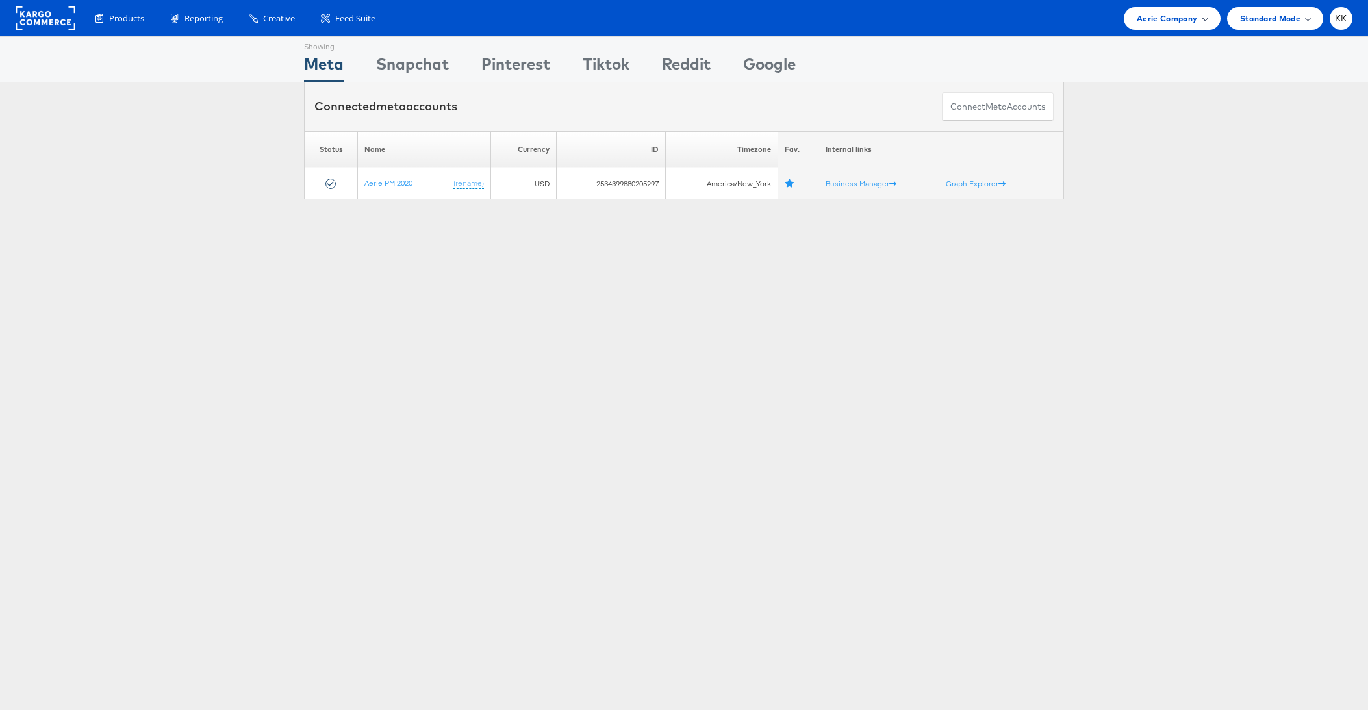
click at [1134, 20] on div "Aerie Company" at bounding box center [1172, 18] width 96 height 23
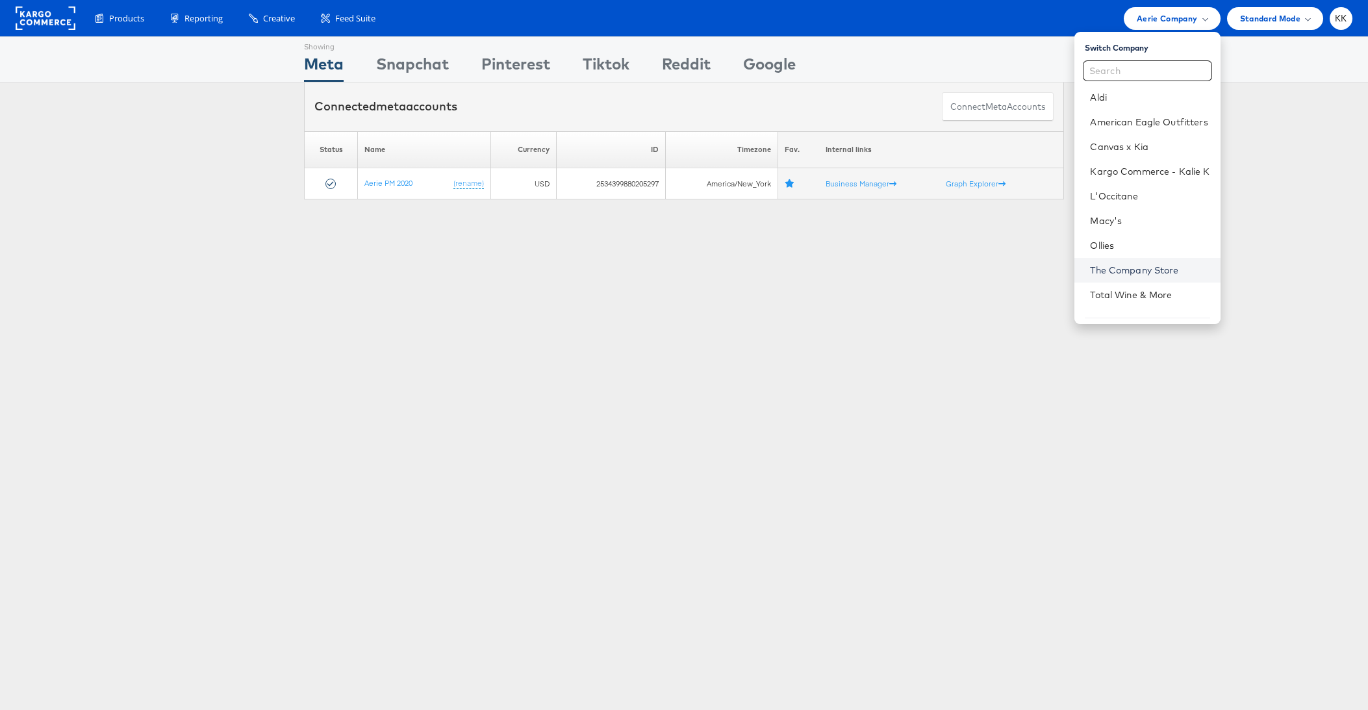
click at [1156, 264] on link "The Company Store" at bounding box center [1150, 270] width 120 height 13
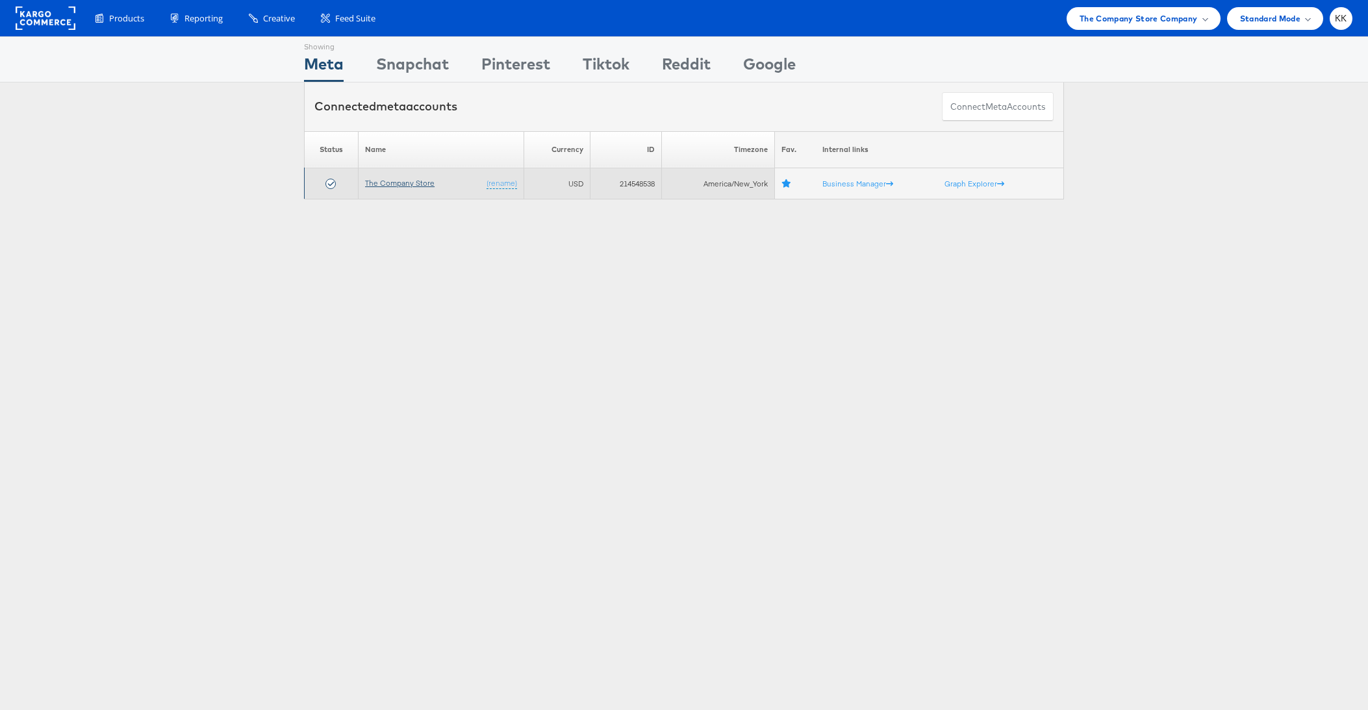
click at [380, 184] on link "The Company Store" at bounding box center [400, 183] width 70 height 10
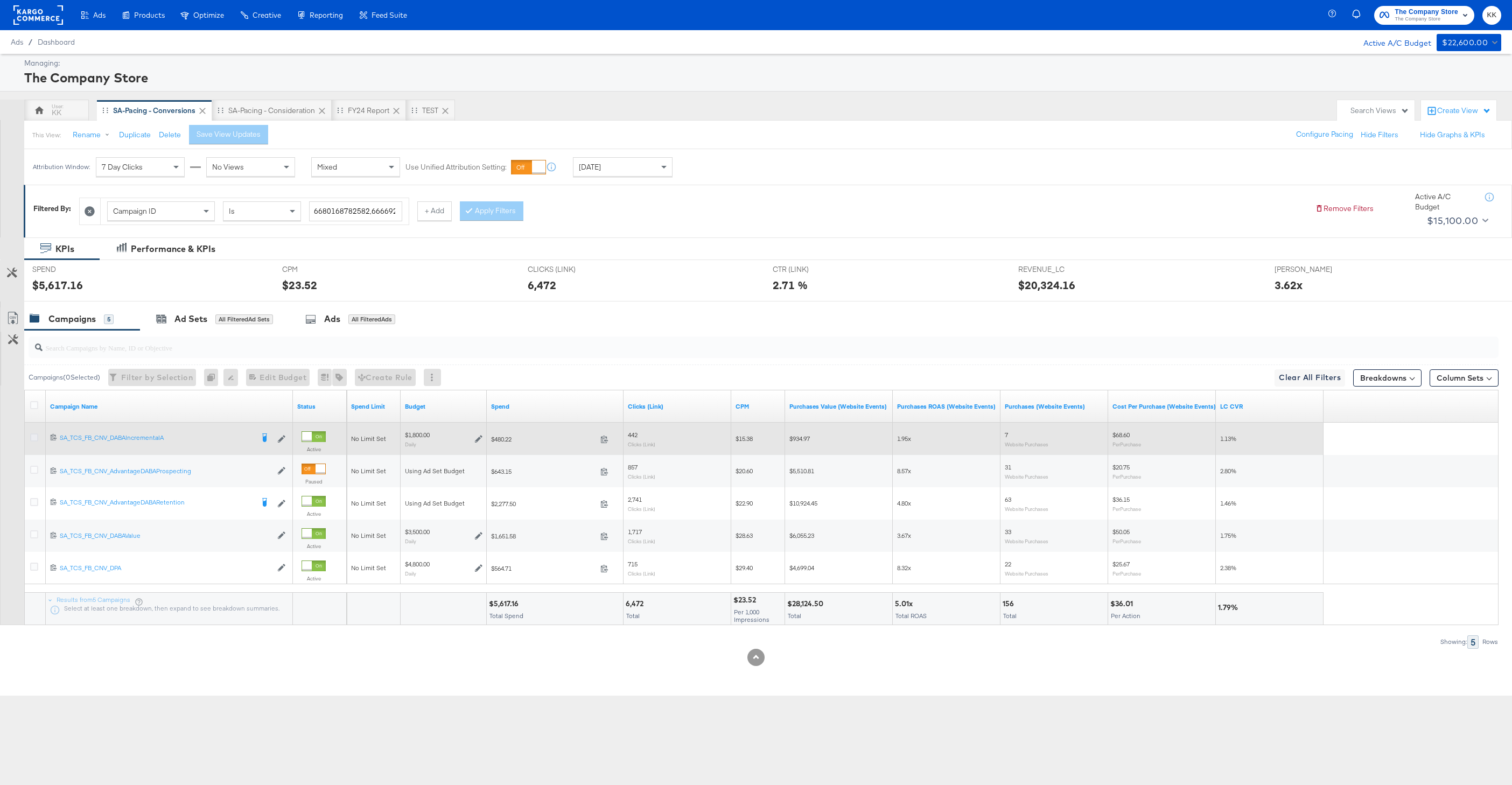
click at [34, 439] on icon at bounding box center [34, 438] width 8 height 8
click at [0, 0] on input "checkbox" at bounding box center [0, 0] width 0 height 0
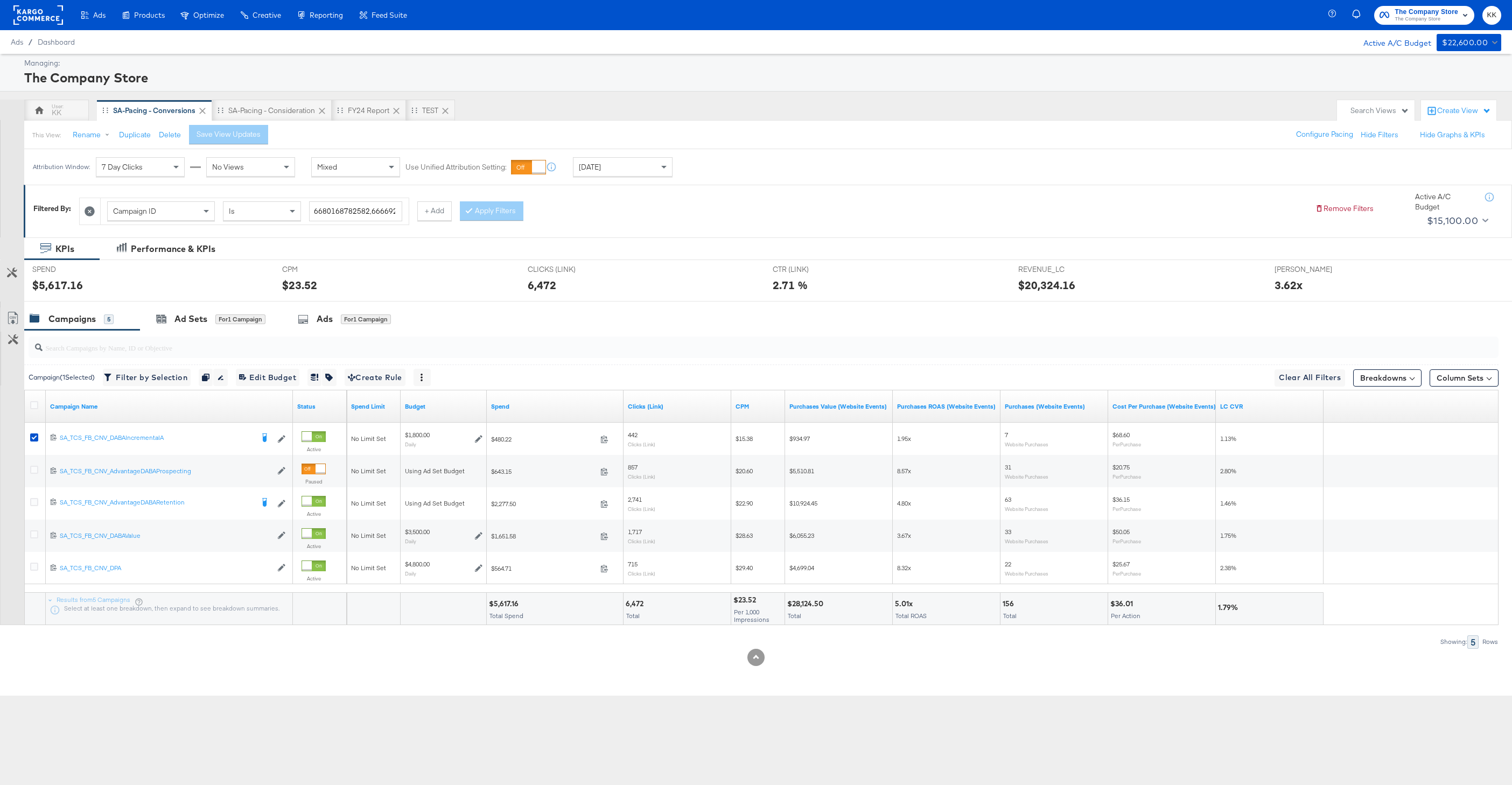
click at [172, 299] on div "SPEND SPEND $5,617.16" at bounding box center [148, 280] width 250 height 41
click at [182, 332] on input "search" at bounding box center [700, 342] width 1317 height 21
click at [187, 331] on div at bounding box center [761, 347] width 1475 height 35
click at [172, 331] on div at bounding box center [761, 347] width 1475 height 35
click at [170, 322] on div "Ad Sets for 1 Campaign" at bounding box center [211, 318] width 109 height 12
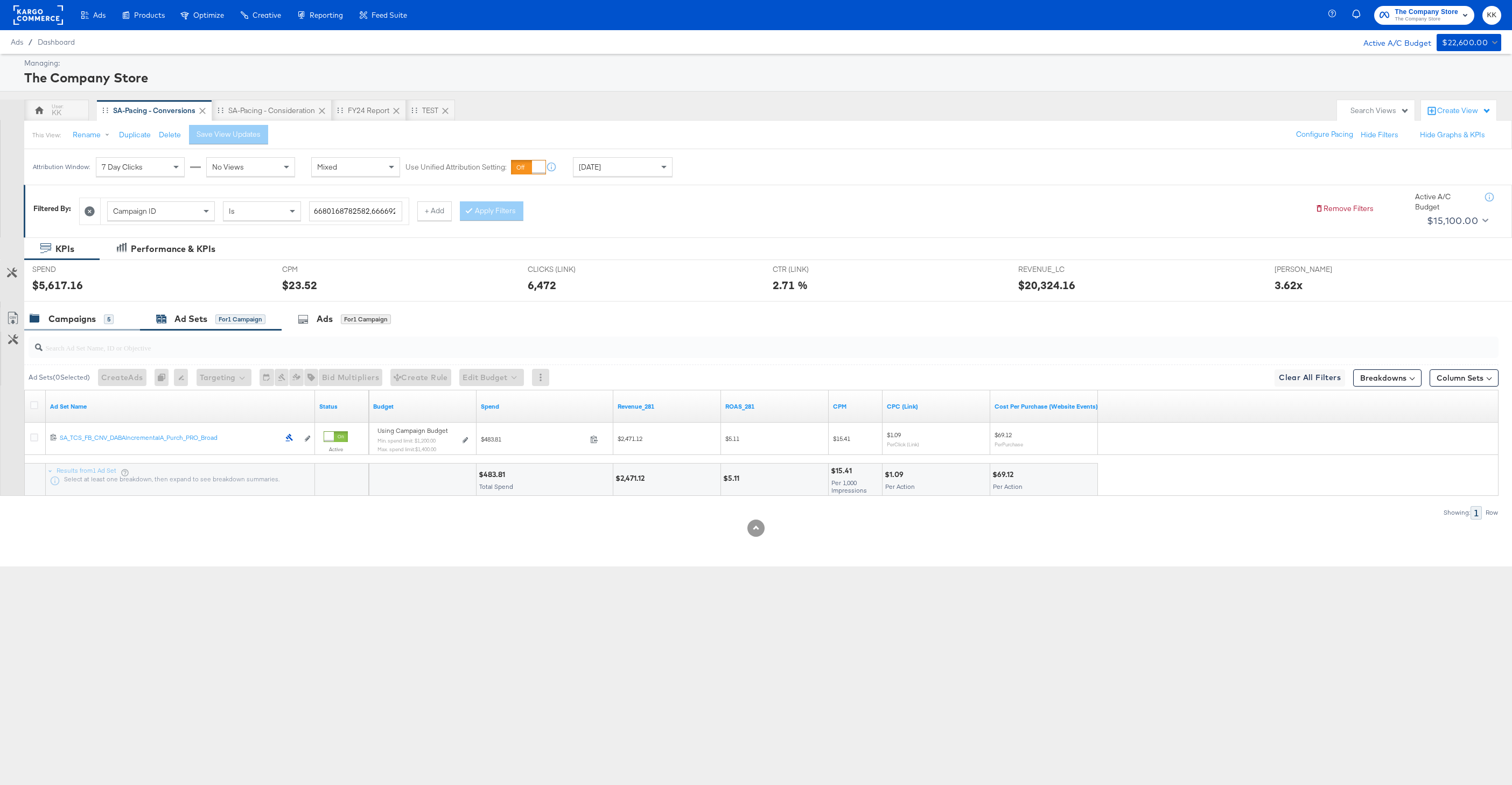
click at [97, 320] on div "Campaigns 5" at bounding box center [71, 318] width 84 height 12
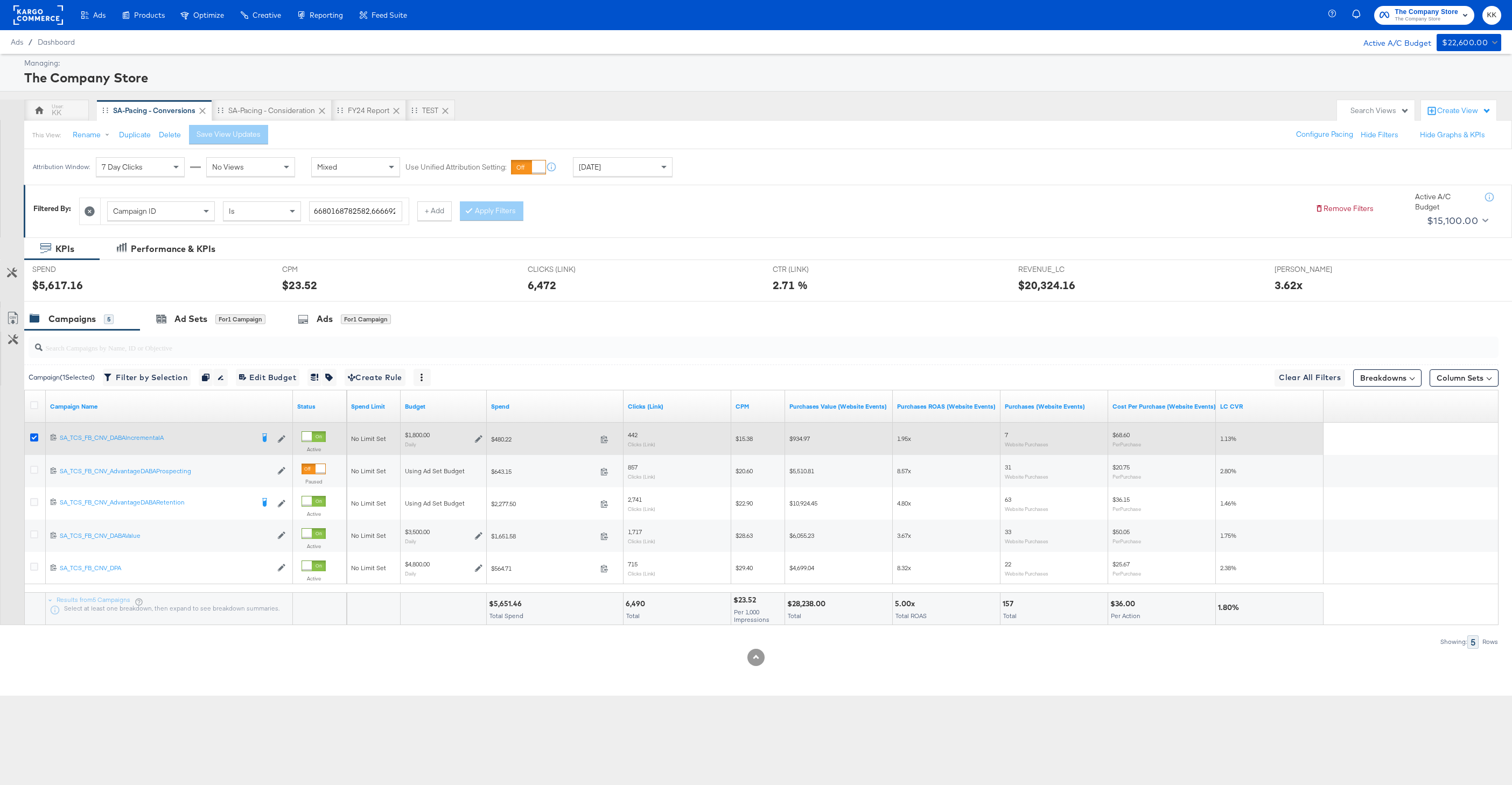
click at [33, 435] on icon at bounding box center [34, 438] width 8 height 8
click at [0, 0] on input "checkbox" at bounding box center [0, 0] width 0 height 0
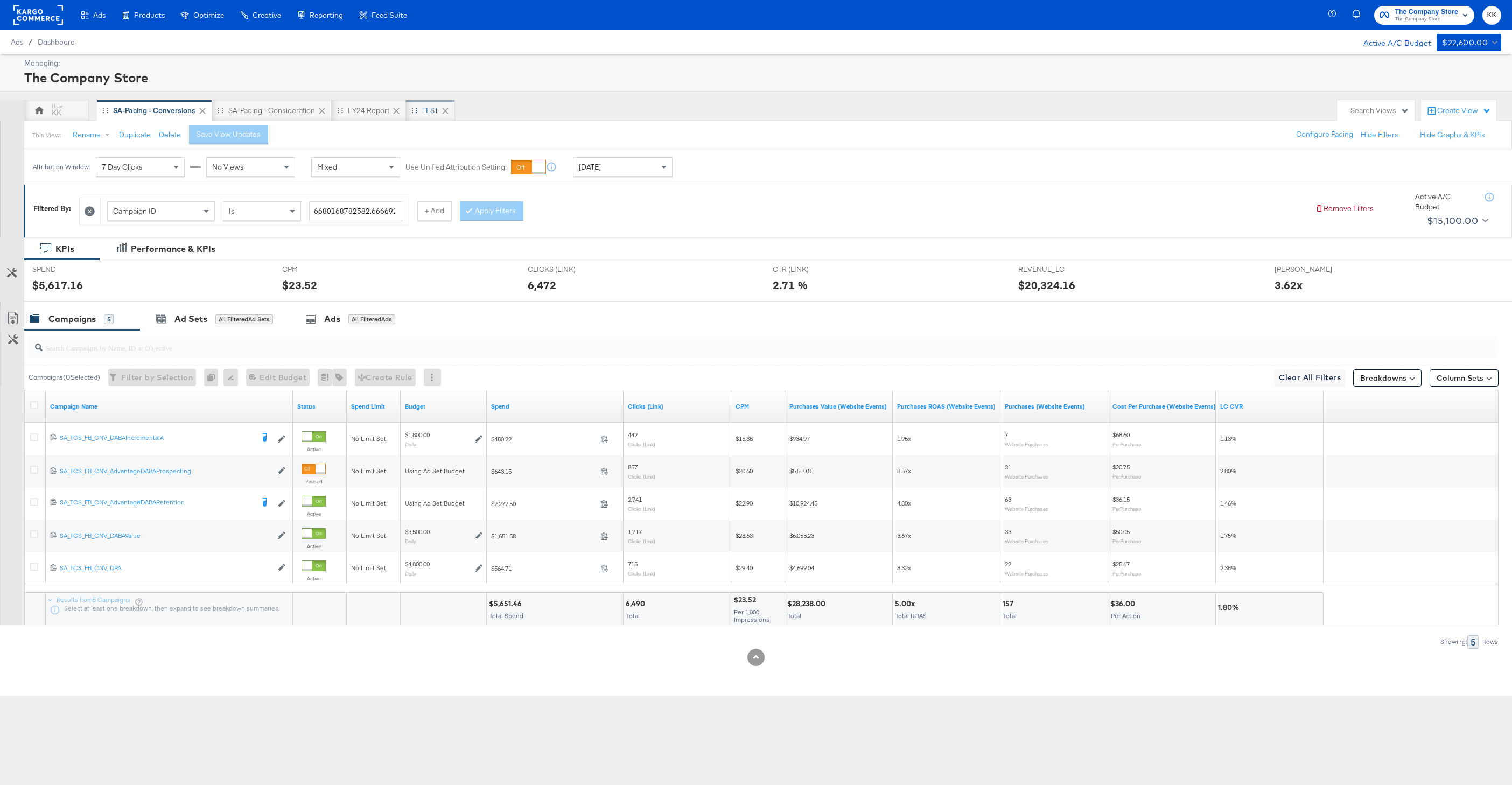
click at [428, 117] on div "TEST" at bounding box center [430, 110] width 49 height 22
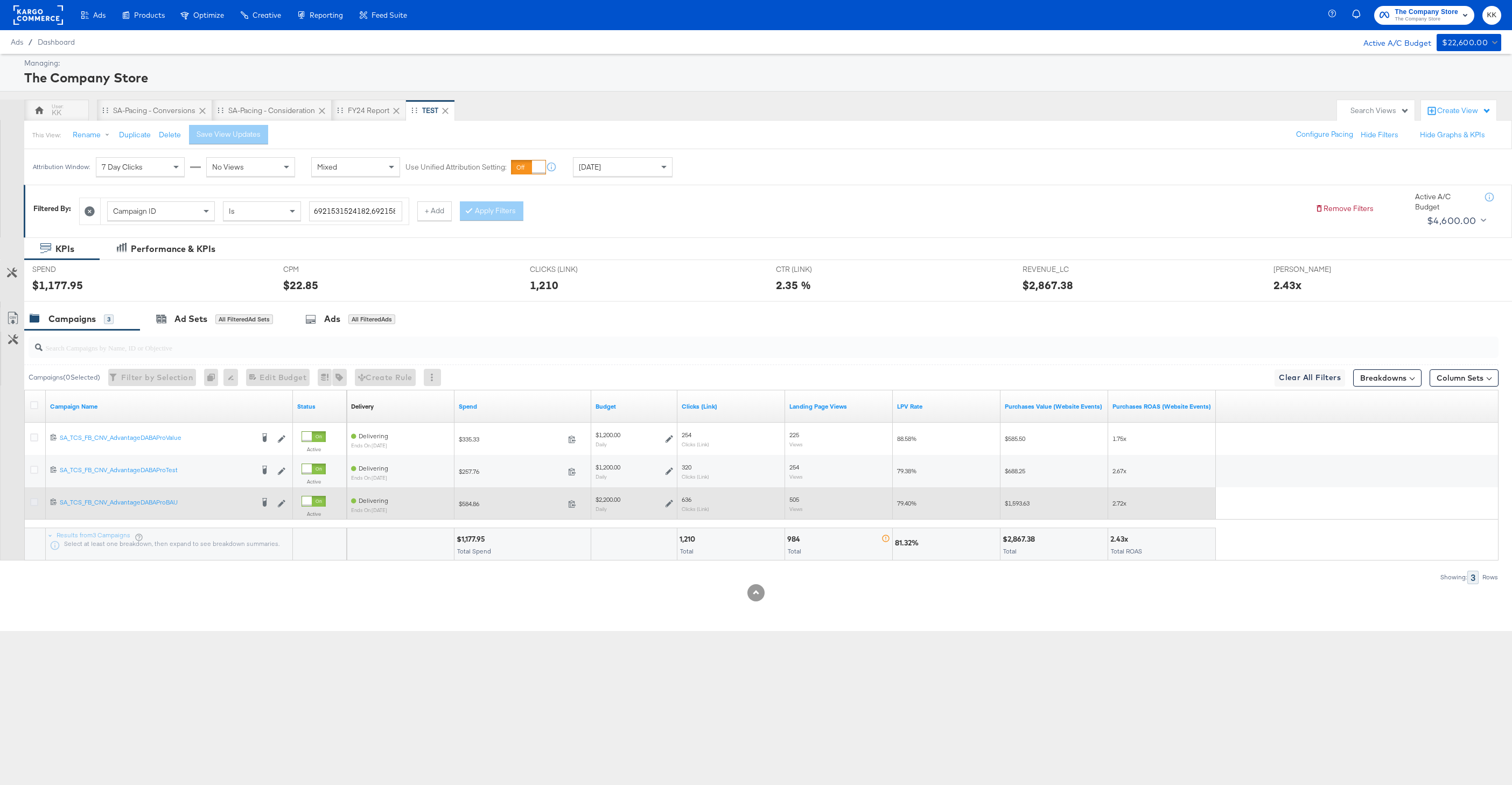
click at [30, 502] on icon at bounding box center [34, 502] width 8 height 8
click at [0, 0] on input "checkbox" at bounding box center [0, 0] width 0 height 0
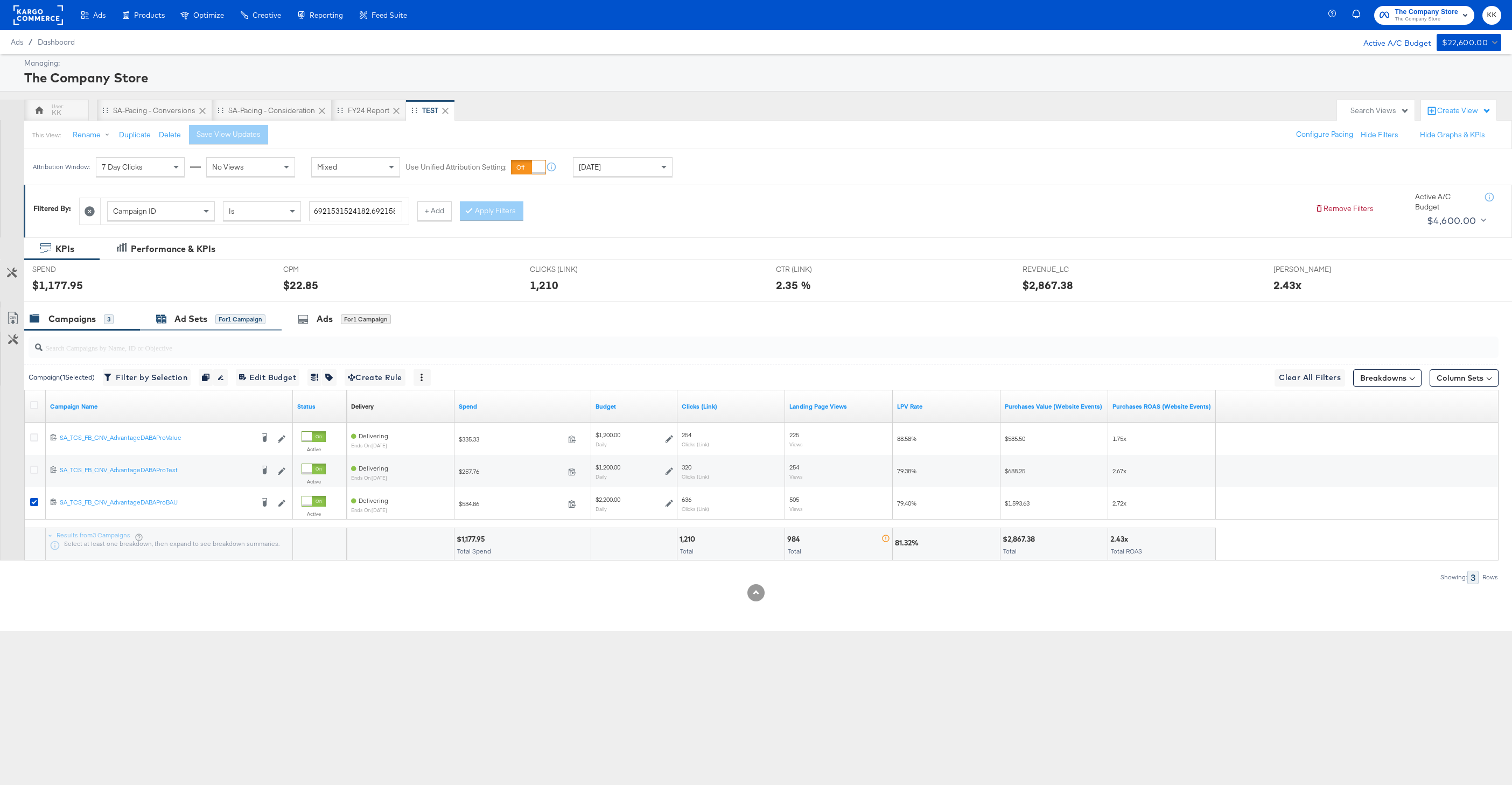
click at [182, 317] on div "Ad Sets" at bounding box center [191, 318] width 33 height 12
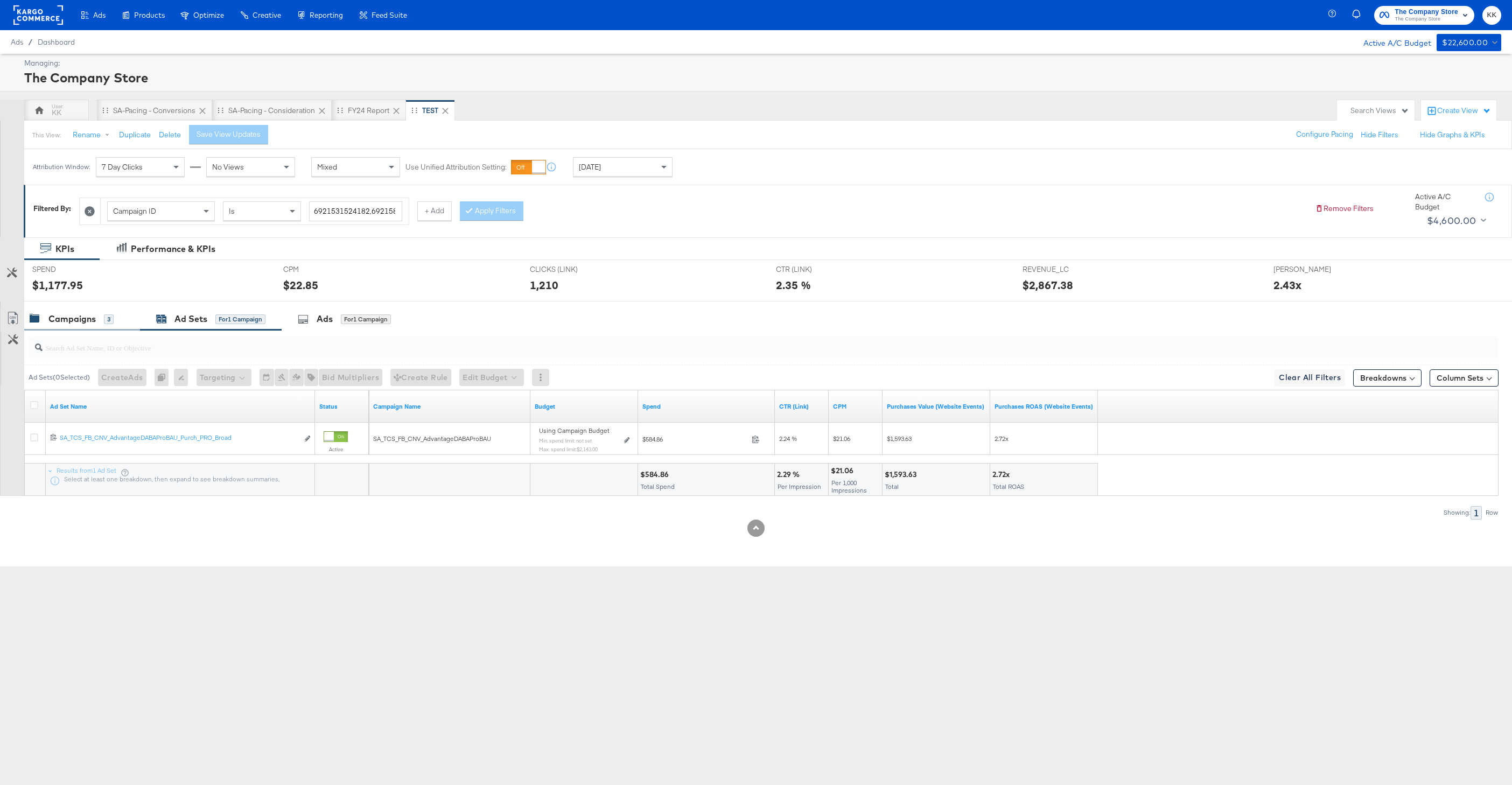
click at [104, 319] on div "3" at bounding box center [109, 319] width 10 height 10
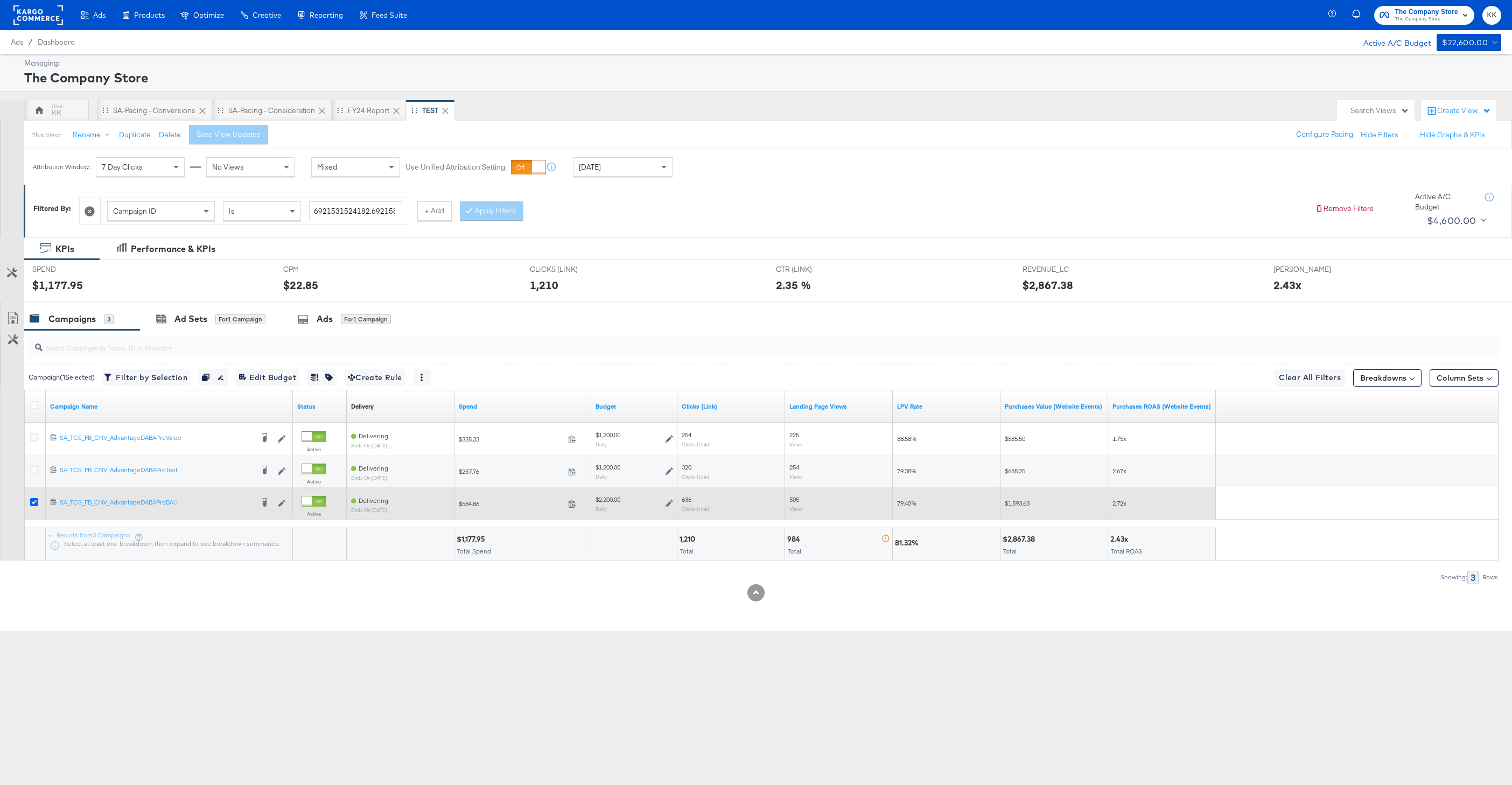
click at [33, 501] on icon at bounding box center [34, 502] width 8 height 8
click at [0, 0] on input "checkbox" at bounding box center [0, 0] width 0 height 0
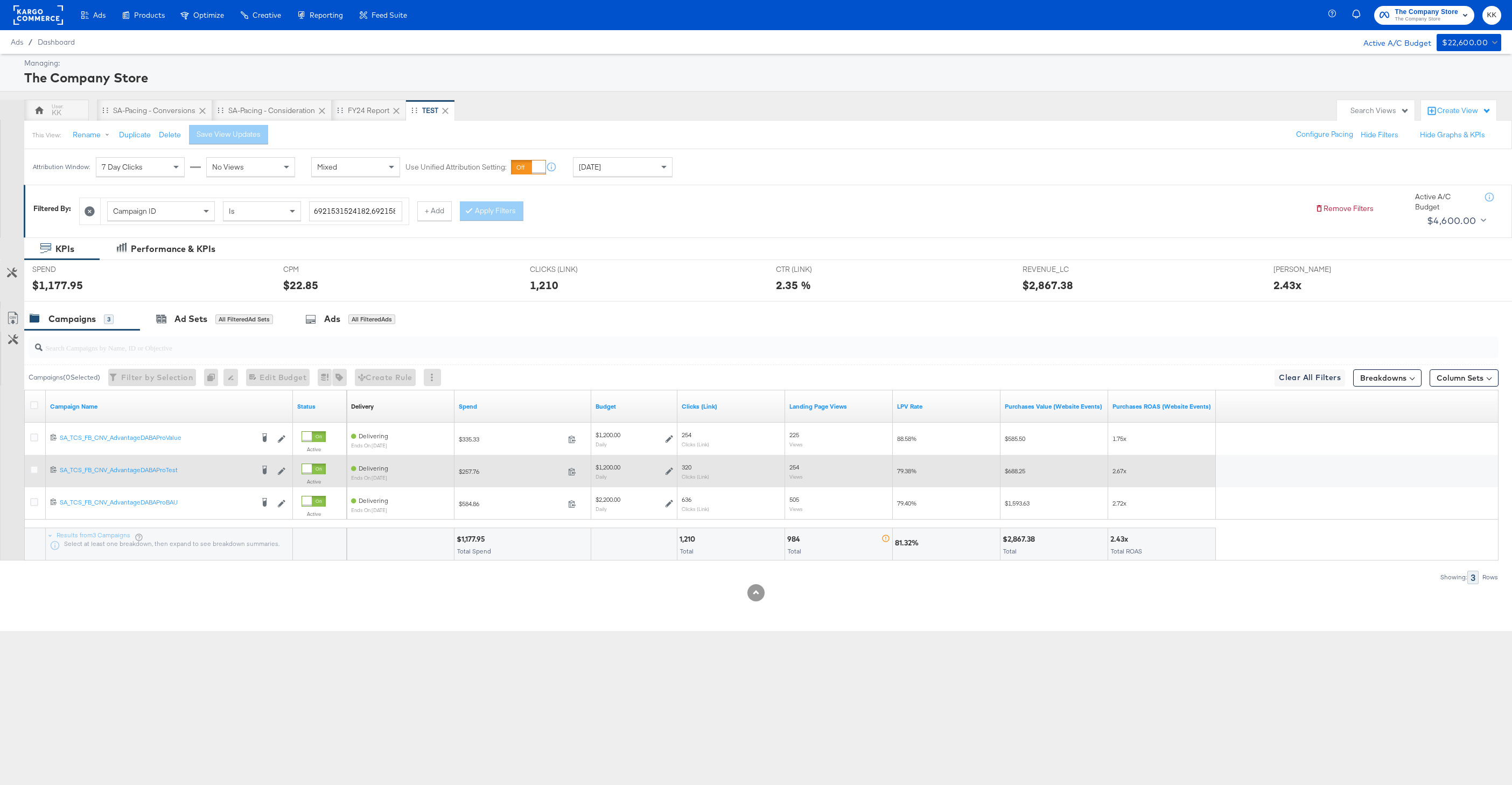
click at [33, 465] on div at bounding box center [36, 471] width 20 height 19
click at [33, 466] on icon at bounding box center [34, 470] width 8 height 8
click at [0, 0] on input "checkbox" at bounding box center [0, 0] width 0 height 0
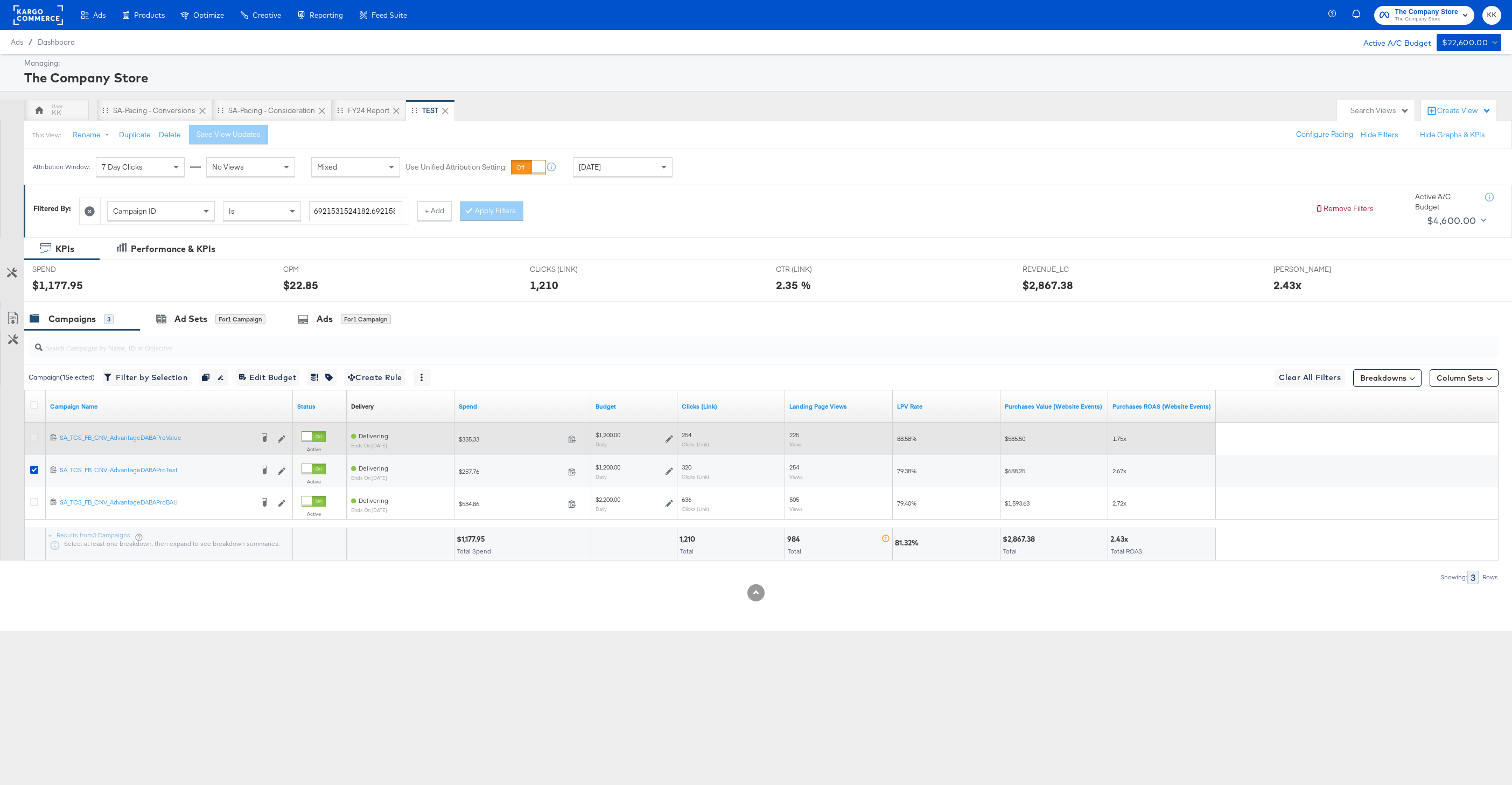
click at [34, 439] on icon at bounding box center [34, 438] width 8 height 8
click at [0, 0] on input "checkbox" at bounding box center [0, 0] width 0 height 0
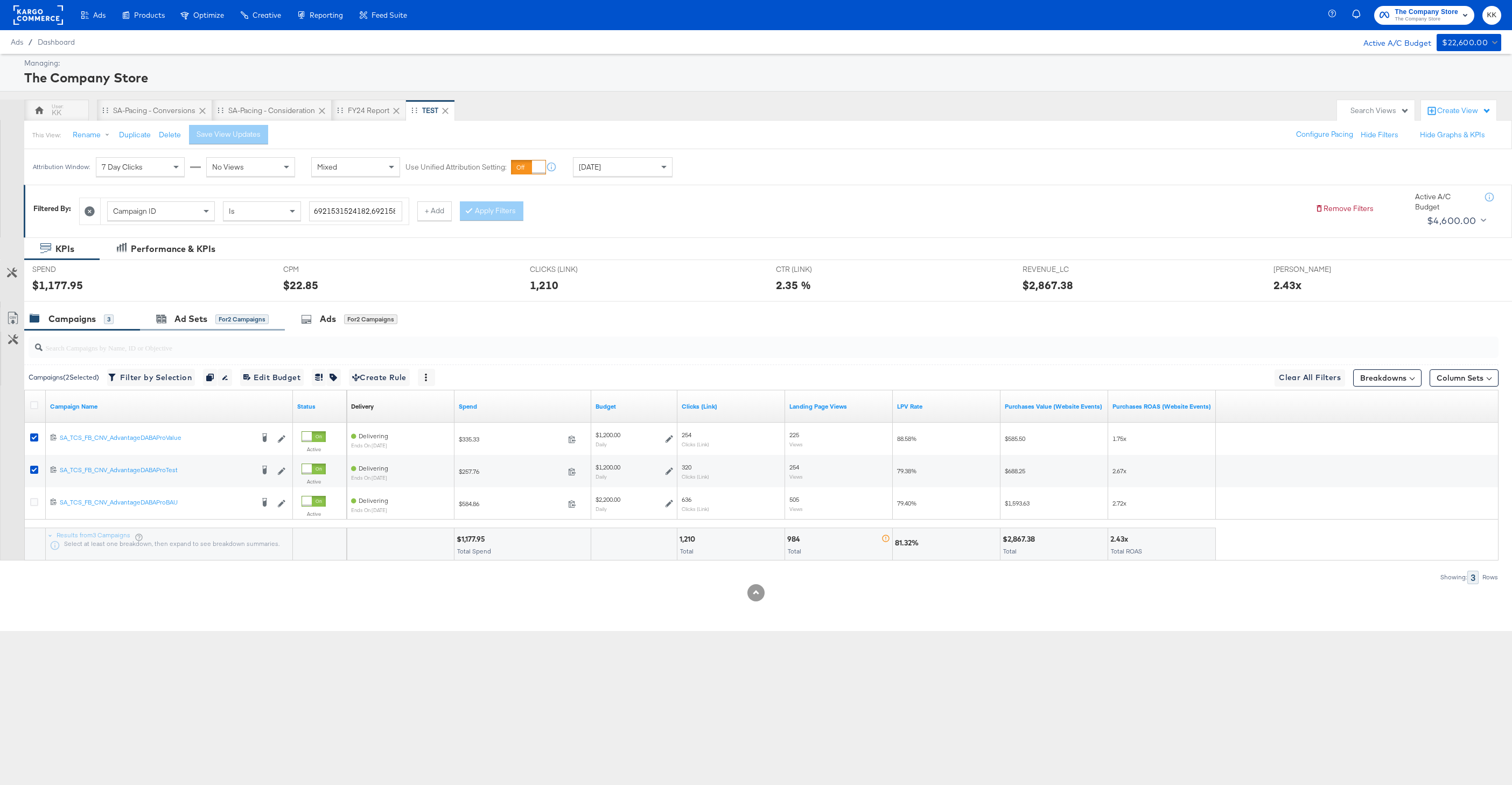
click at [219, 308] on div "Ad Sets for 2 Campaigns" at bounding box center [212, 319] width 145 height 23
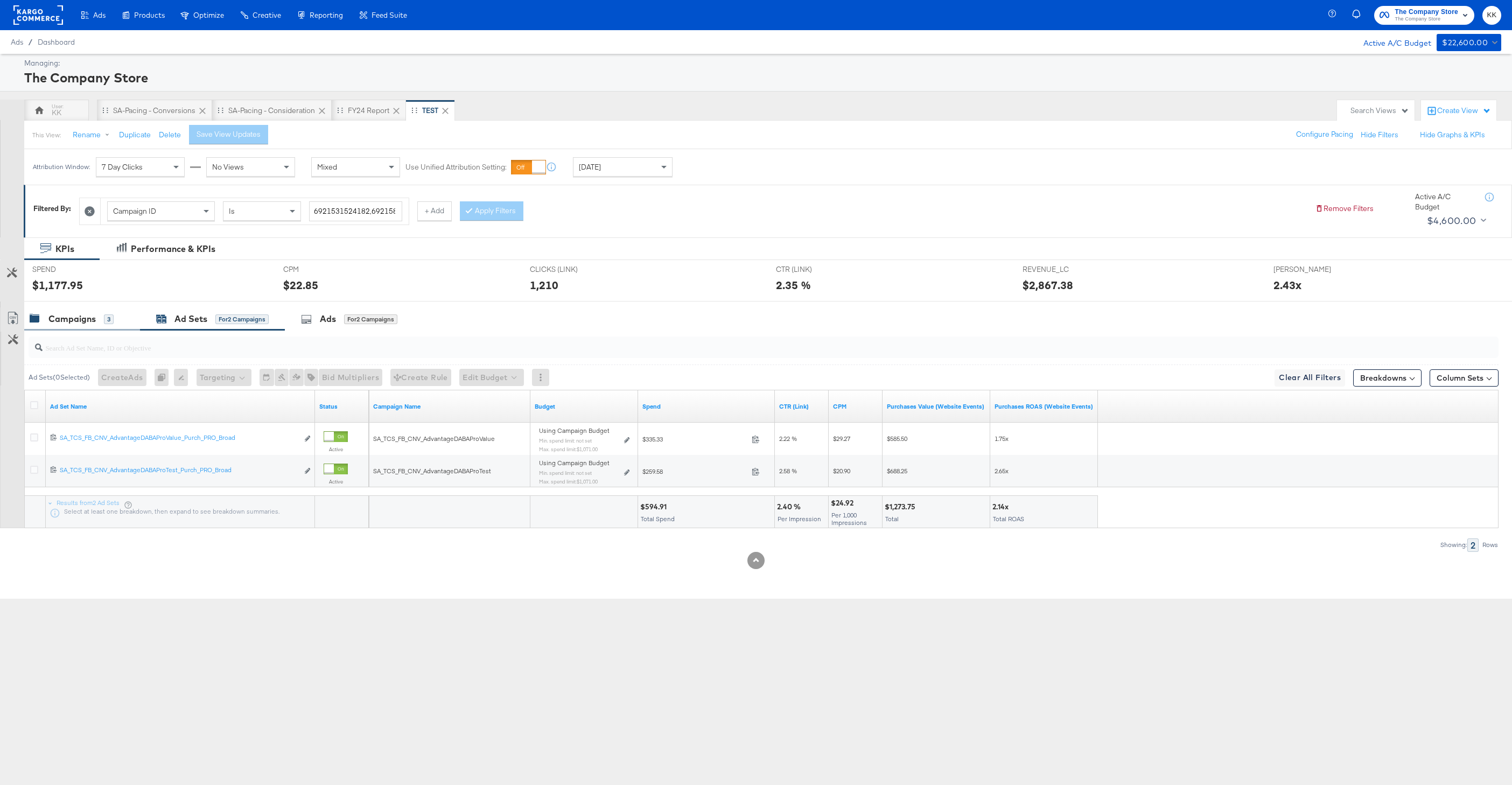
click at [98, 316] on div "Campaigns 3" at bounding box center [71, 318] width 84 height 12
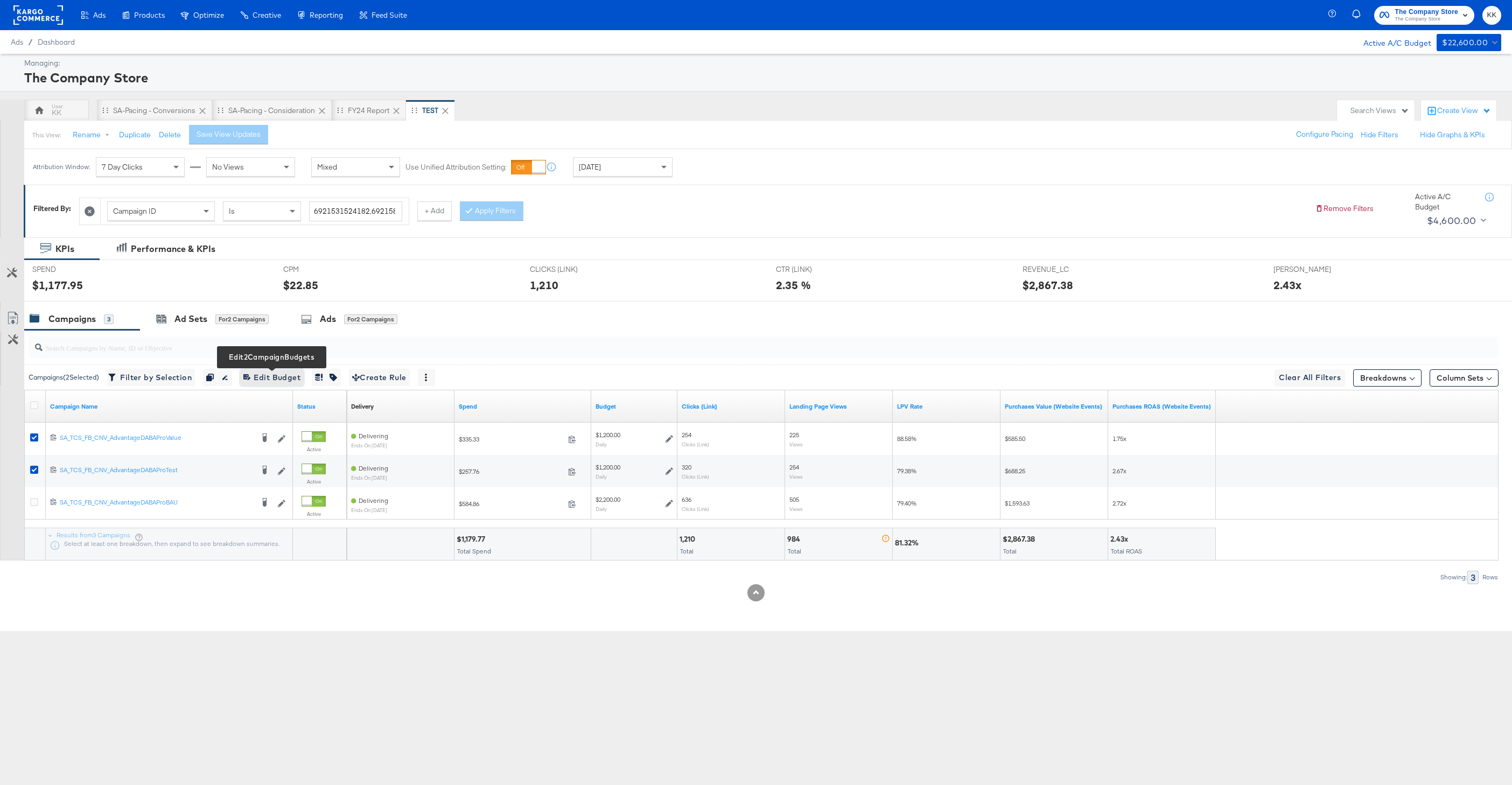
click at [273, 375] on span "Edit 2 Campaign Budgets Edit Budget" at bounding box center [272, 378] width 57 height 13
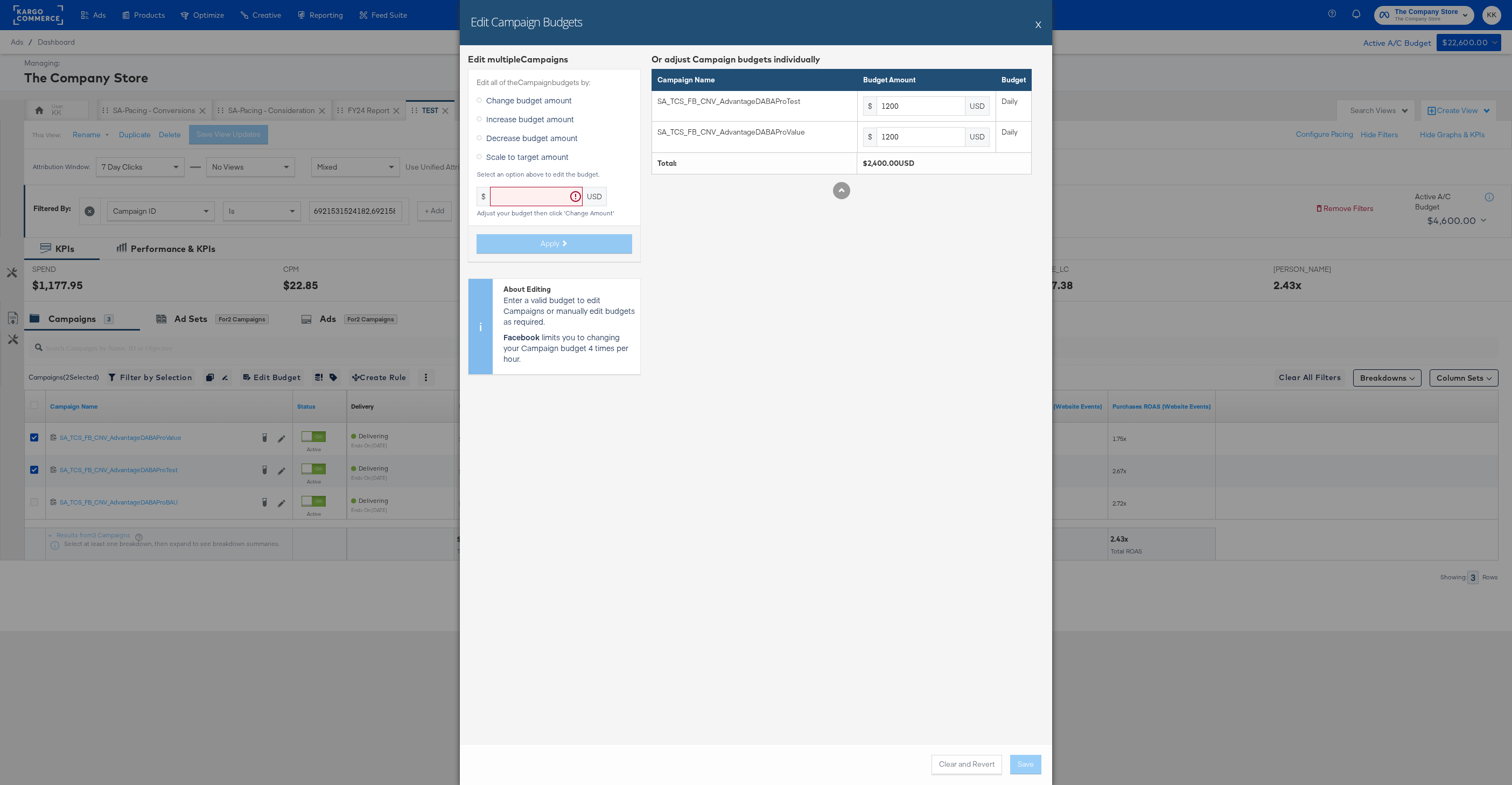
click at [511, 118] on span "Increase budget amount" at bounding box center [531, 119] width 88 height 11
click at [0, 0] on input "Increase budget amount" at bounding box center [0, 0] width 0 height 0
click at [532, 188] on input "text" at bounding box center [570, 196] width 93 height 20
type input "19"
click at [549, 235] on span "Apply" at bounding box center [550, 233] width 19 height 10
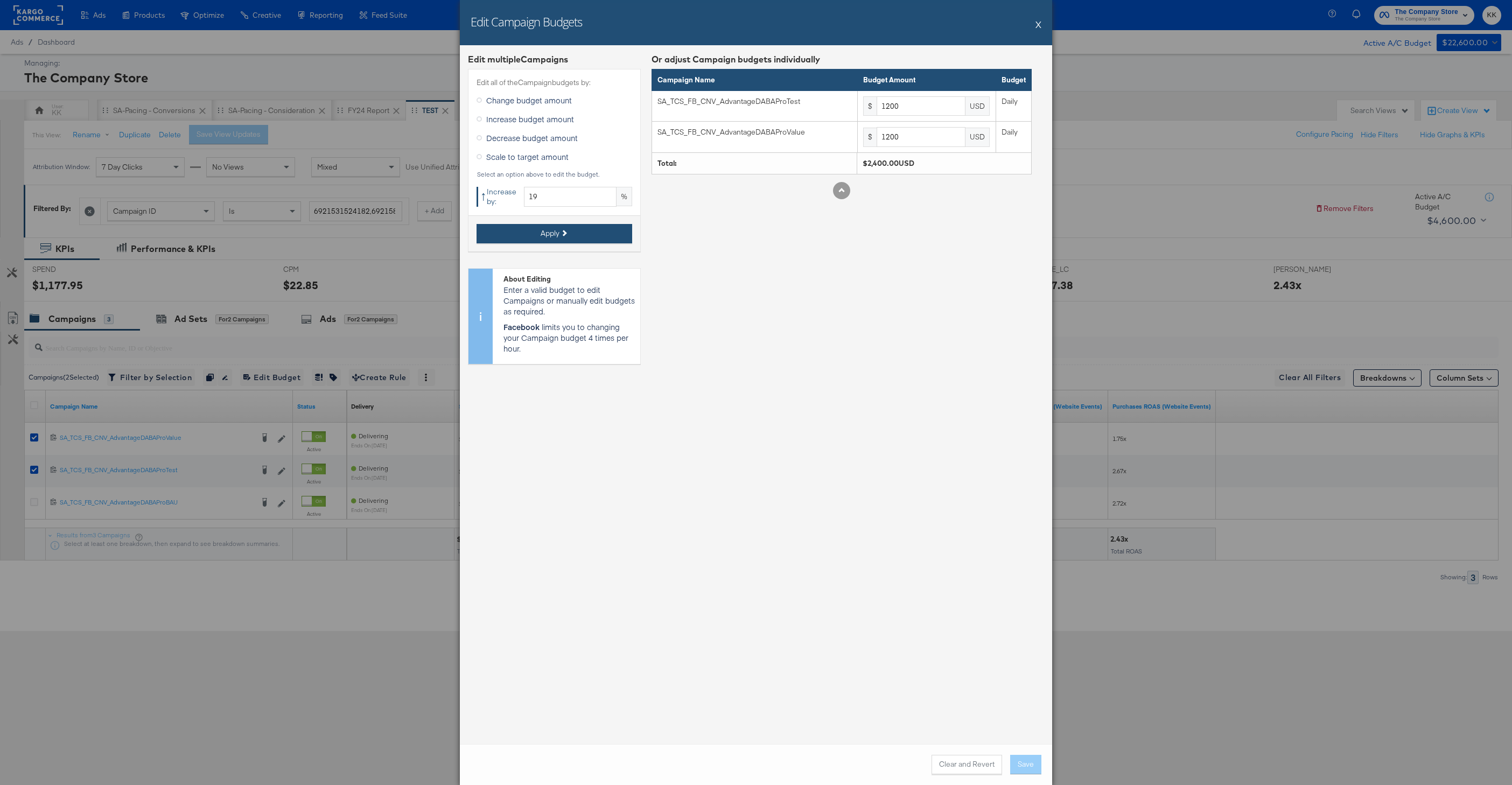
type input "1428"
click at [1035, 758] on button "Save" at bounding box center [1026, 764] width 32 height 19
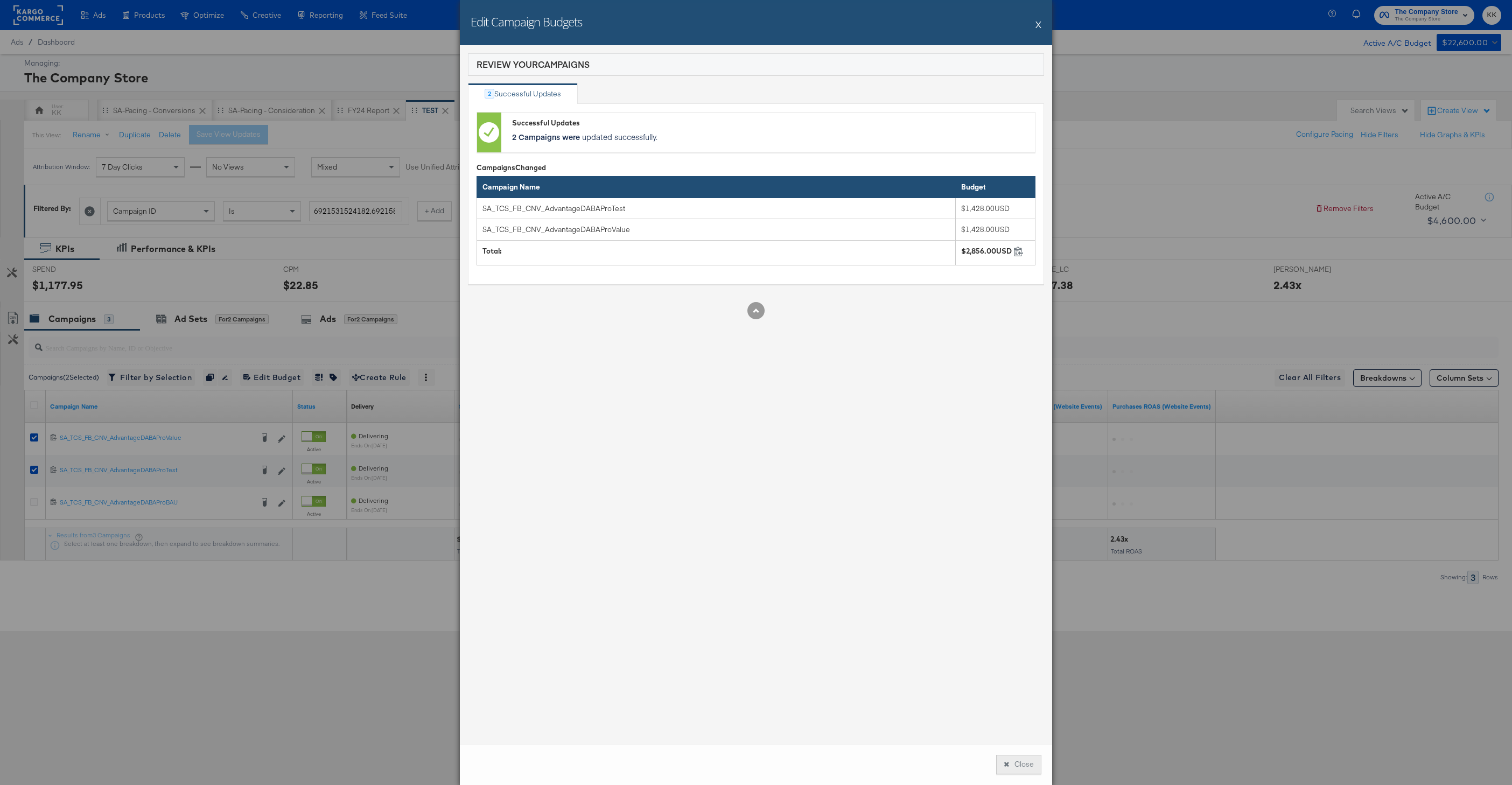
click at [1021, 763] on button "Close" at bounding box center [1019, 764] width 46 height 19
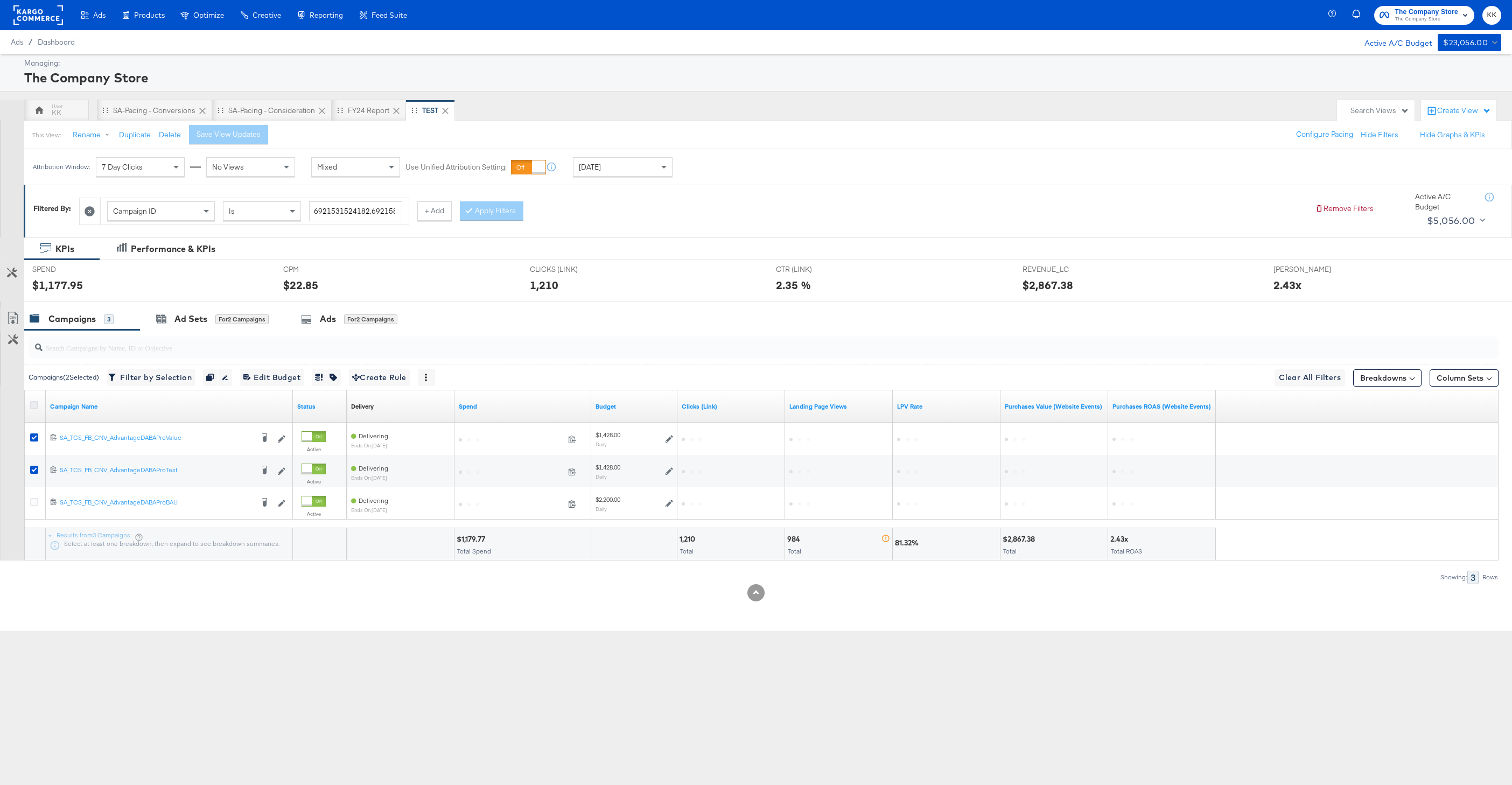
click at [34, 405] on icon at bounding box center [34, 405] width 8 height 8
click at [0, 0] on input "checkbox" at bounding box center [0, 0] width 0 height 0
click at [34, 405] on icon at bounding box center [34, 405] width 8 height 8
click at [0, 0] on input "checkbox" at bounding box center [0, 0] width 0 height 0
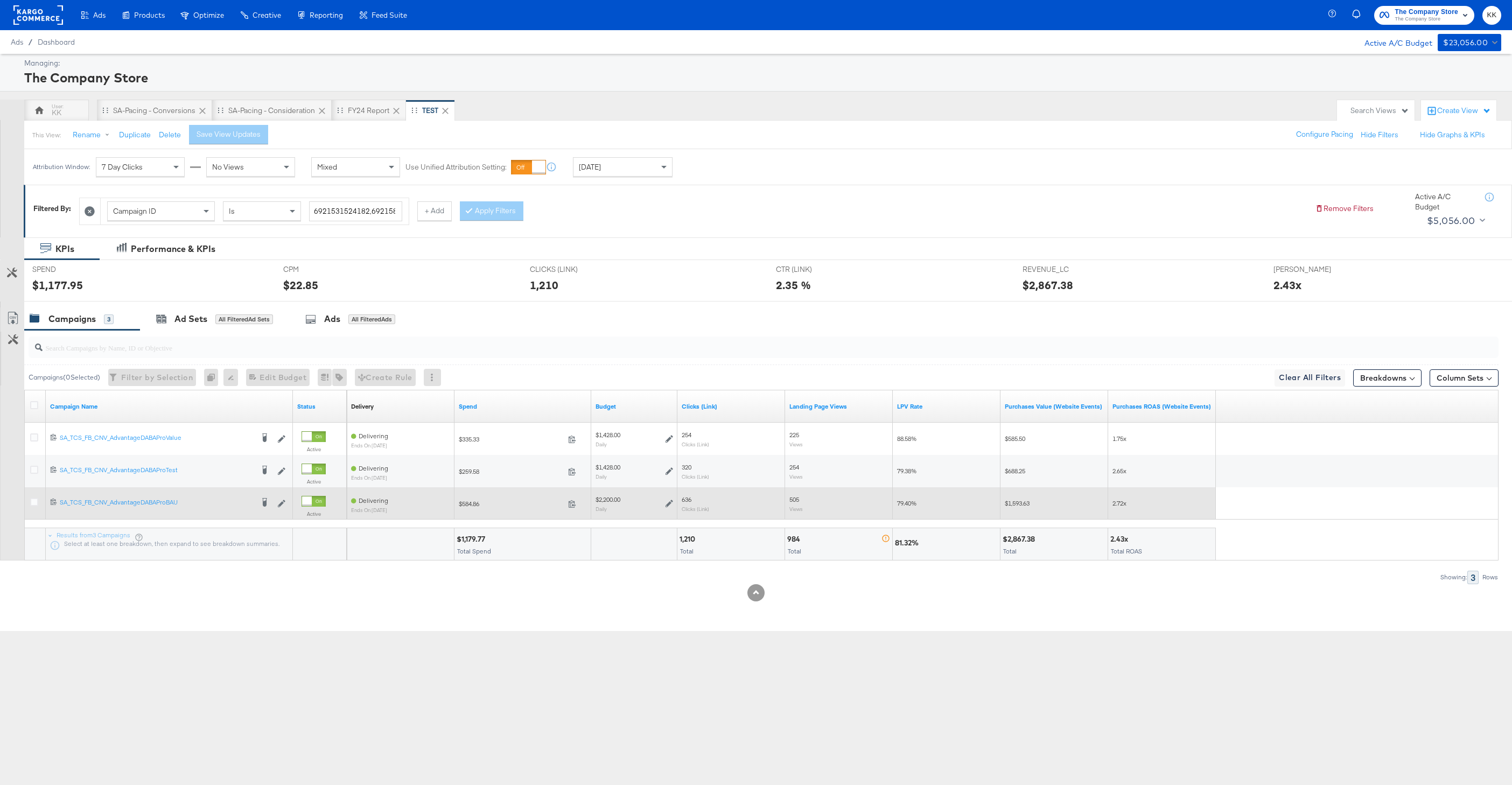
click at [34, 507] on div at bounding box center [36, 503] width 12 height 11
click at [34, 505] on icon at bounding box center [34, 502] width 8 height 8
click at [0, 0] on input "checkbox" at bounding box center [0, 0] width 0 height 0
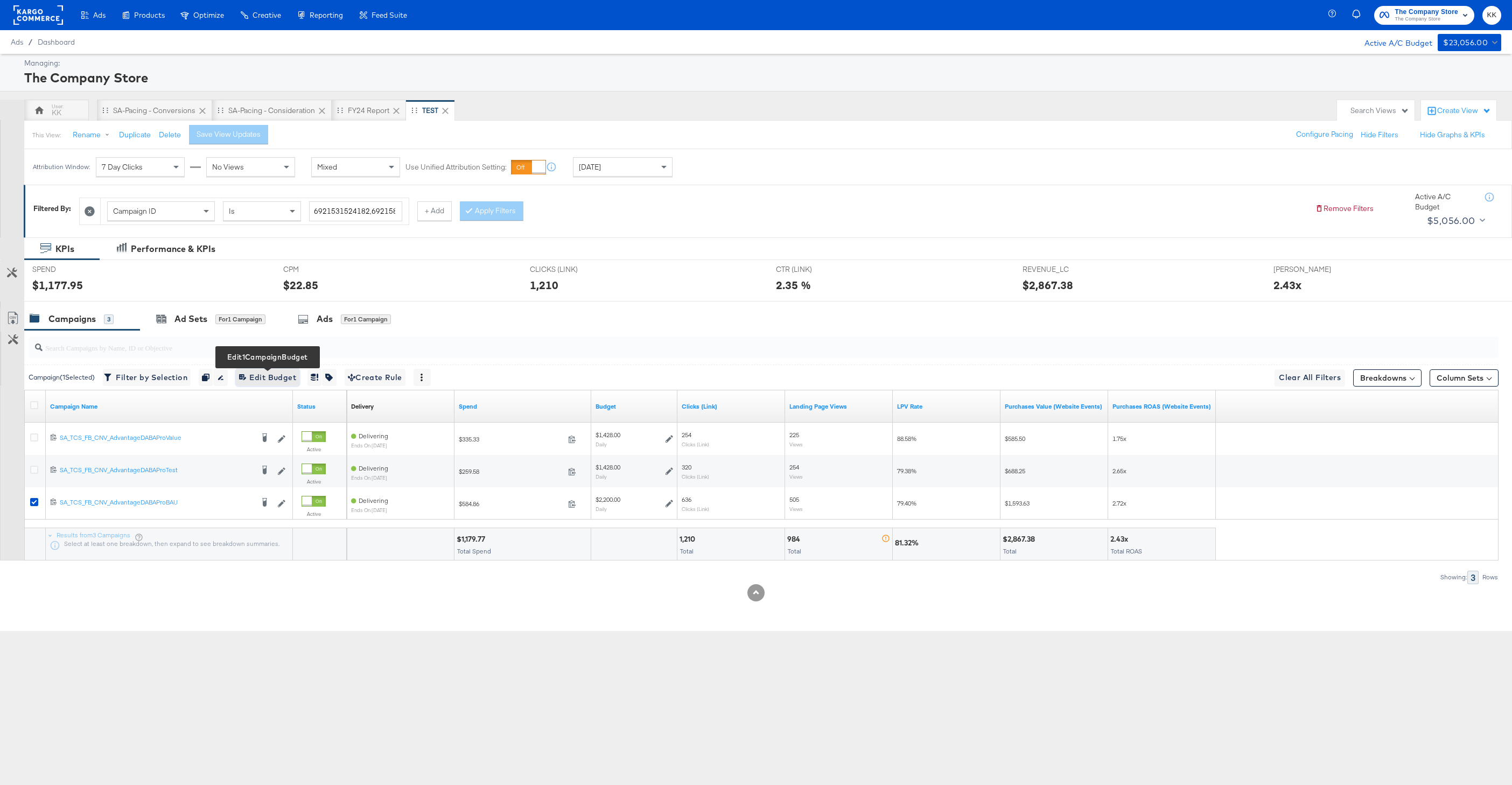
click at [276, 383] on span "Edit 1 Campaign Budget Edit Budget" at bounding box center [267, 378] width 57 height 13
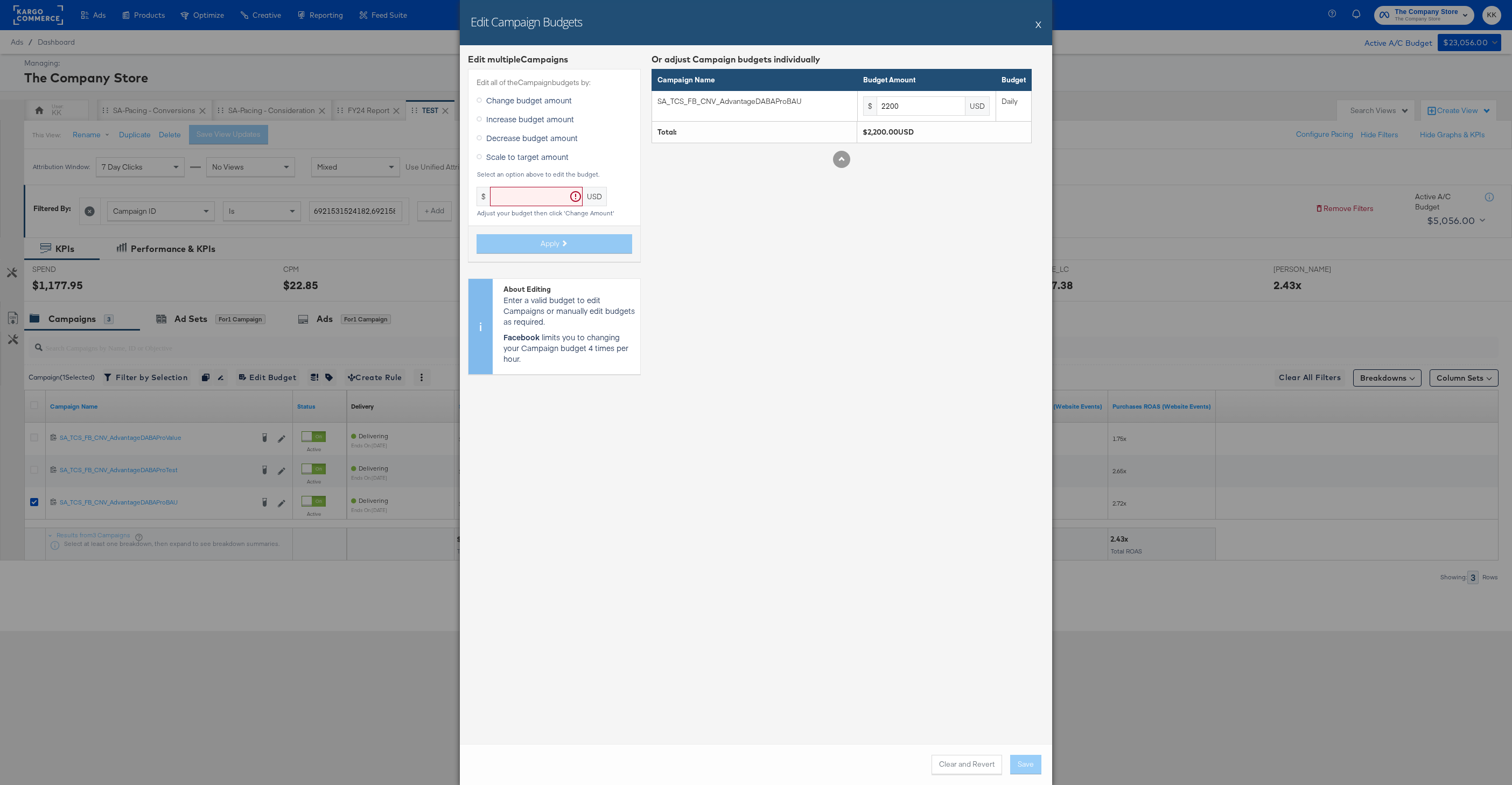
click at [534, 118] on span "Increase budget amount" at bounding box center [531, 119] width 88 height 11
click at [0, 0] on input "Increase budget amount" at bounding box center [0, 0] width 0 height 0
click at [540, 197] on input "text" at bounding box center [570, 196] width 93 height 20
type input "19"
click at [545, 229] on span "Apply" at bounding box center [550, 233] width 19 height 10
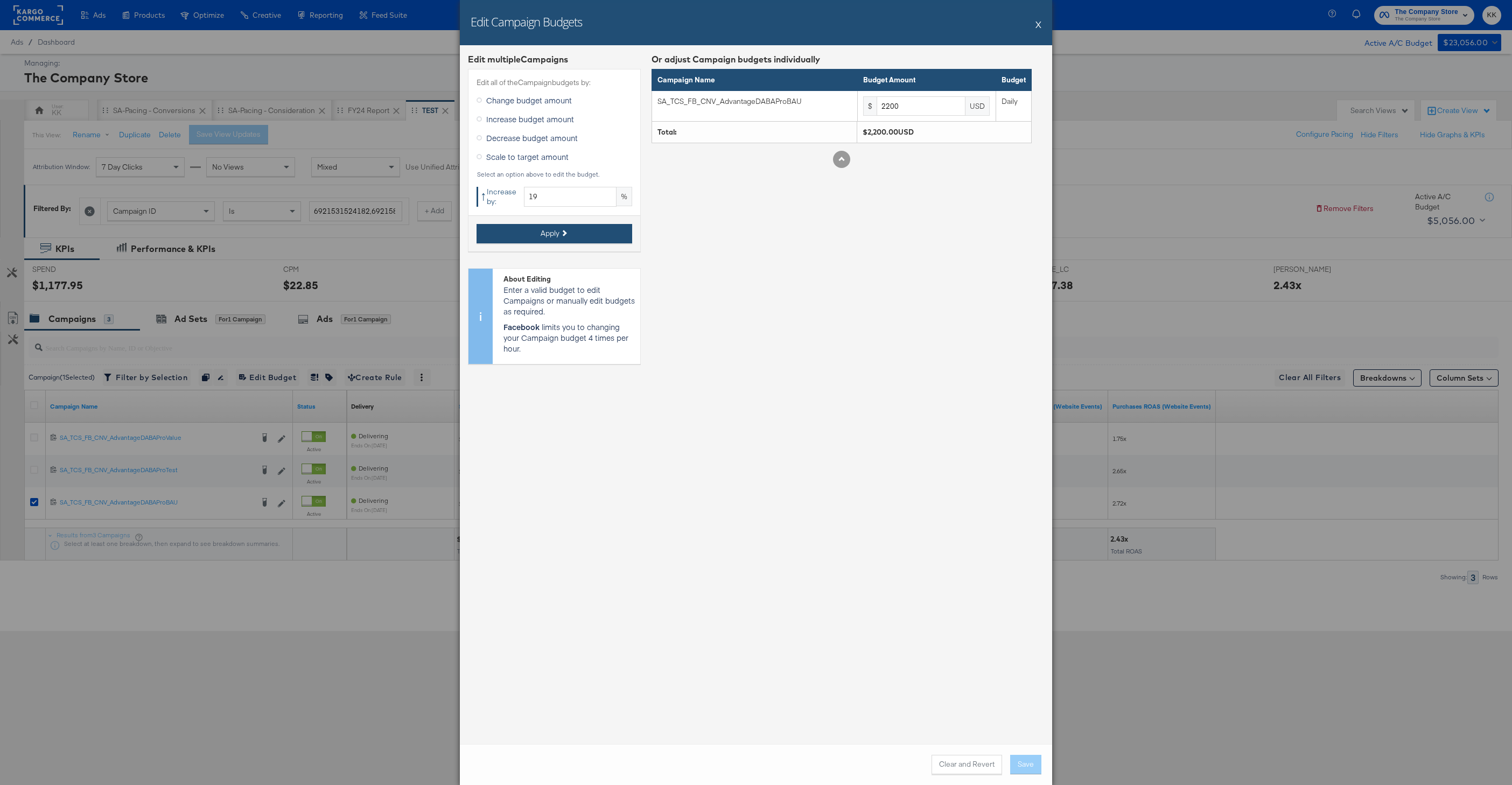
type input "2618"
click at [1034, 763] on button "Save" at bounding box center [1026, 764] width 32 height 19
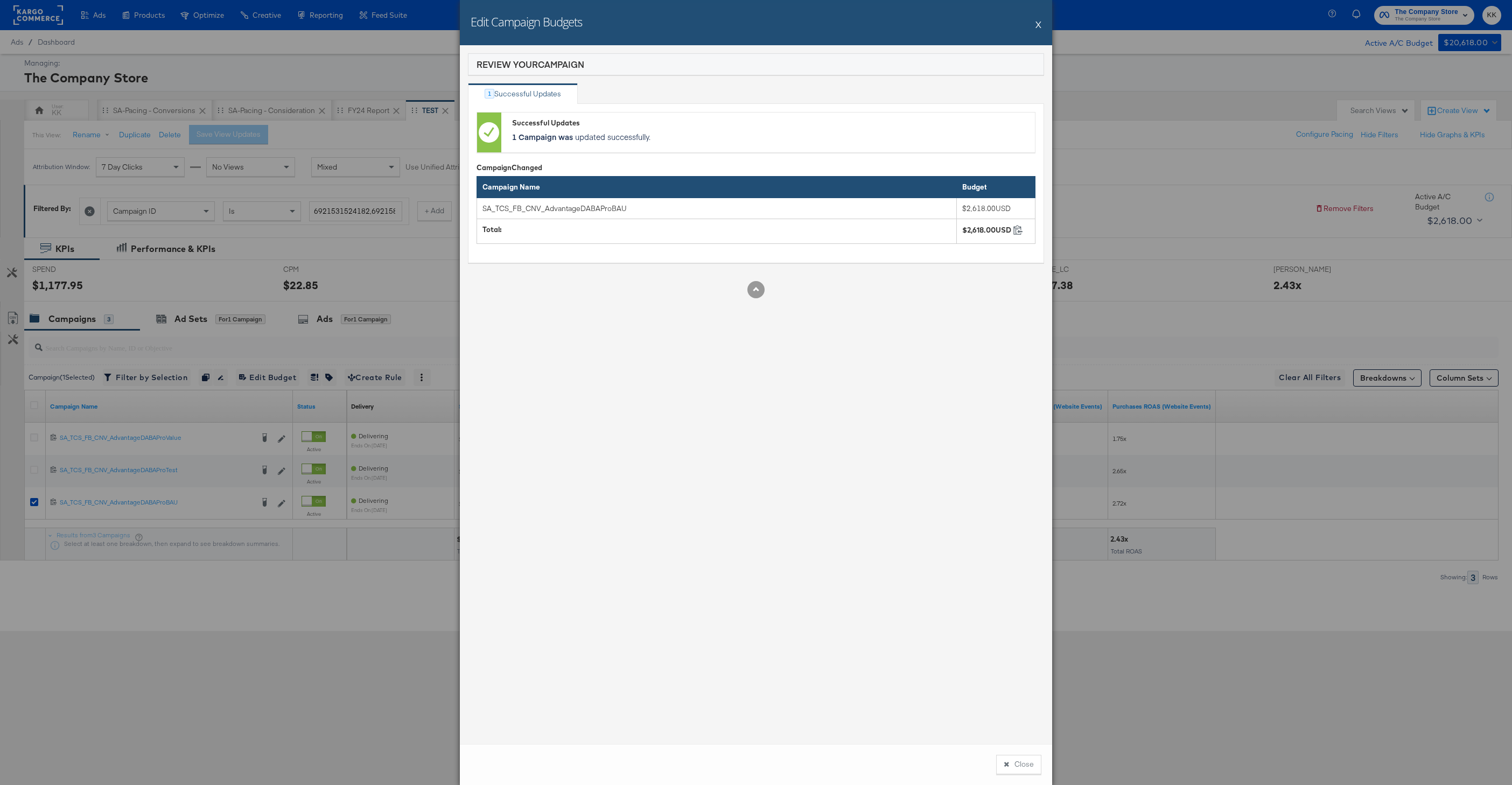
click at [1027, 751] on div "Close" at bounding box center [756, 764] width 593 height 41
click at [1020, 766] on button "Close" at bounding box center [1019, 764] width 46 height 19
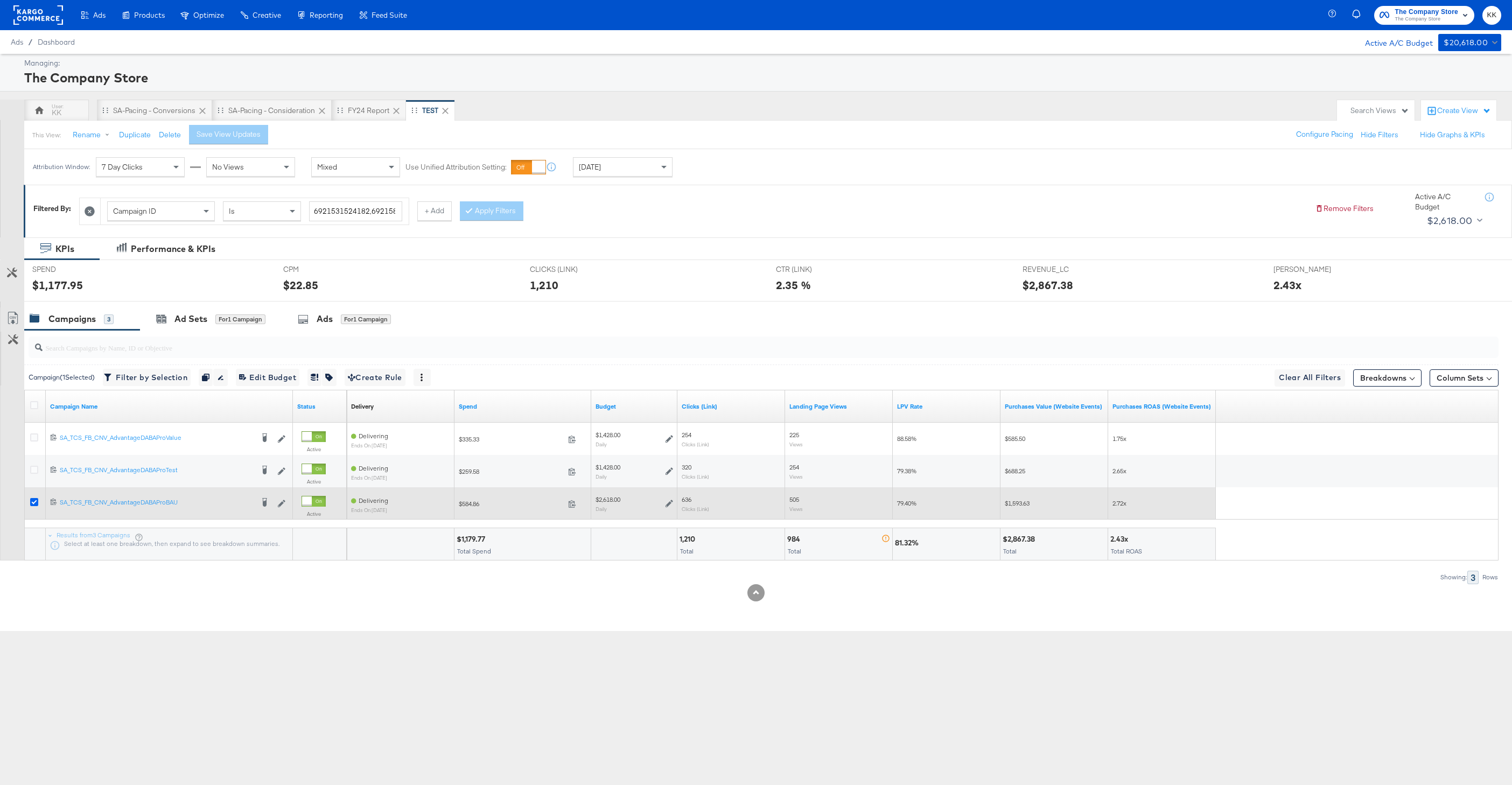
click at [36, 503] on icon at bounding box center [34, 502] width 8 height 8
click at [0, 0] on input "checkbox" at bounding box center [0, 0] width 0 height 0
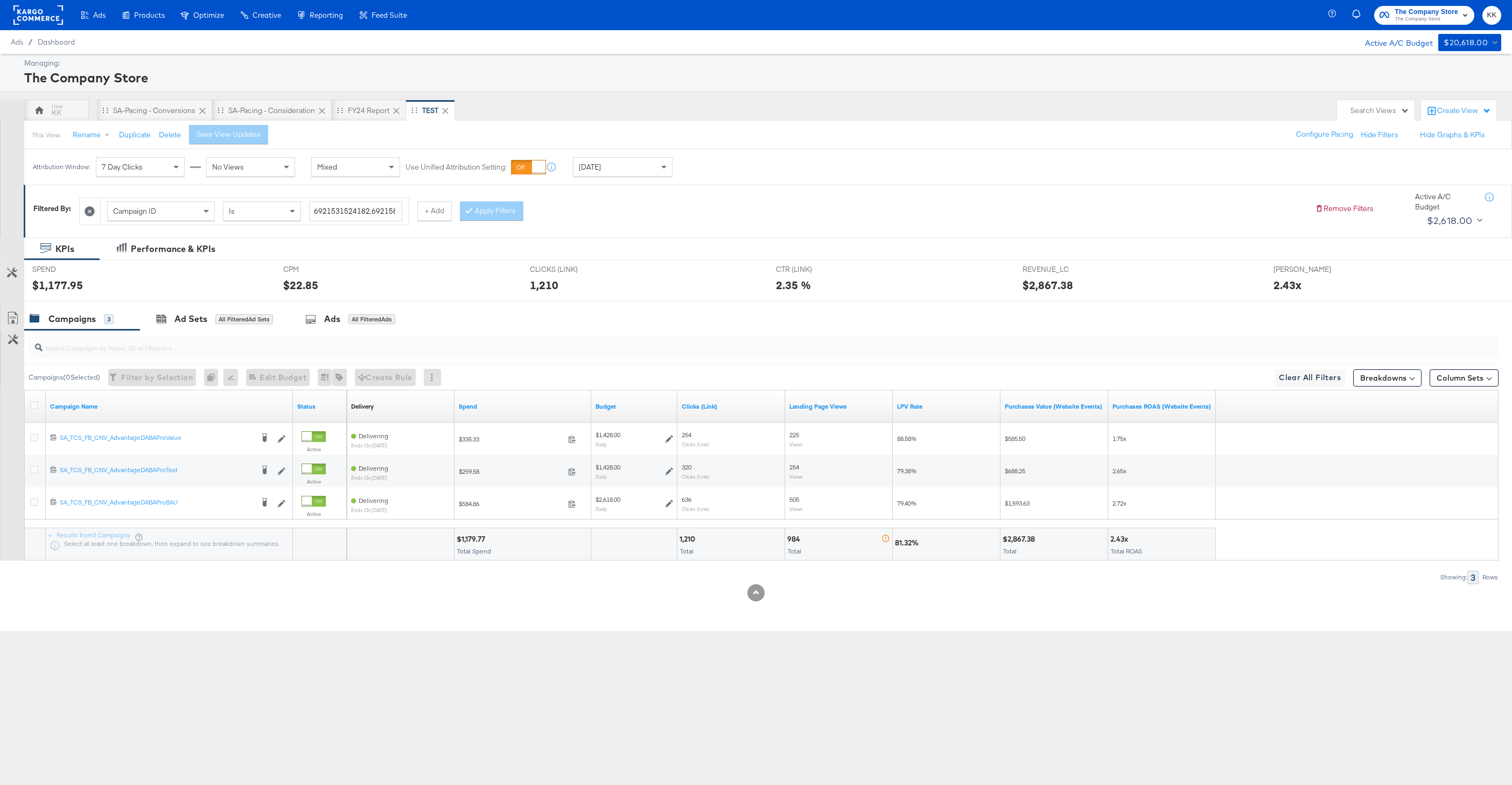
click at [140, 625] on div "KPIs Performance & KPIs Customize KPIs SPEND SPEND $1,177.95 CPM CPM $22.85 CLI…" at bounding box center [756, 434] width 1512 height 395
click at [276, 589] on div at bounding box center [756, 593] width 1512 height 17
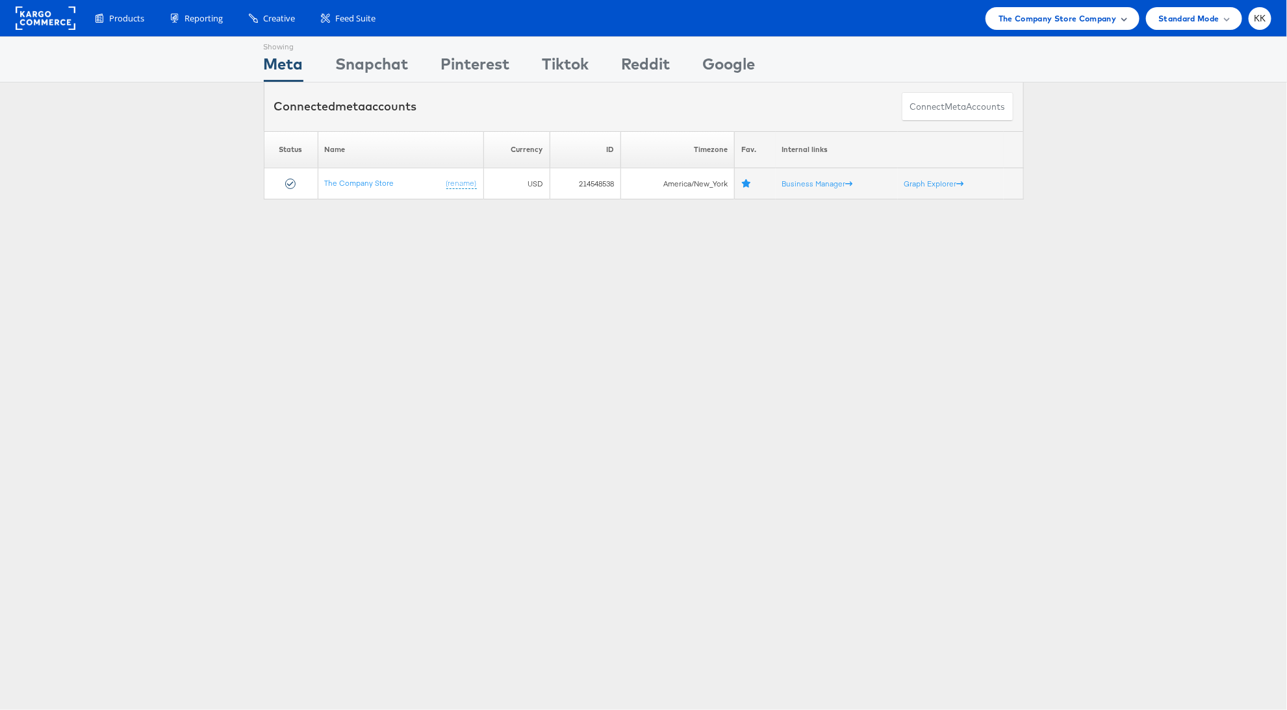
click at [1048, 26] on div "The Company Store Company" at bounding box center [1063, 18] width 154 height 23
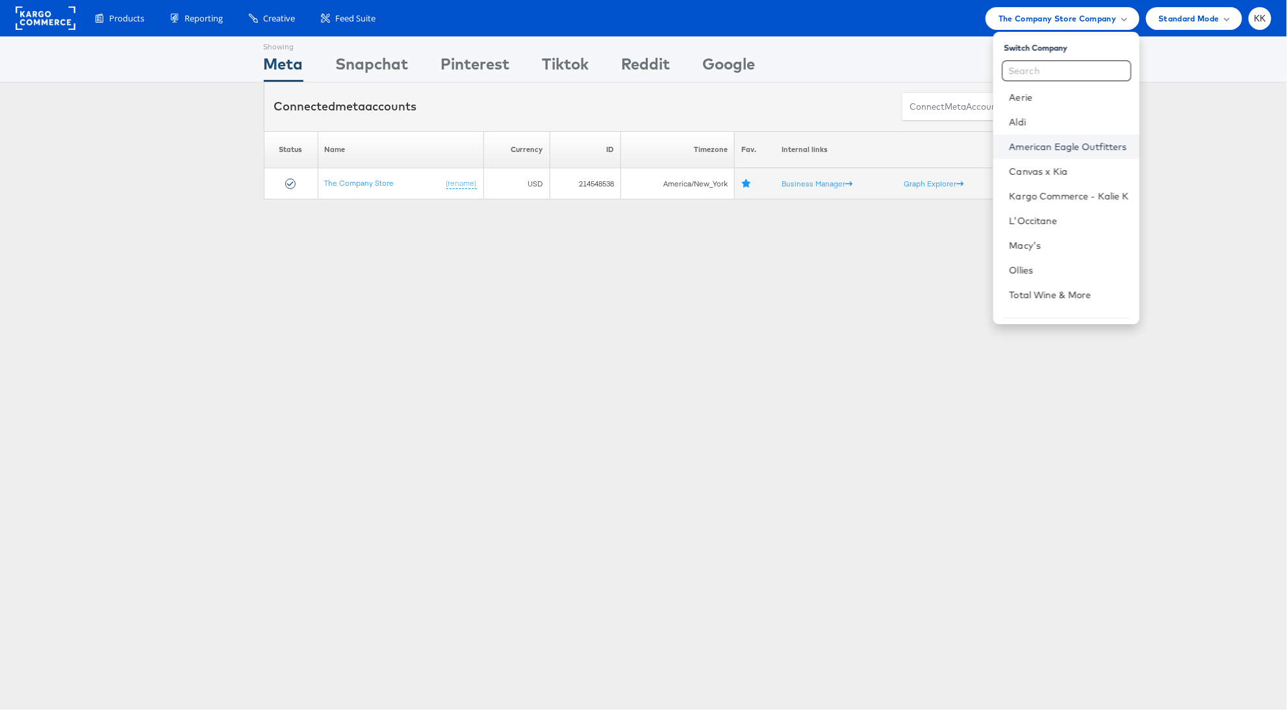
click at [1072, 145] on link "American Eagle Outfitters" at bounding box center [1069, 146] width 120 height 13
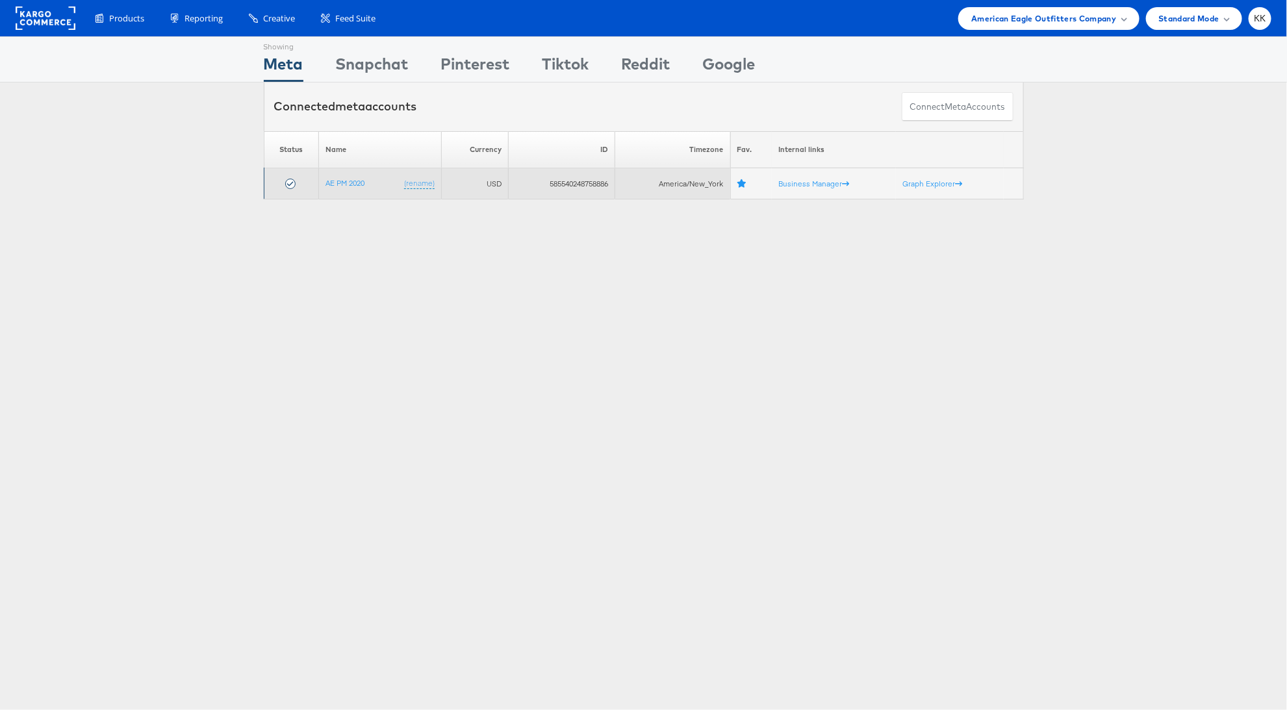
click at [353, 187] on td "AE PM 2020 (rename)" at bounding box center [379, 183] width 123 height 31
click at [347, 175] on td "AE PM 2020 (rename)" at bounding box center [379, 183] width 123 height 31
click at [346, 179] on link "AE PM 2020" at bounding box center [344, 183] width 39 height 10
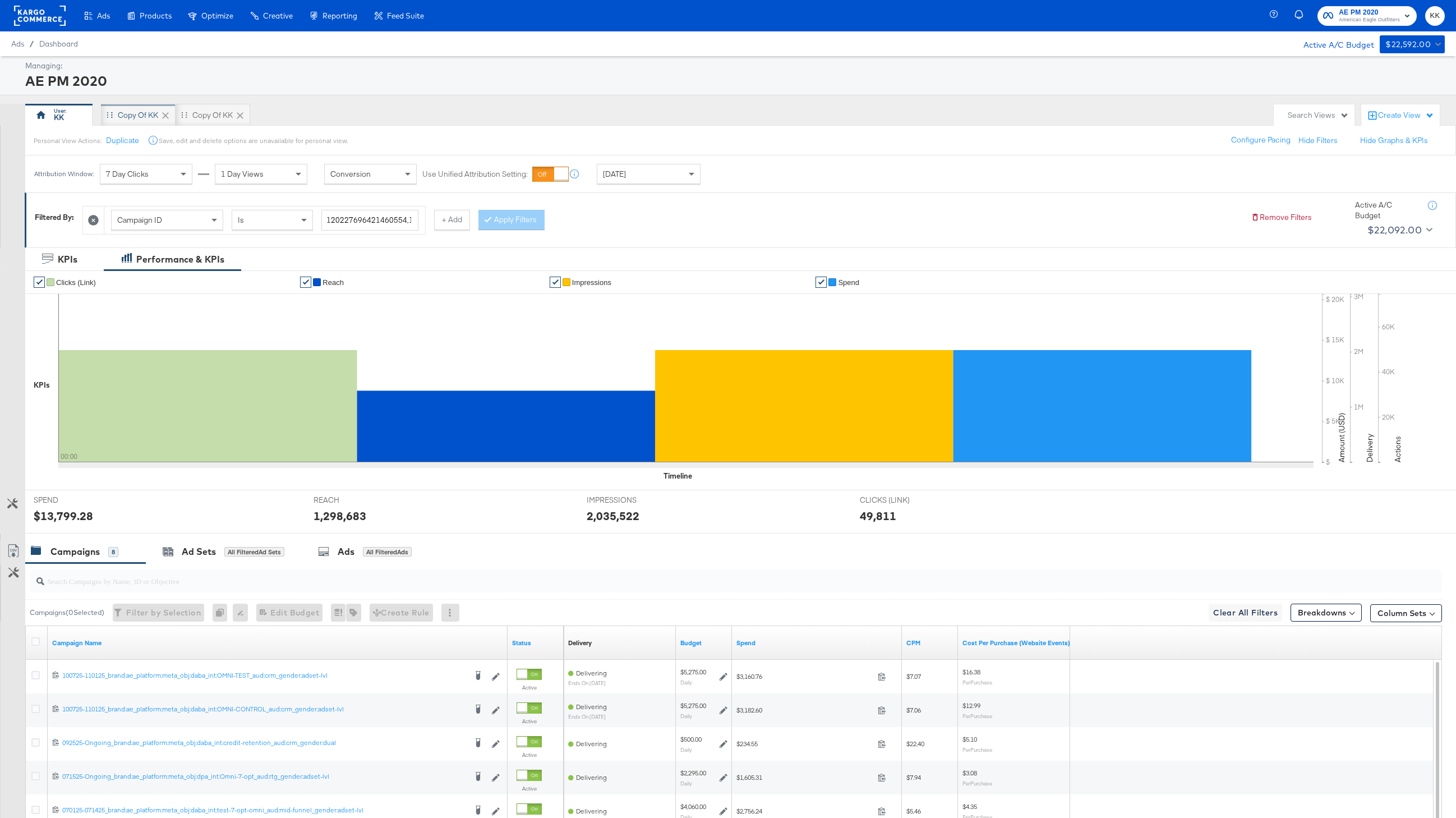
click at [127, 115] on div "Copy of KK" at bounding box center [137, 115] width 41 height 10
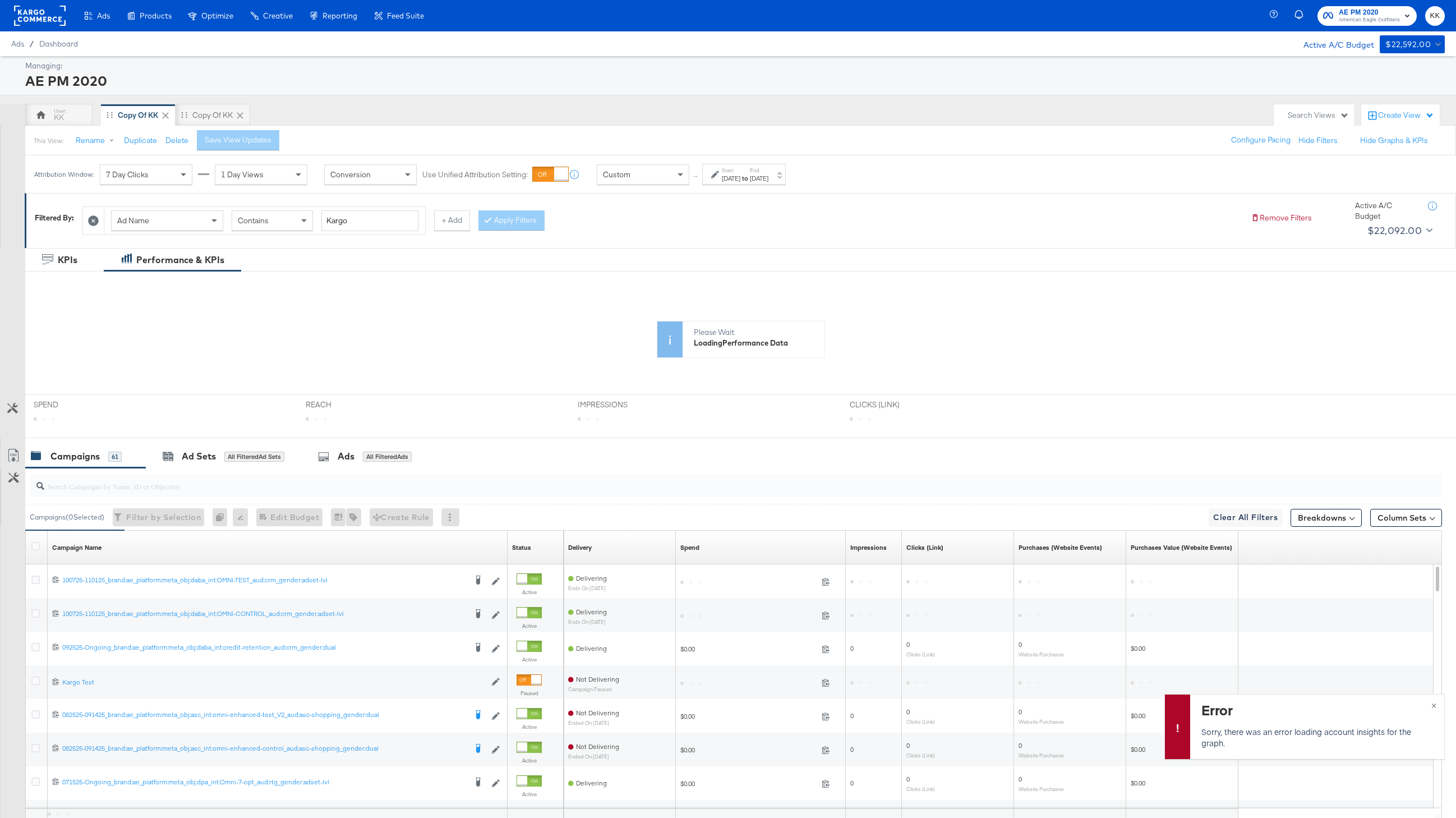
click at [769, 178] on div "[DATE]" at bounding box center [759, 178] width 18 height 9
click at [744, 268] on input "[DATE]" at bounding box center [735, 263] width 117 height 20
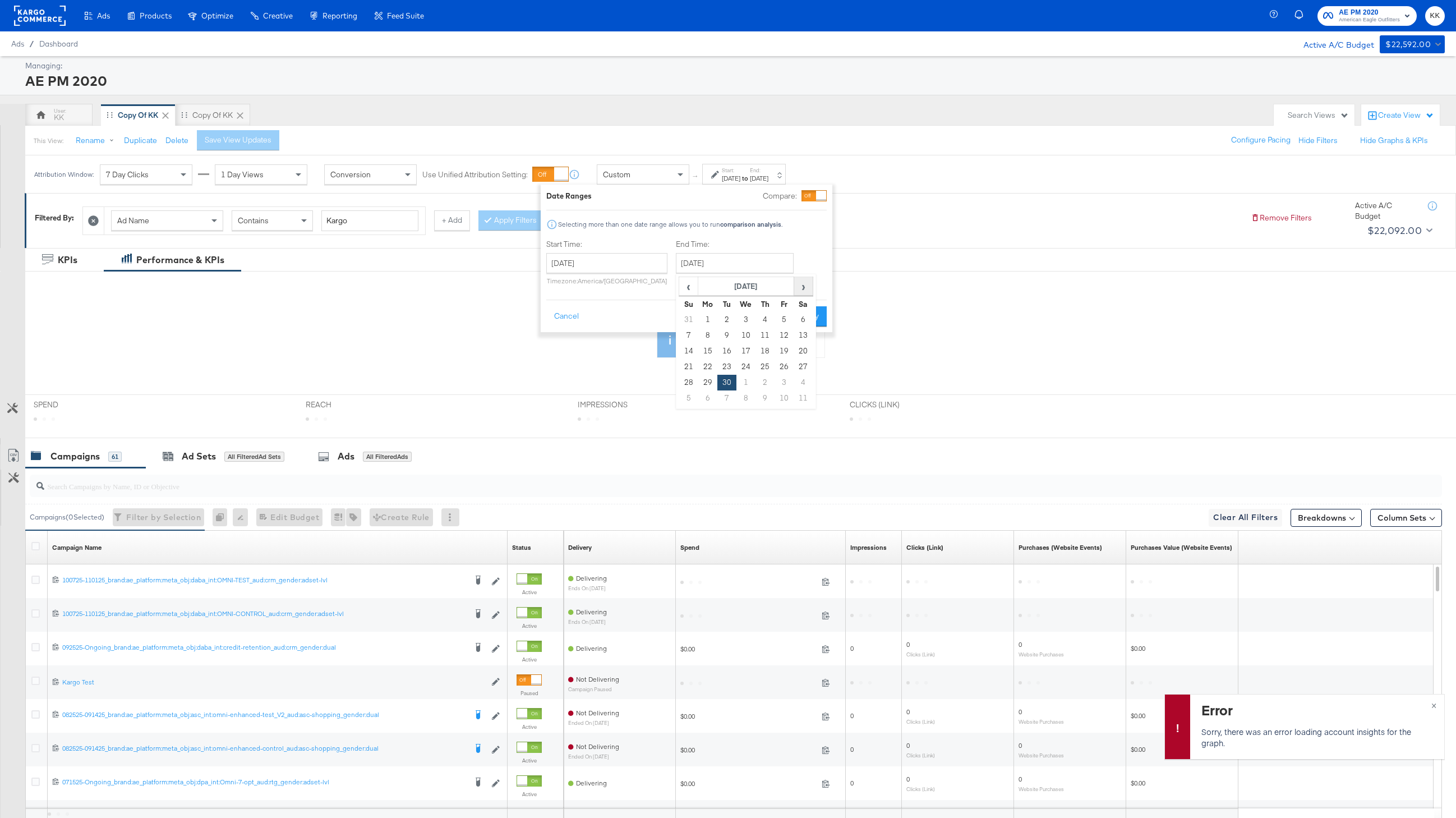
click at [801, 282] on span "›" at bounding box center [804, 286] width 17 height 16
drag, startPoint x: 681, startPoint y: 352, endPoint x: 687, endPoint y: 348, distance: 7.2
click at [681, 351] on td "12" at bounding box center [689, 352] width 19 height 16
type input "[DATE]"
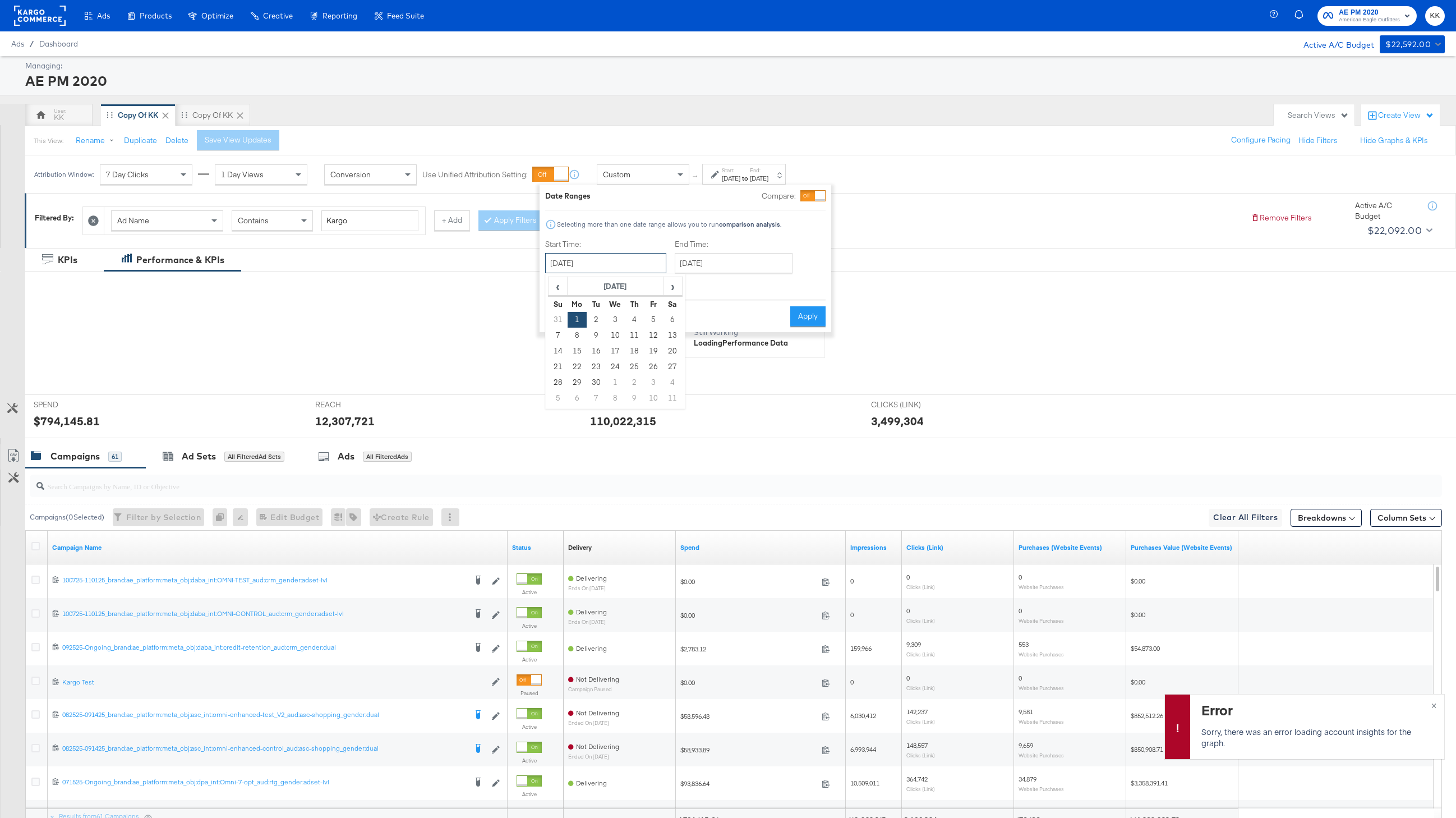
click at [622, 269] on input "[DATE]" at bounding box center [605, 263] width 121 height 20
click at [579, 348] on td "15" at bounding box center [577, 352] width 19 height 16
type input "[DATE]"
click at [811, 314] on button "Apply" at bounding box center [813, 316] width 35 height 20
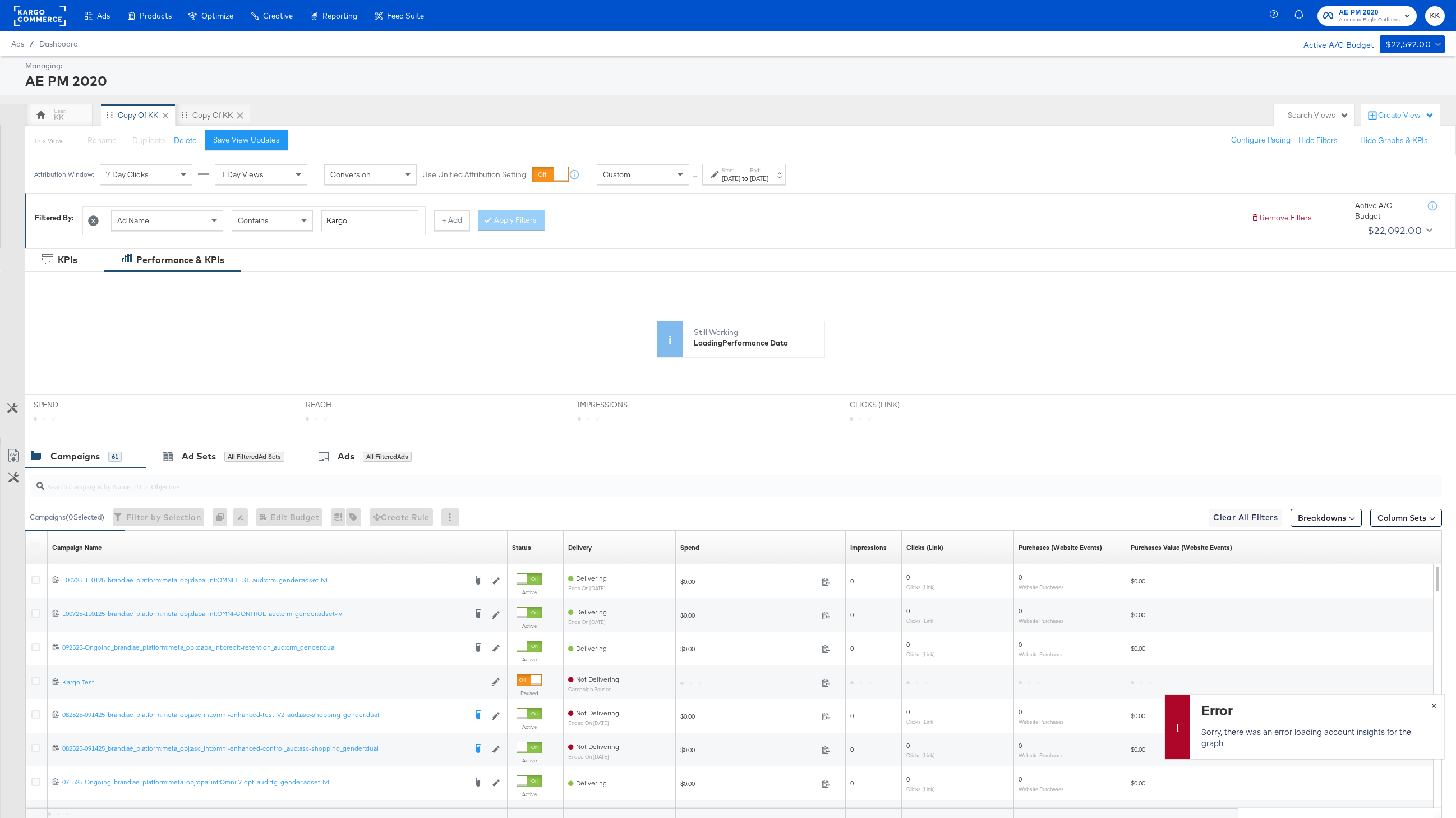
click at [1435, 706] on span "×" at bounding box center [1434, 704] width 5 height 13
click at [393, 463] on div "Ads All Filtered Ads" at bounding box center [364, 456] width 93 height 13
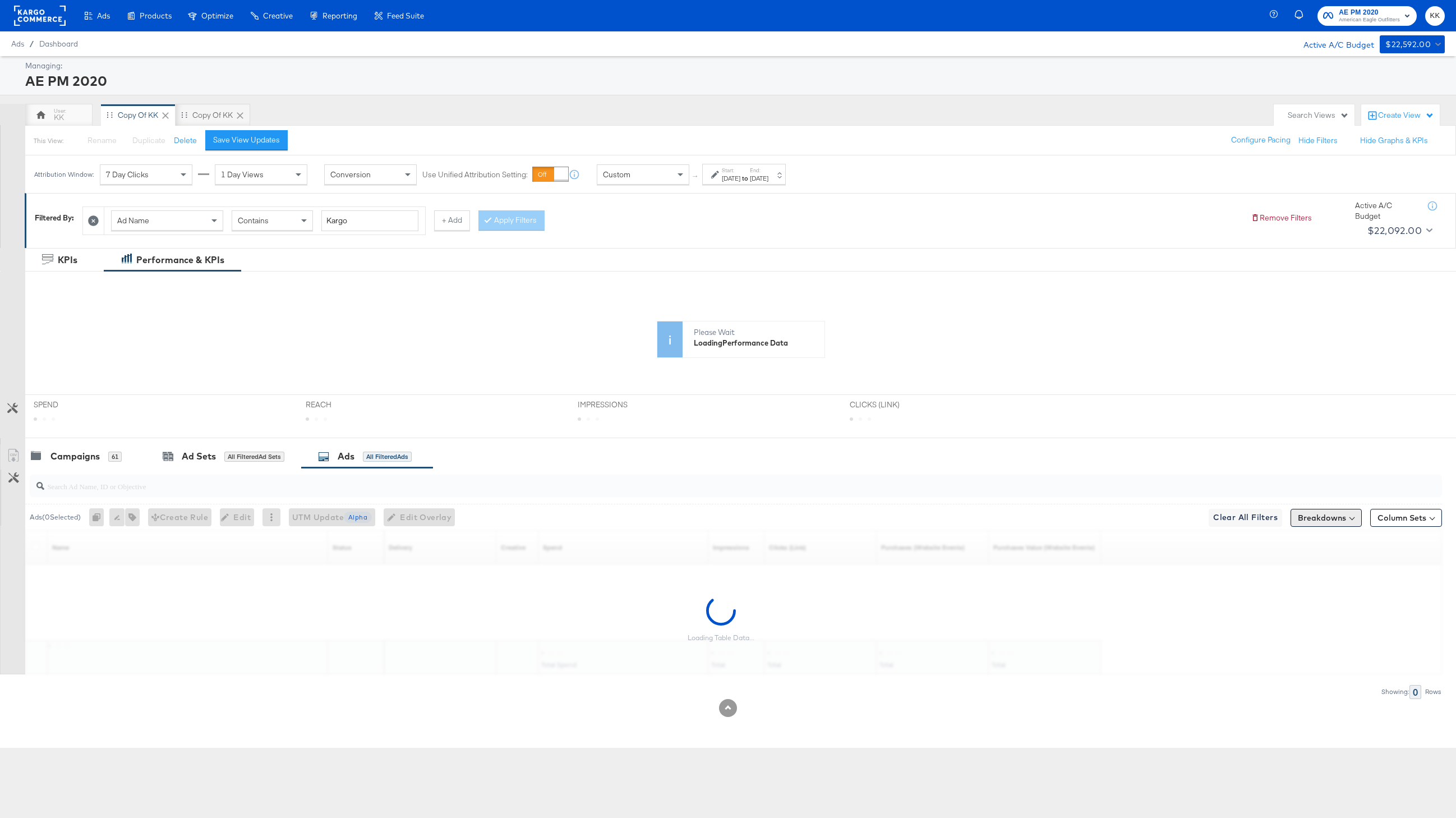
drag, startPoint x: 1318, startPoint y: 508, endPoint x: 1318, endPoint y: 522, distance: 14.0
click at [1318, 509] on div "Breakdowns" at bounding box center [1326, 517] width 72 height 18
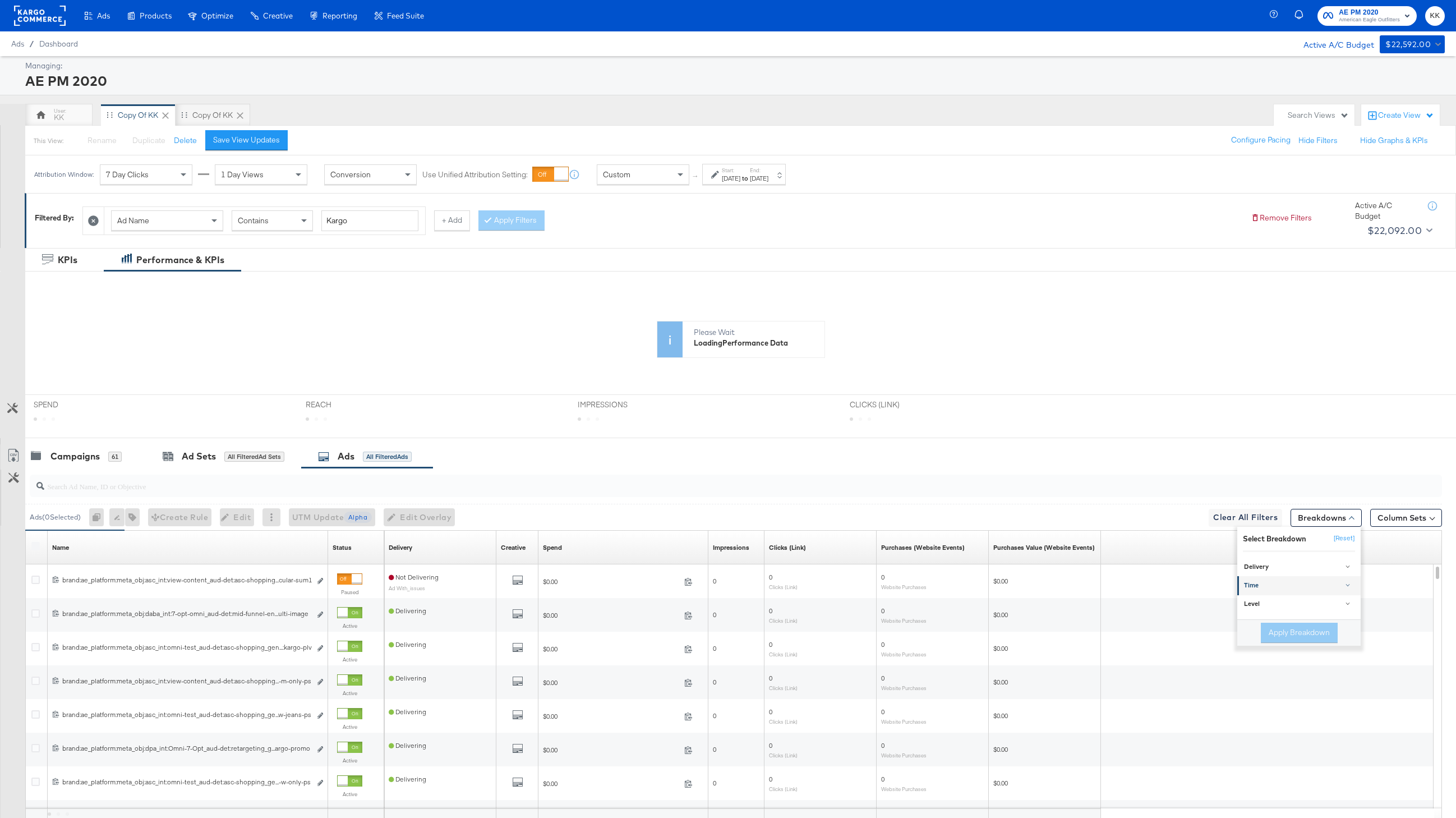
click at [1271, 585] on div "Time" at bounding box center [1300, 586] width 111 height 9
click at [1270, 612] on div "Day" at bounding box center [1300, 613] width 122 height 11
click at [1307, 693] on button "Apply Breakdown" at bounding box center [1299, 690] width 77 height 20
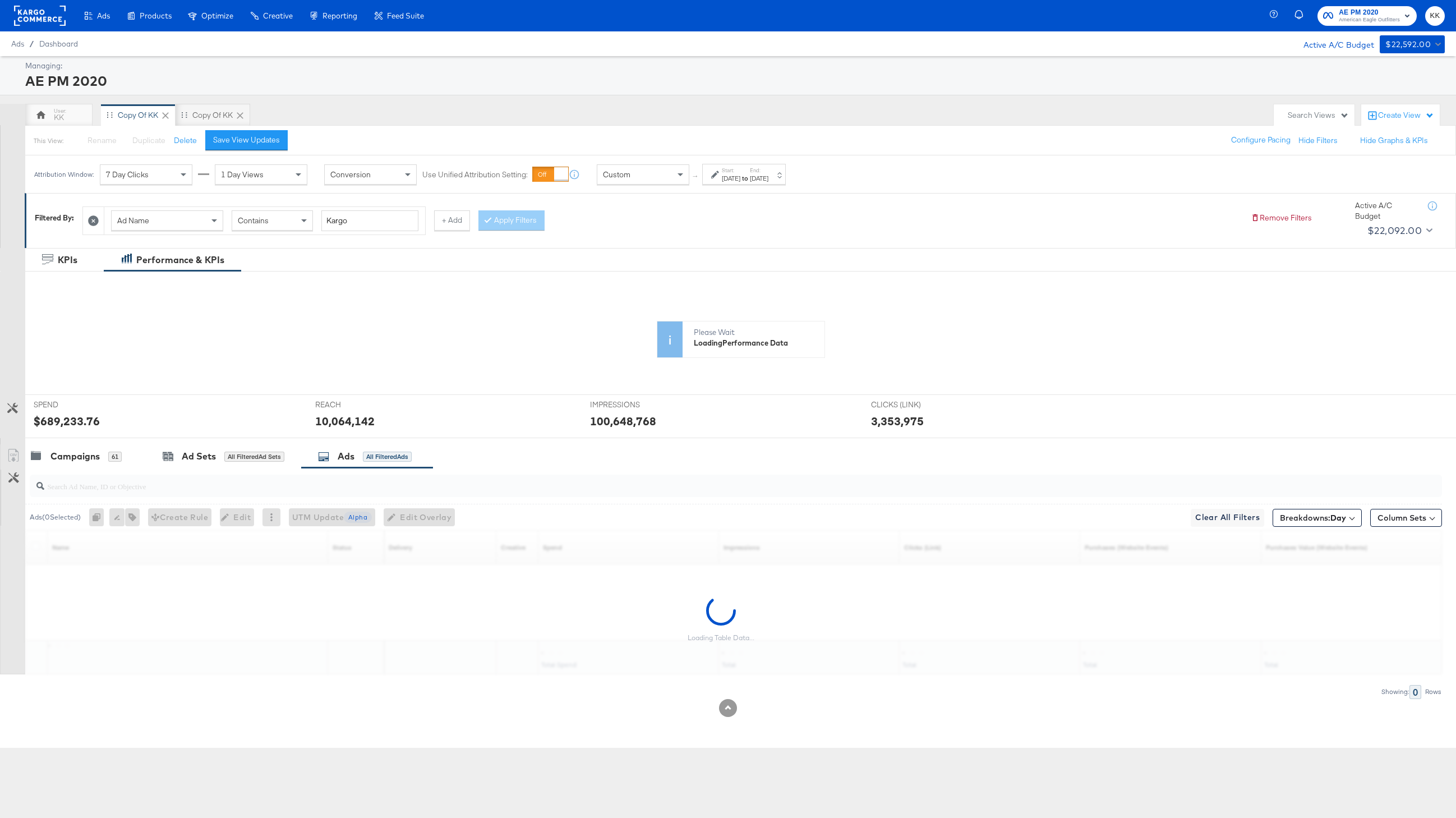
scroll to position [98, 0]
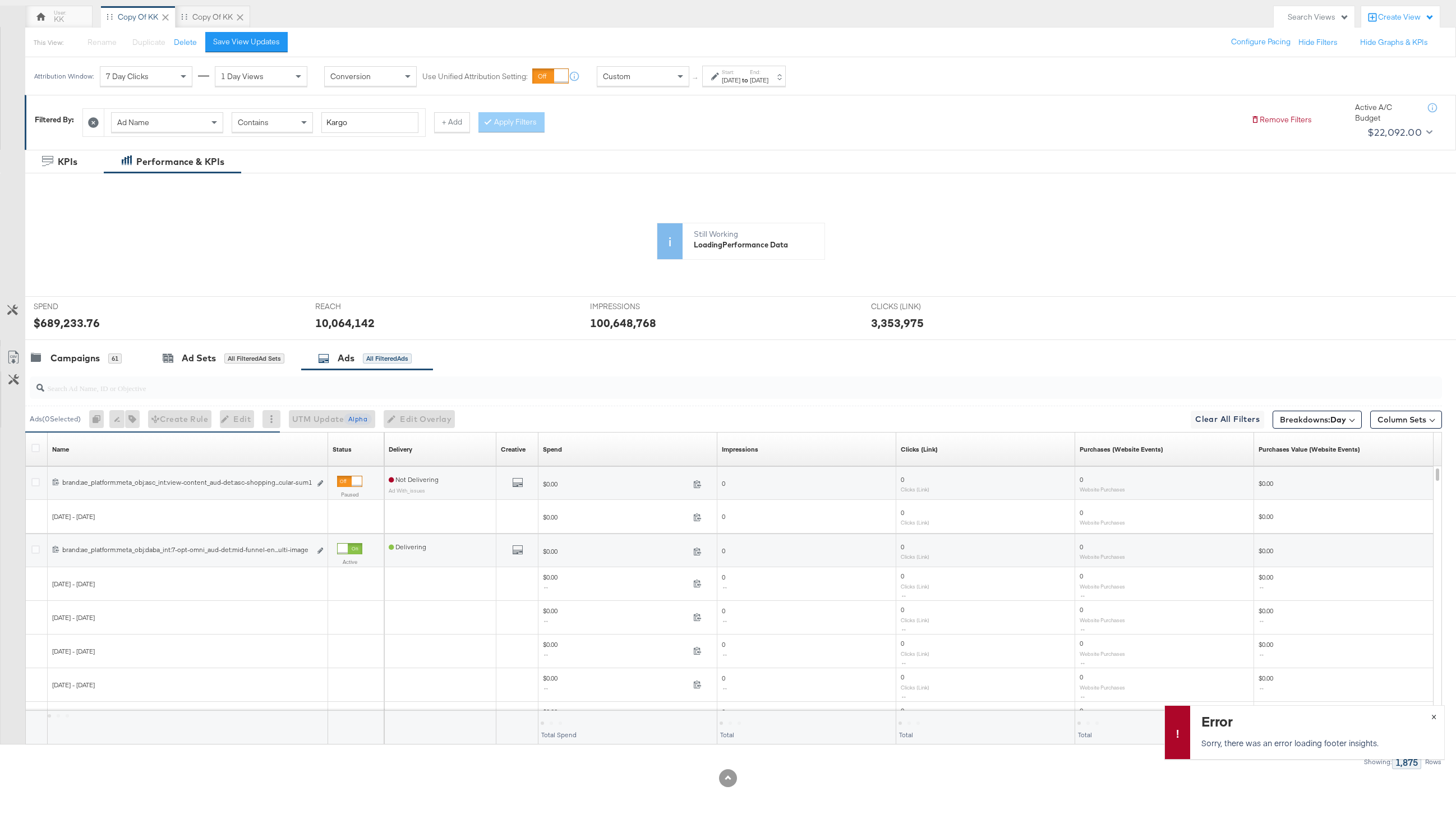
click at [1434, 712] on span "×" at bounding box center [1434, 715] width 5 height 13
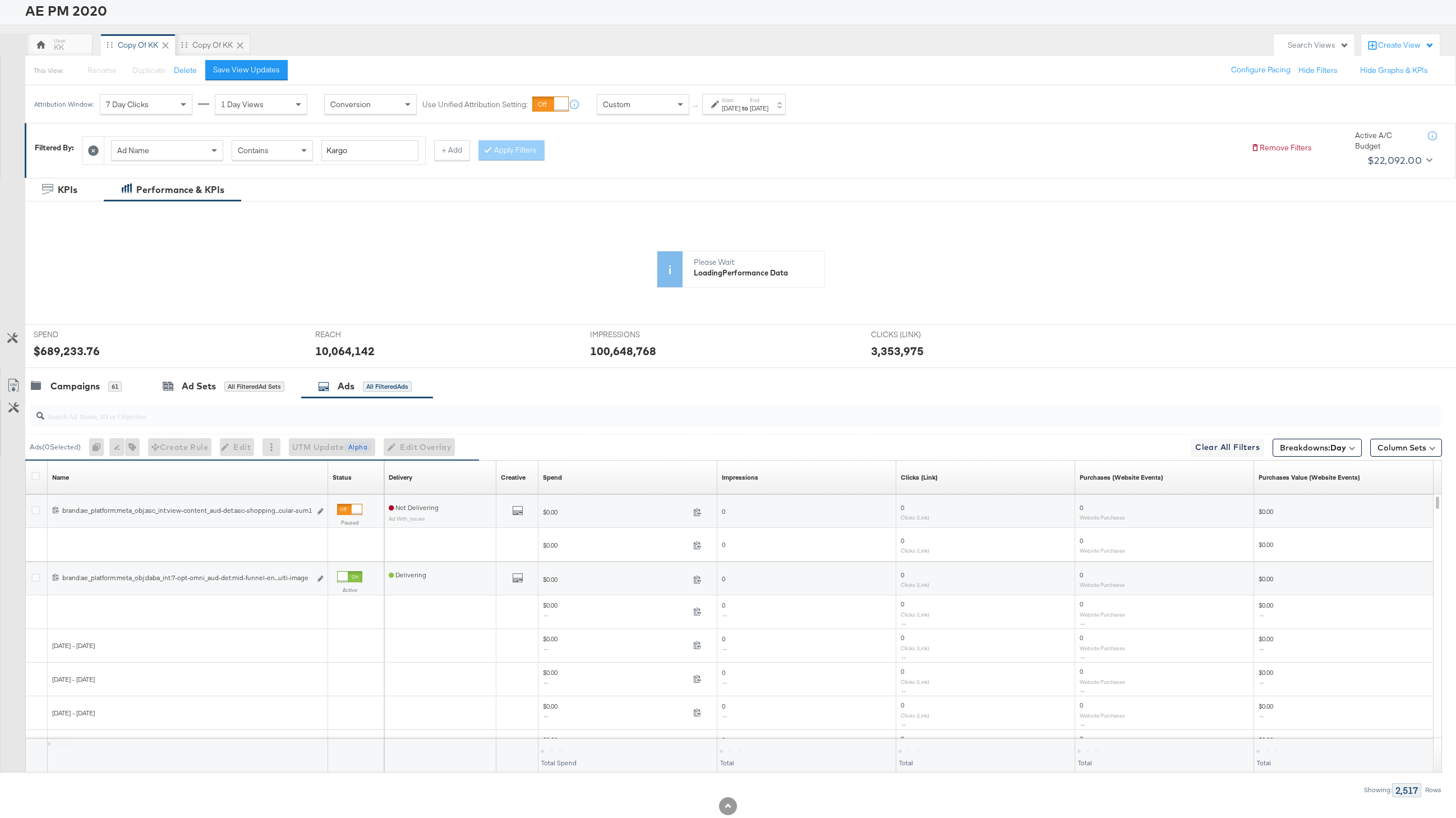
scroll to position [92, 0]
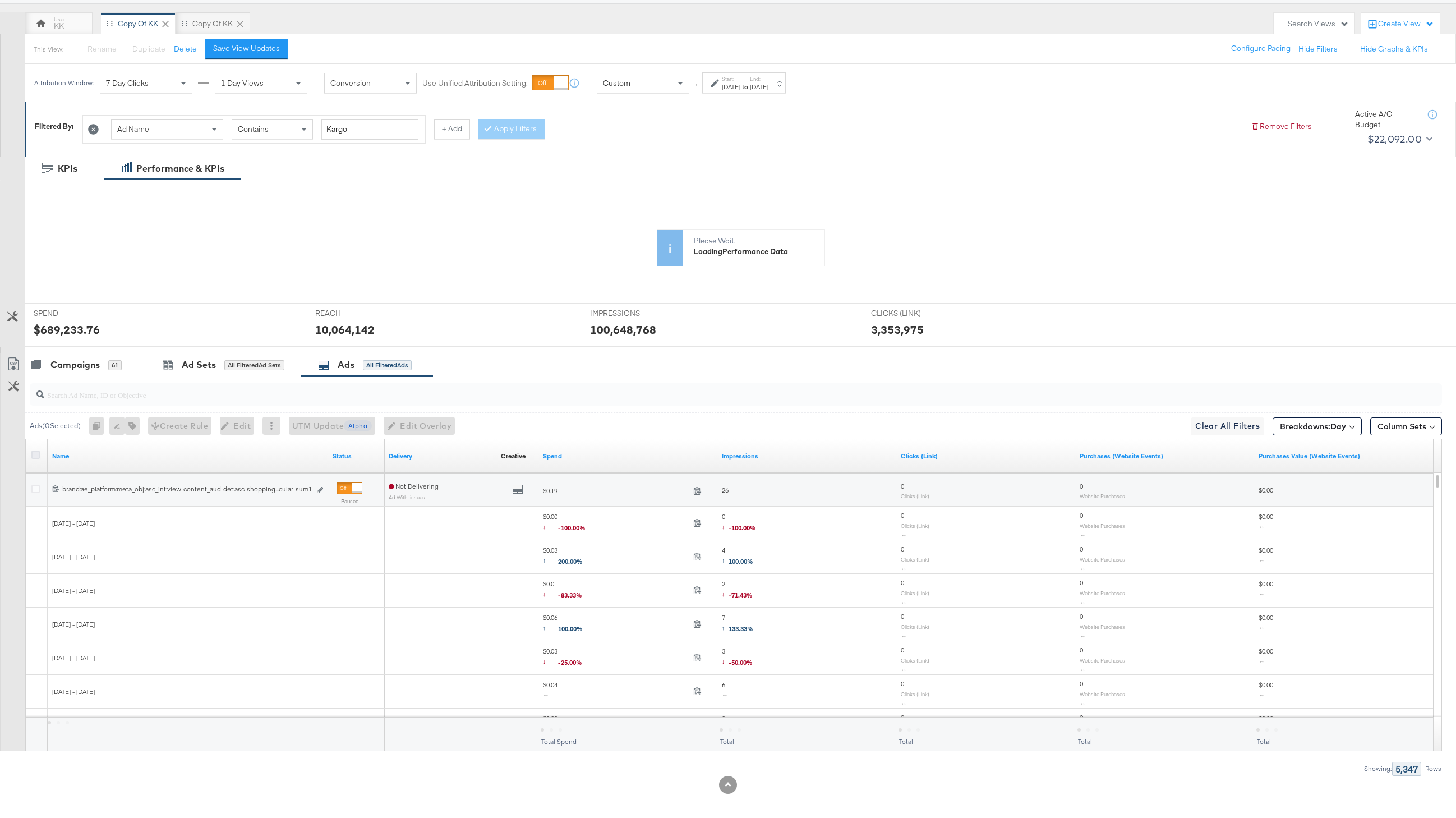
click at [34, 456] on icon at bounding box center [35, 455] width 9 height 9
click at [0, 0] on input "checkbox" at bounding box center [0, 0] width 0 height 0
click at [10, 359] on icon at bounding box center [14, 365] width 14 height 14
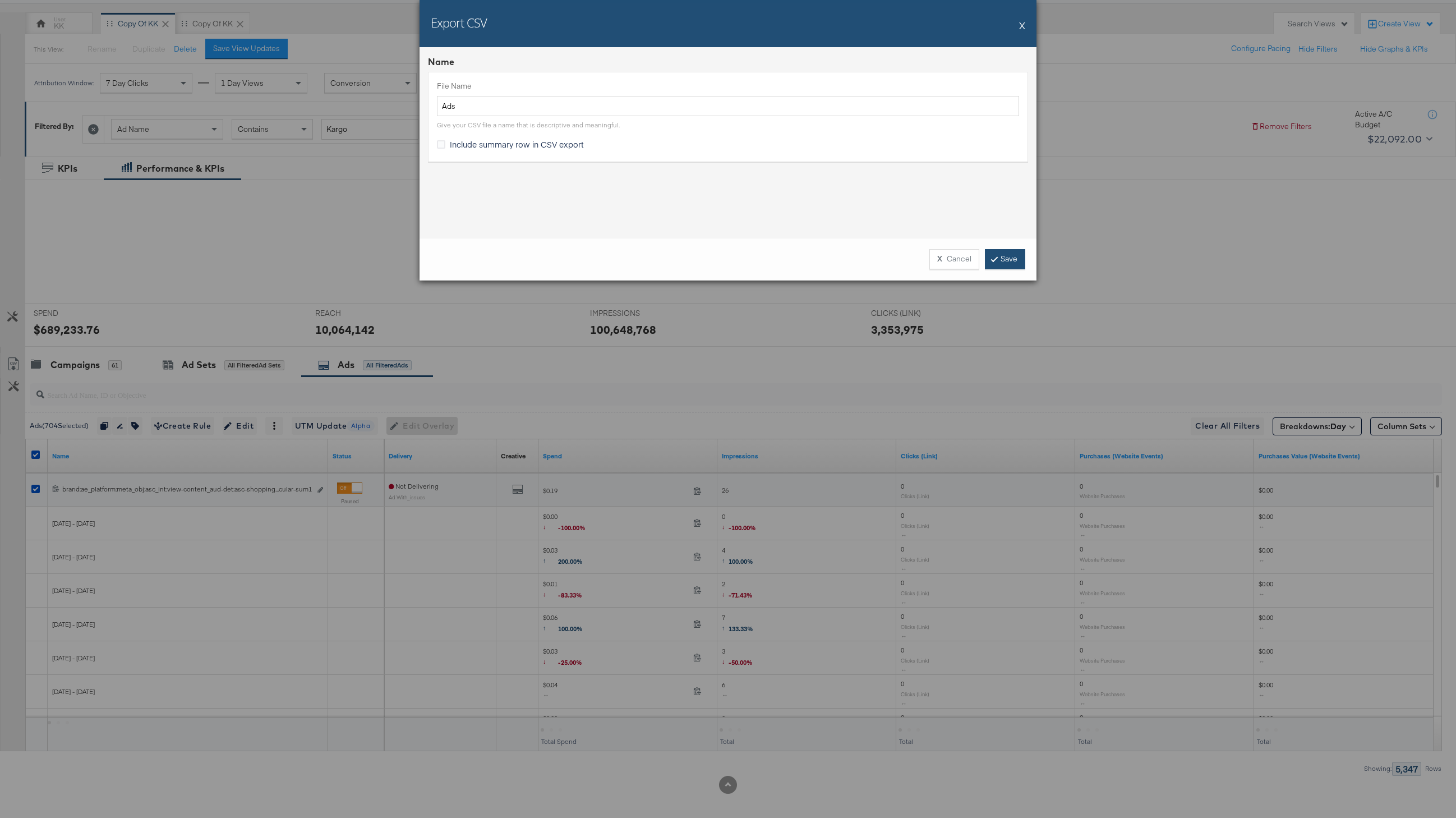
click at [1009, 254] on link "Save" at bounding box center [1005, 258] width 41 height 20
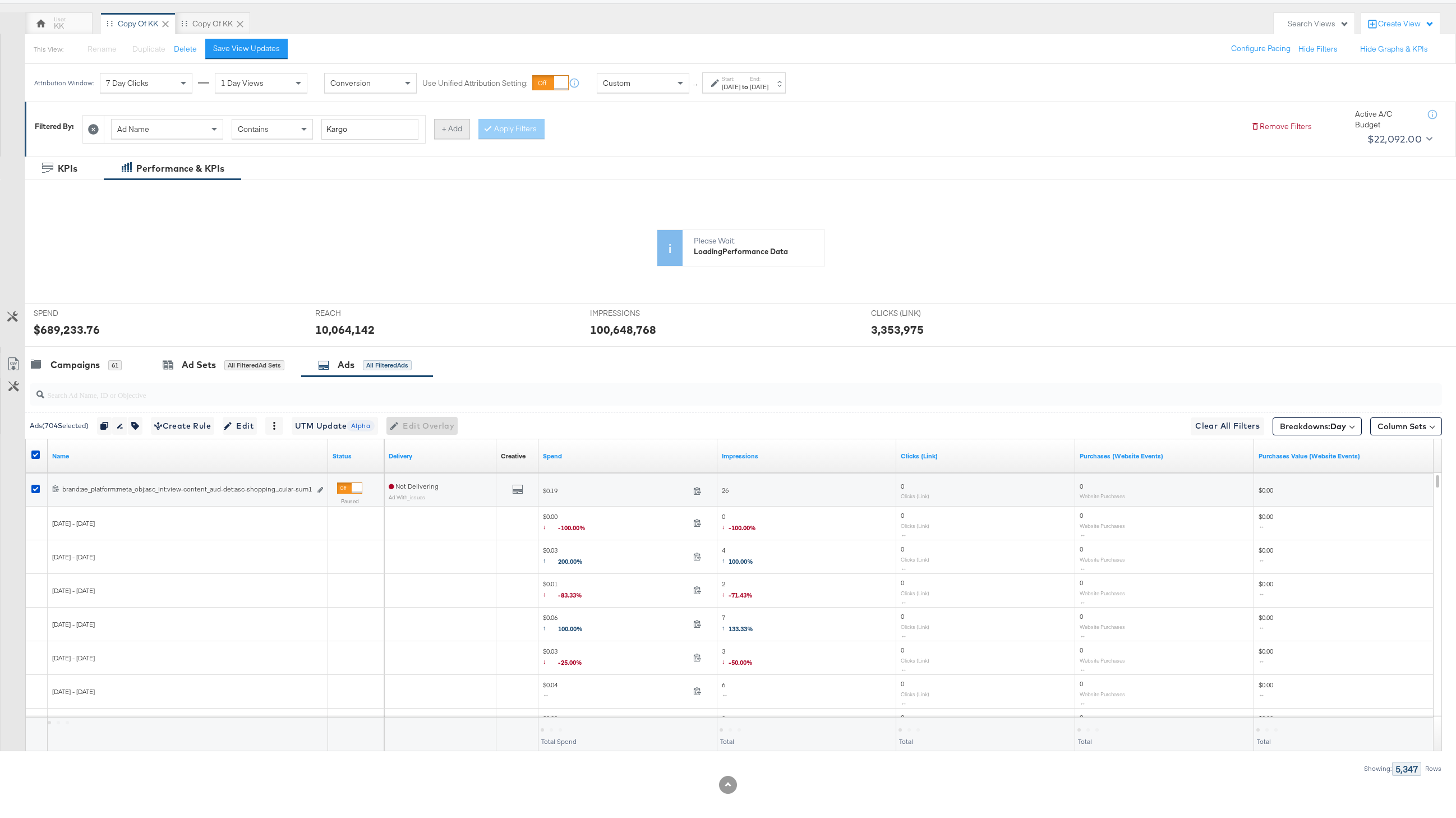
click at [434, 125] on button "+ Add" at bounding box center [453, 129] width 36 height 20
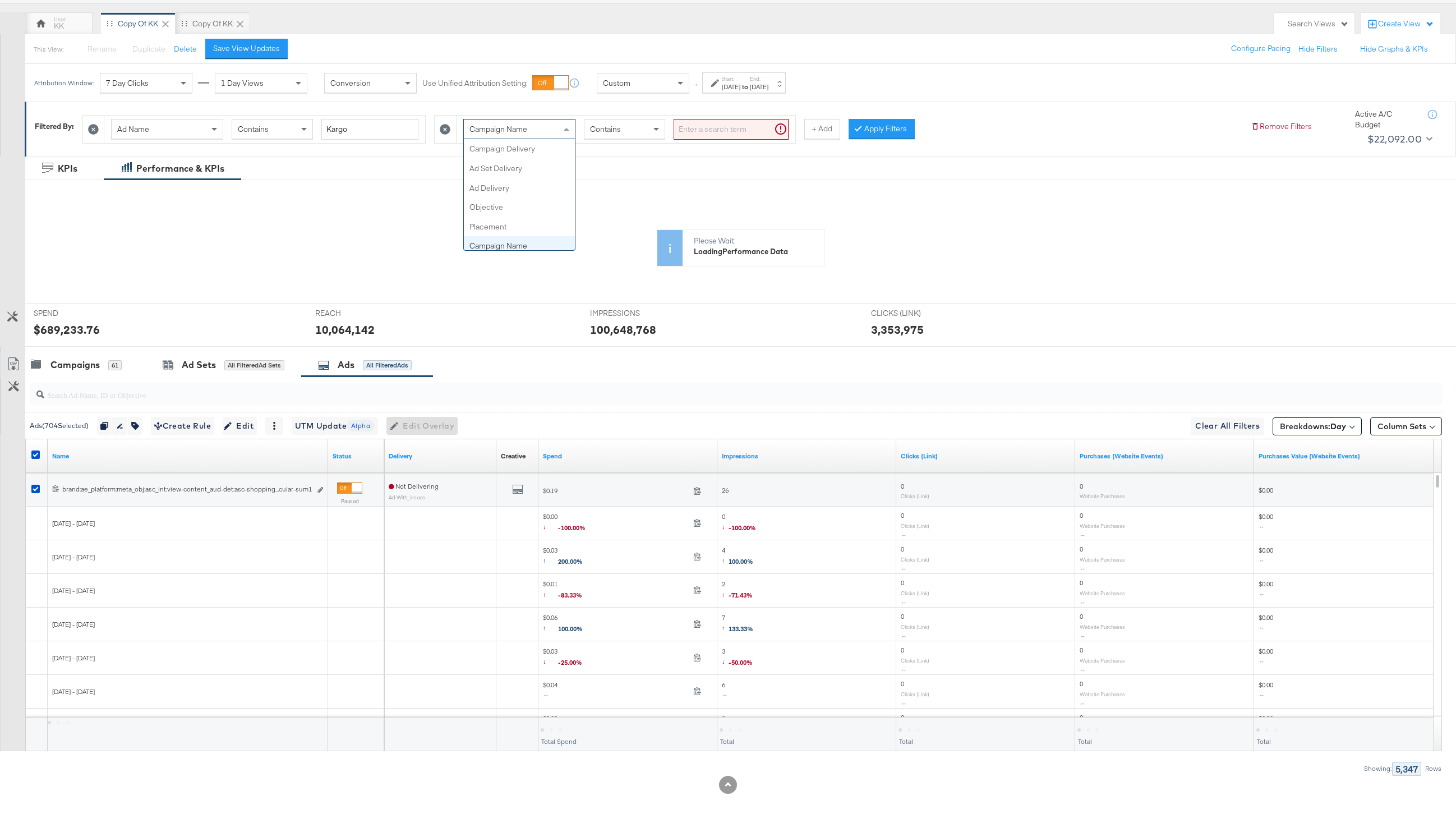
click at [539, 136] on div "Campaign Name" at bounding box center [519, 129] width 111 height 19
click at [736, 125] on input "search" at bounding box center [731, 130] width 115 height 21
type input "credit"
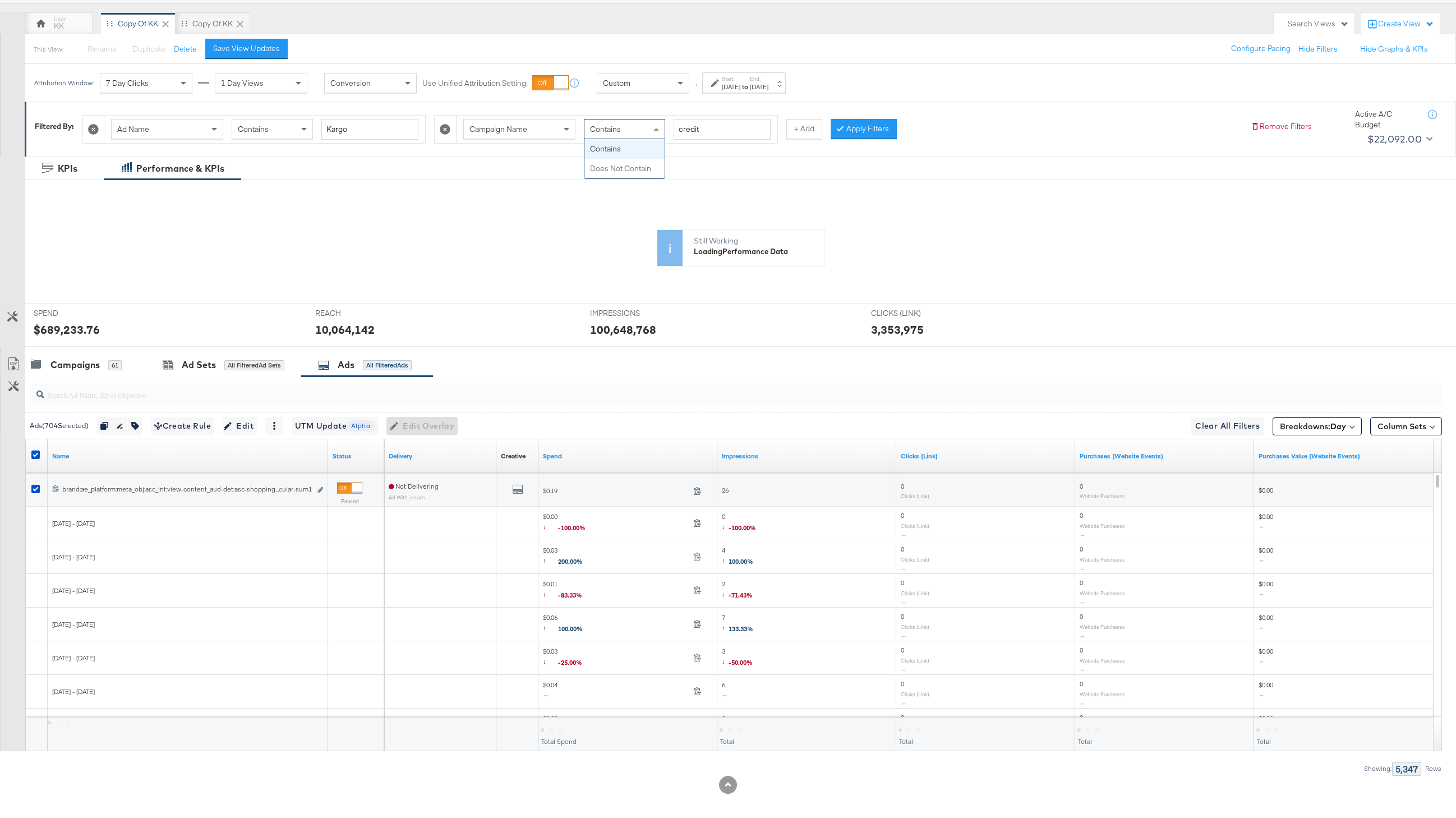
click at [603, 133] on span "Contains" at bounding box center [605, 130] width 31 height 10
click at [858, 130] on button "Apply Filters" at bounding box center [864, 129] width 66 height 20
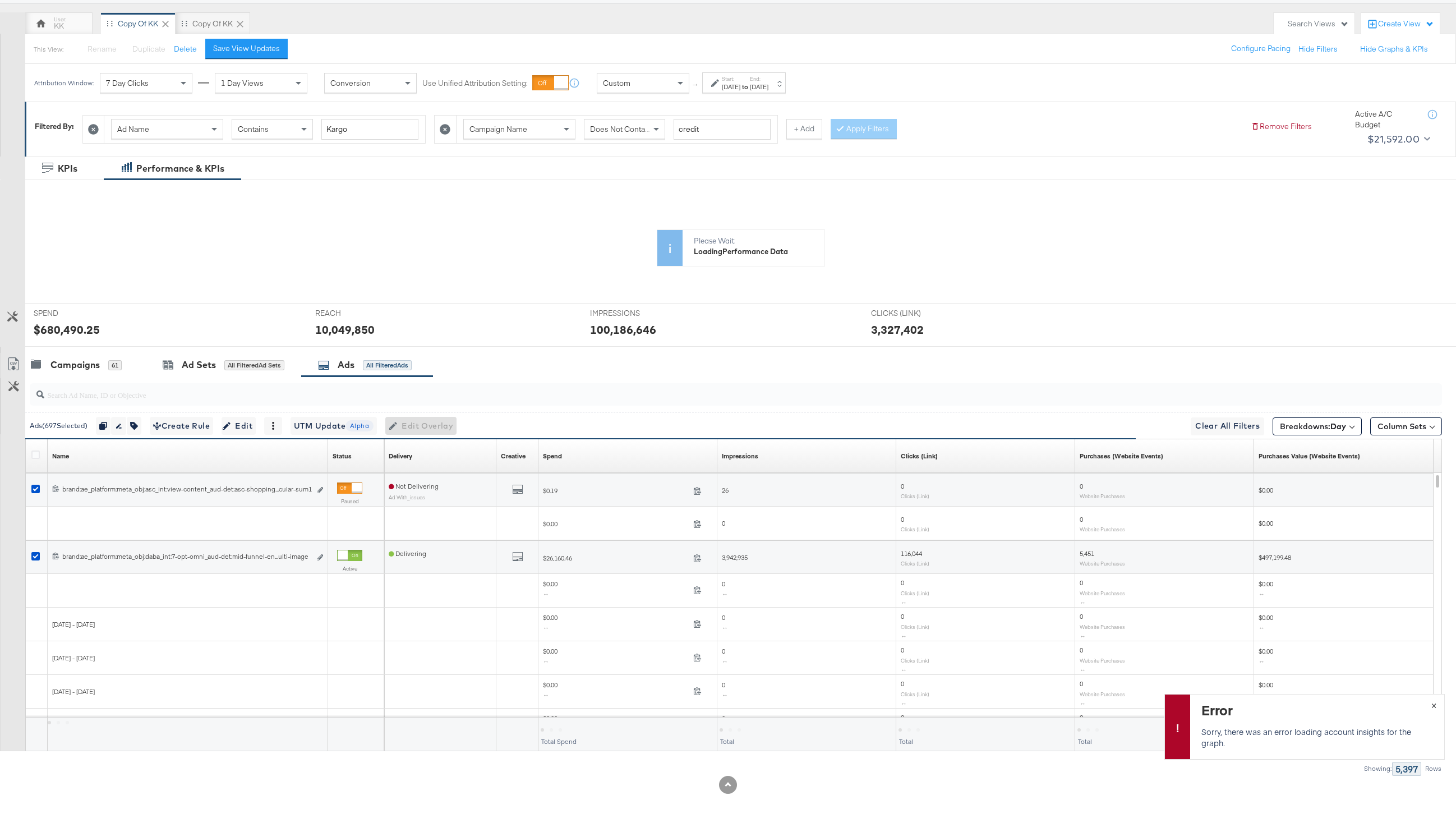
click at [1436, 699] on span "×" at bounding box center [1434, 704] width 5 height 13
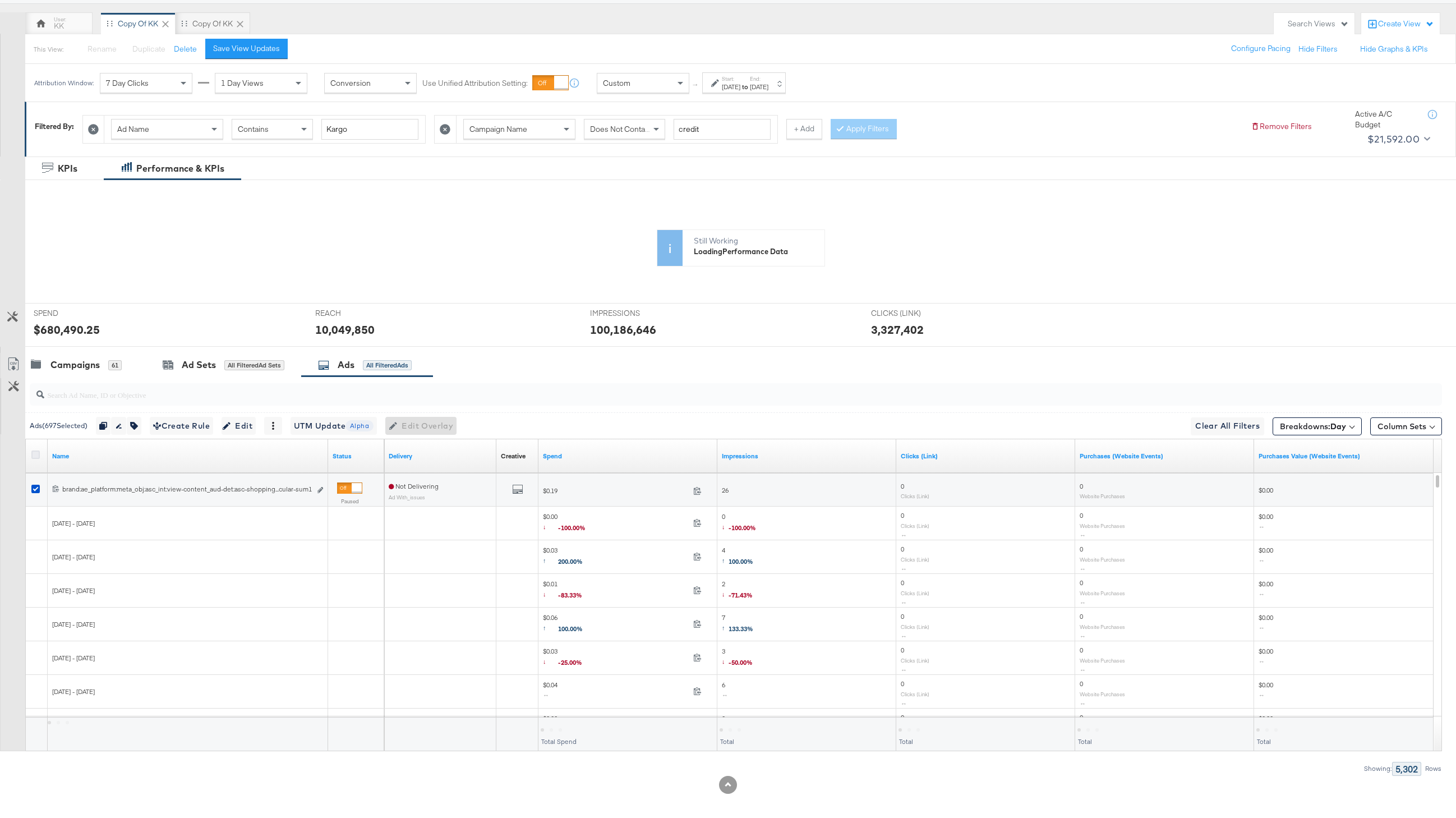
click at [33, 453] on icon at bounding box center [35, 455] width 9 height 9
click at [0, 0] on input "checkbox" at bounding box center [0, 0] width 0 height 0
click at [17, 358] on icon at bounding box center [14, 365] width 14 height 14
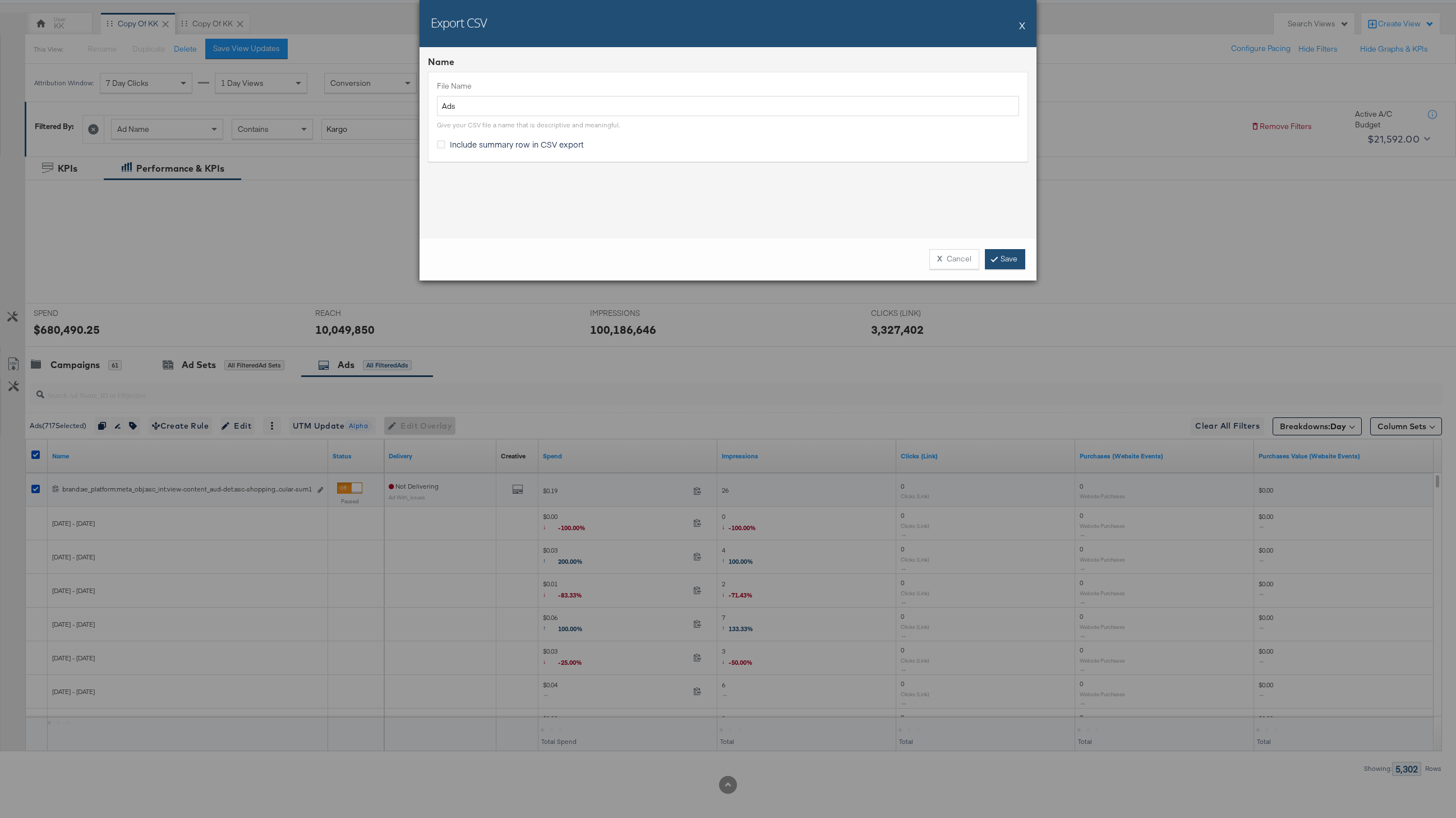
click at [1022, 257] on link "Save" at bounding box center [1005, 258] width 41 height 20
